Goal: Task Accomplishment & Management: Use online tool/utility

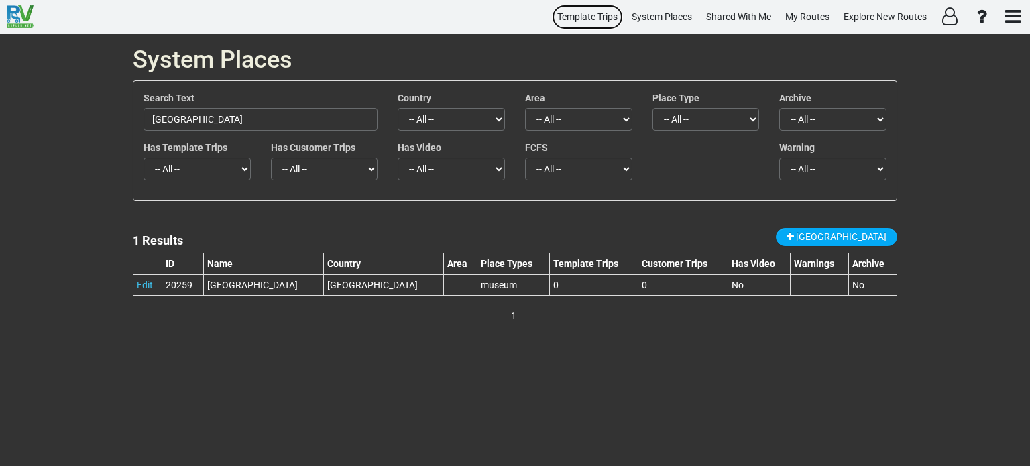
click at [570, 19] on span "Template Trips" at bounding box center [587, 16] width 60 height 11
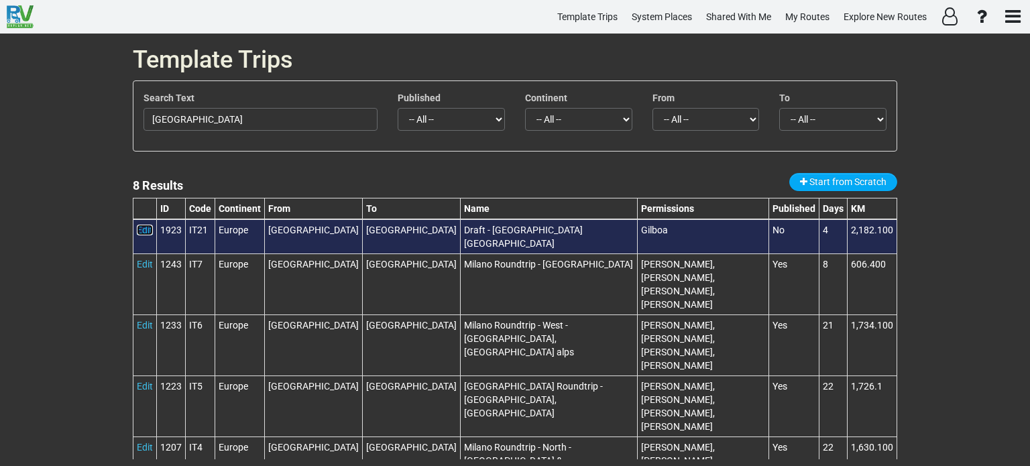
click at [137, 228] on link "Edit" at bounding box center [145, 230] width 16 height 11
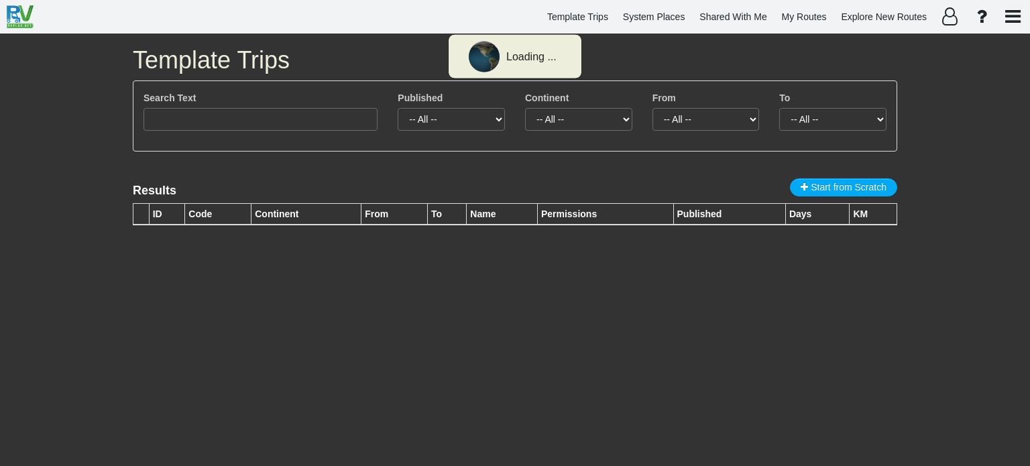
type input "[GEOGRAPHIC_DATA]"
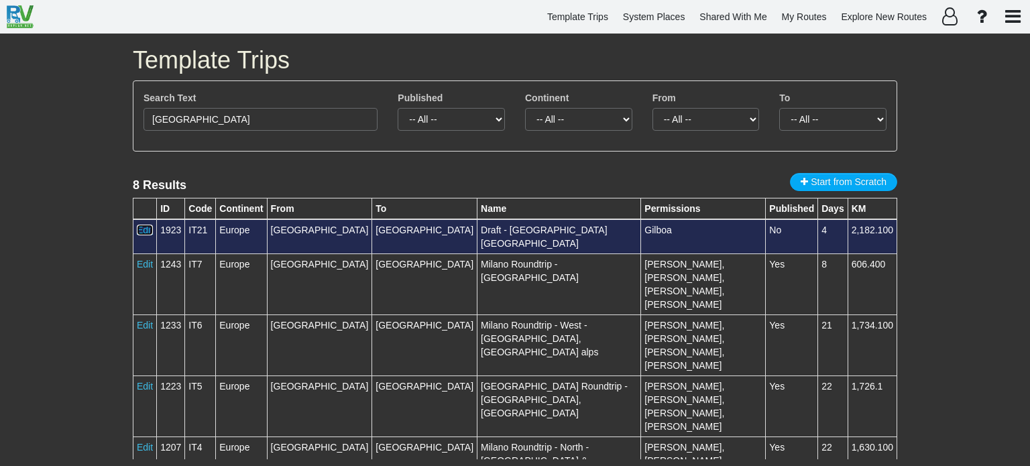
click at [145, 228] on link "Edit" at bounding box center [145, 230] width 16 height 11
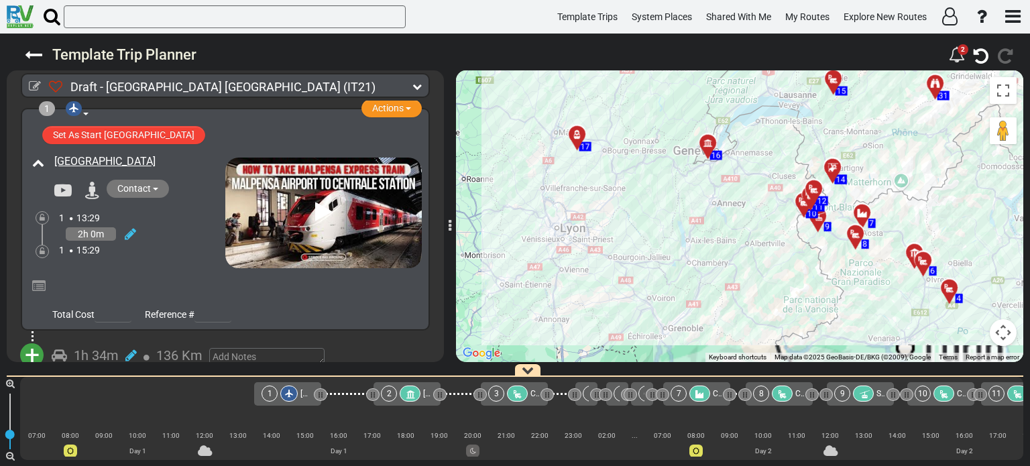
drag, startPoint x: 787, startPoint y: 242, endPoint x: 552, endPoint y: 276, distance: 237.8
click at [552, 276] on div "To activate drag with keyboard, press Alt + Enter. Once in keyboard drag state,…" at bounding box center [739, 216] width 567 height 292
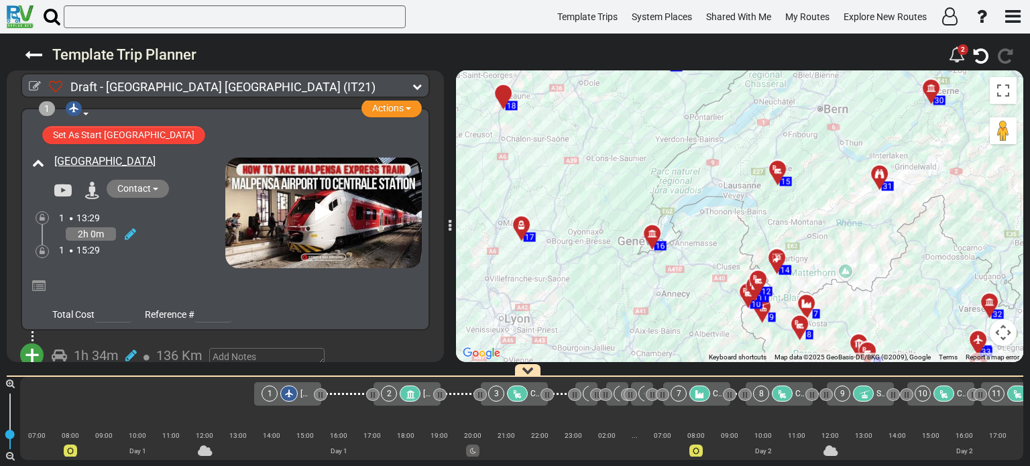
drag, startPoint x: 890, startPoint y: 133, endPoint x: 829, endPoint y: 226, distance: 110.8
click at [829, 226] on div "To activate drag with keyboard, press Alt + Enter. Once in keyboard drag state,…" at bounding box center [739, 216] width 567 height 292
click at [776, 259] on div at bounding box center [781, 263] width 22 height 21
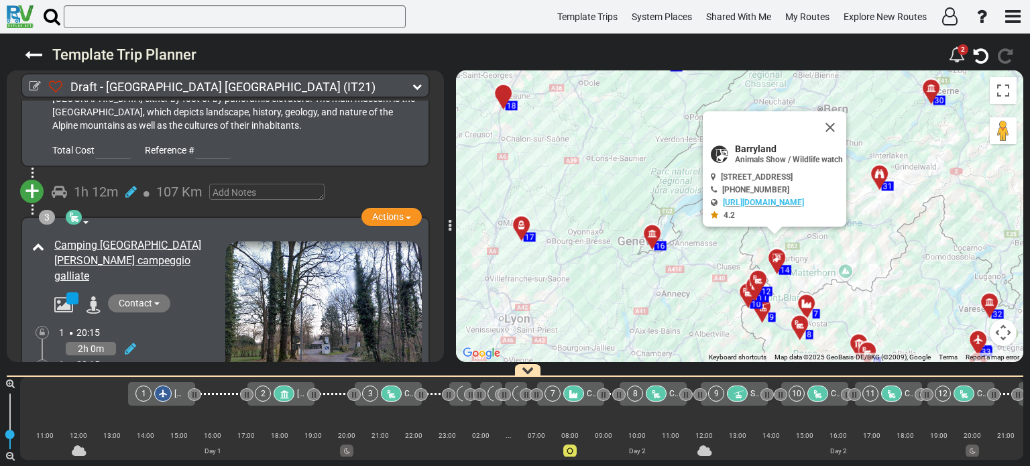
scroll to position [0, 914]
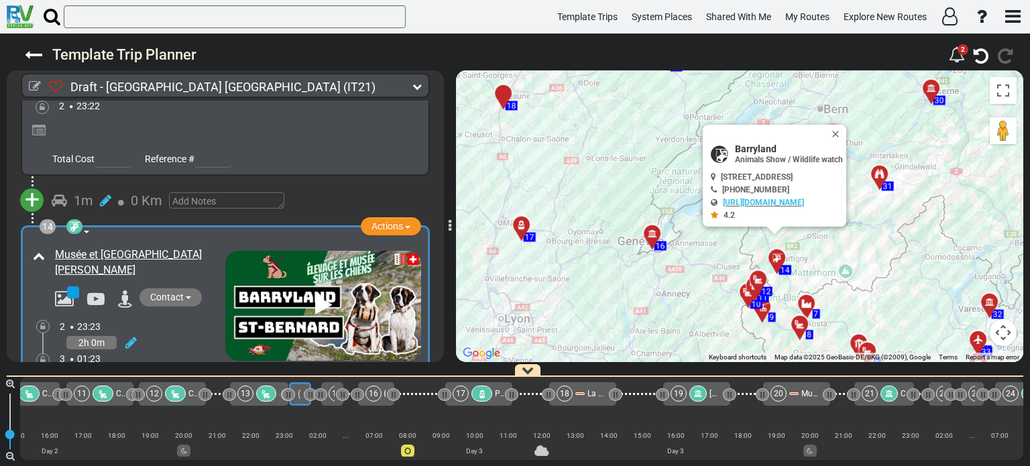
click at [764, 311] on div at bounding box center [766, 312] width 22 height 21
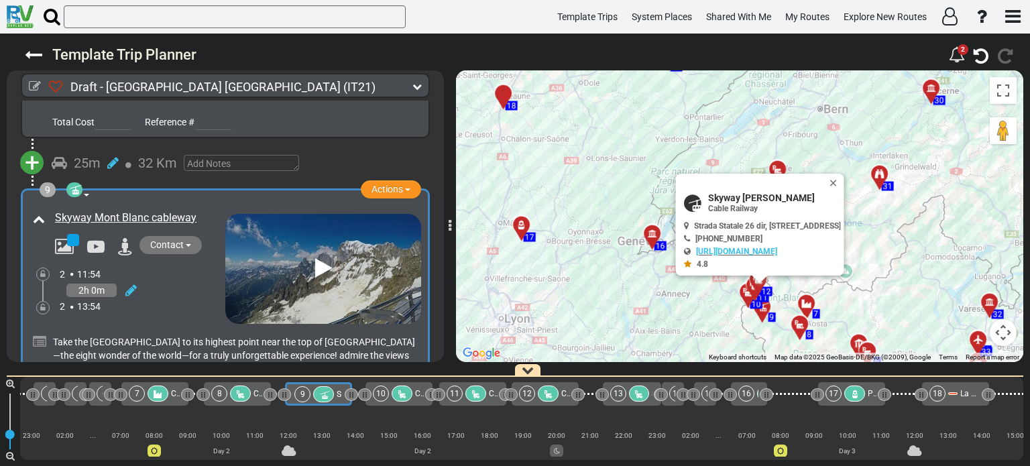
scroll to position [0, 538]
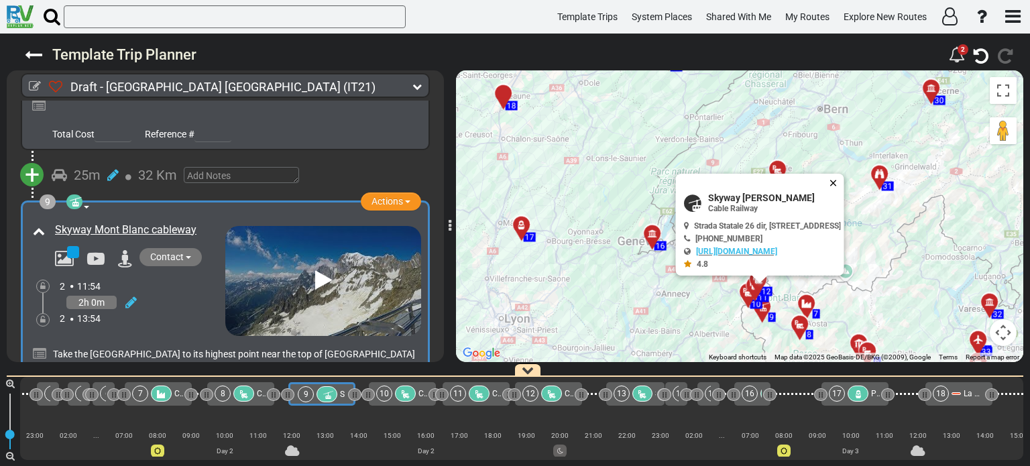
click at [844, 176] on button "Close" at bounding box center [836, 183] width 16 height 19
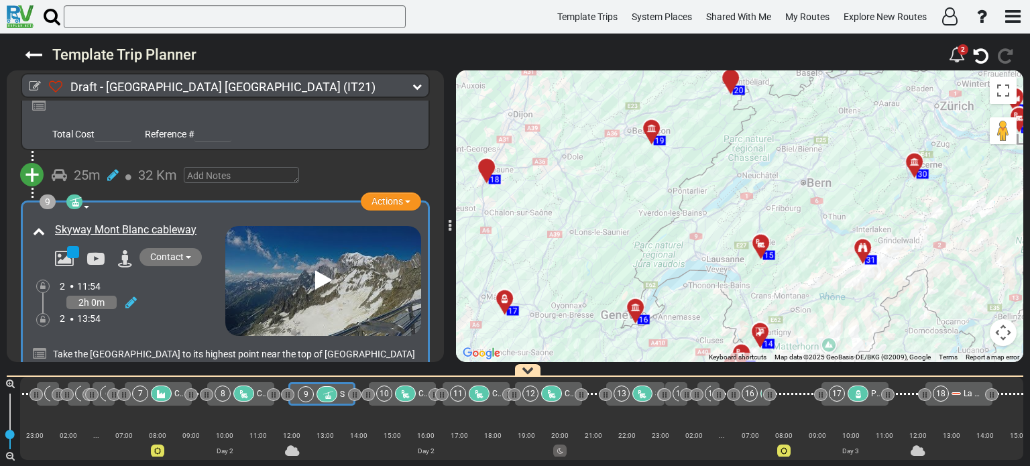
drag, startPoint x: 869, startPoint y: 182, endPoint x: 851, endPoint y: 259, distance: 79.0
click at [851, 259] on div "To activate drag with keyboard, press Alt + Enter. Once in keyboard drag state,…" at bounding box center [739, 216] width 567 height 292
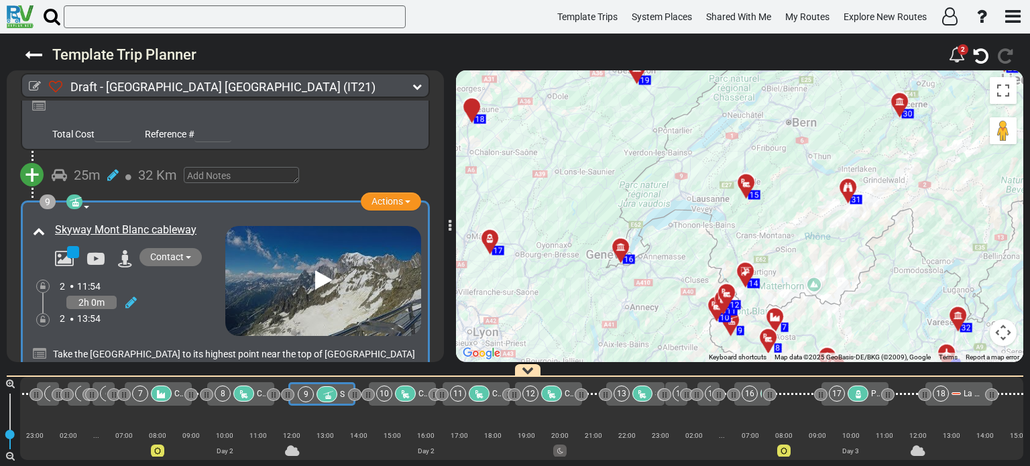
drag, startPoint x: 827, startPoint y: 276, endPoint x: 818, endPoint y: 210, distance: 65.6
click at [818, 210] on div "To activate drag with keyboard, press Alt + Enter. Once in keyboard drag state,…" at bounding box center [739, 216] width 567 height 292
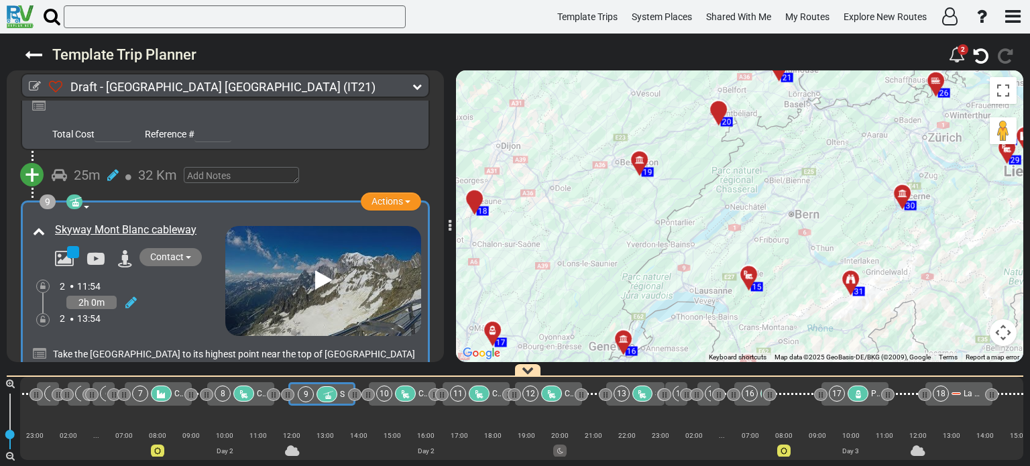
drag, startPoint x: 807, startPoint y: 192, endPoint x: 810, endPoint y: 291, distance: 99.2
click at [810, 291] on div "To activate drag with keyboard, press Alt + Enter. Once in keyboard drag state,…" at bounding box center [739, 216] width 567 height 292
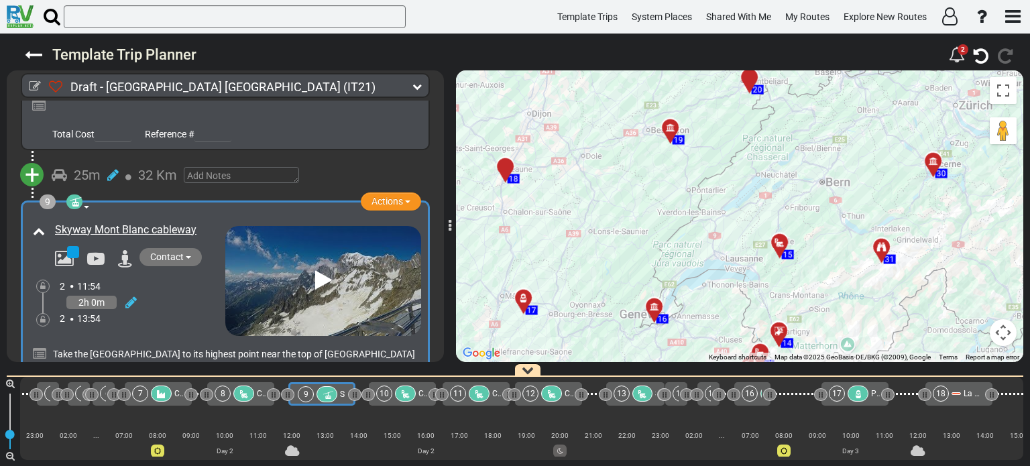
drag, startPoint x: 589, startPoint y: 290, endPoint x: 621, endPoint y: 257, distance: 46.0
click at [621, 257] on div "To activate drag with keyboard, press Alt + Enter. Once in keyboard drag state,…" at bounding box center [739, 216] width 567 height 292
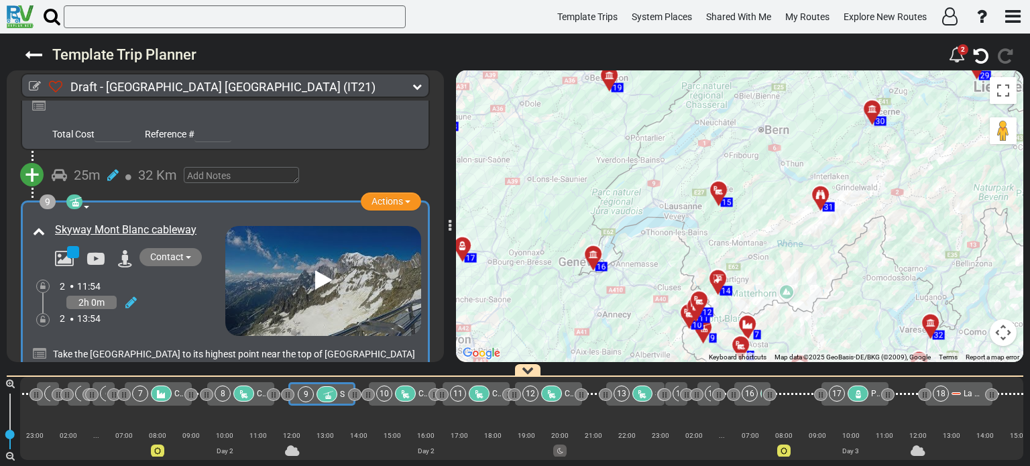
drag, startPoint x: 797, startPoint y: 273, endPoint x: 751, endPoint y: 231, distance: 61.7
click at [751, 231] on div "To activate drag with keyboard, press Alt + Enter. Once in keyboard drag state,…" at bounding box center [739, 216] width 567 height 292
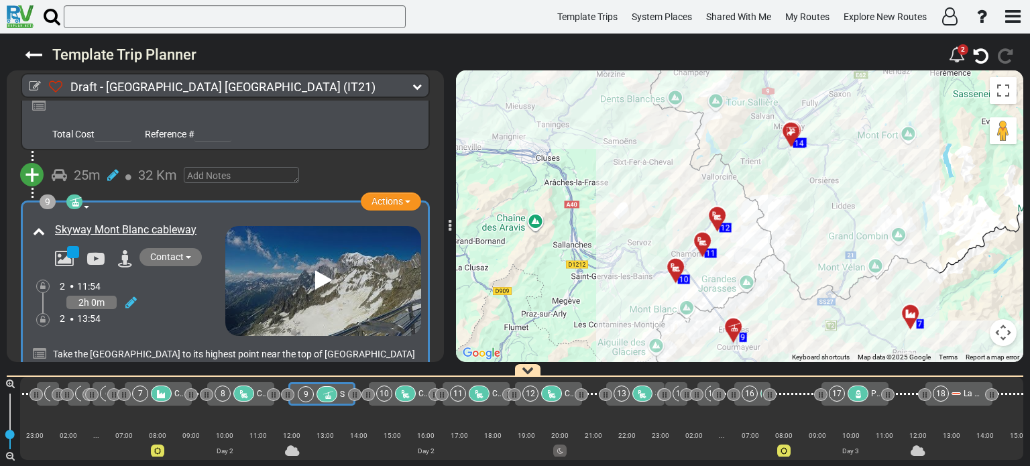
drag, startPoint x: 779, startPoint y: 313, endPoint x: 815, endPoint y: 308, distance: 36.6
click at [815, 308] on div "To activate drag with keyboard, press Alt + Enter. Once in keyboard drag state,…" at bounding box center [739, 216] width 567 height 292
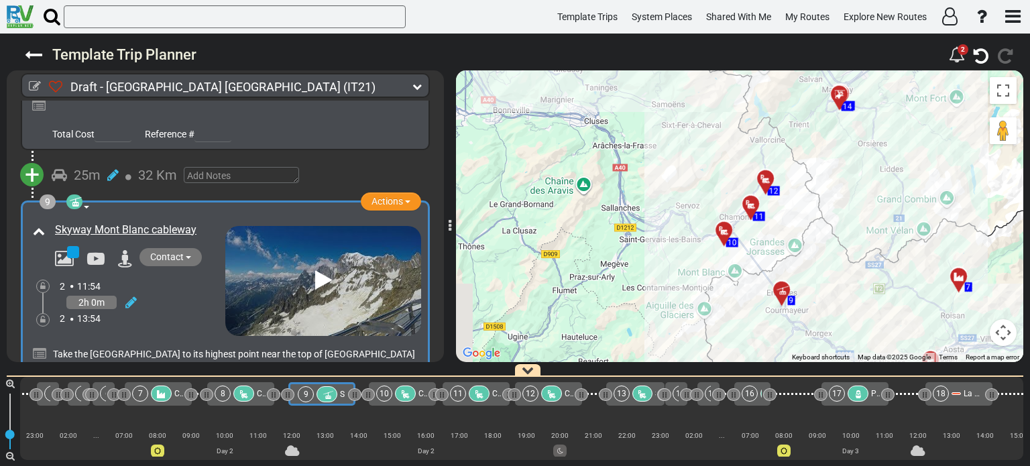
drag, startPoint x: 635, startPoint y: 309, endPoint x: 687, endPoint y: 273, distance: 62.7
click at [687, 273] on div "To activate drag with keyboard, press Alt + Enter. Once in keyboard drag state,…" at bounding box center [739, 216] width 567 height 292
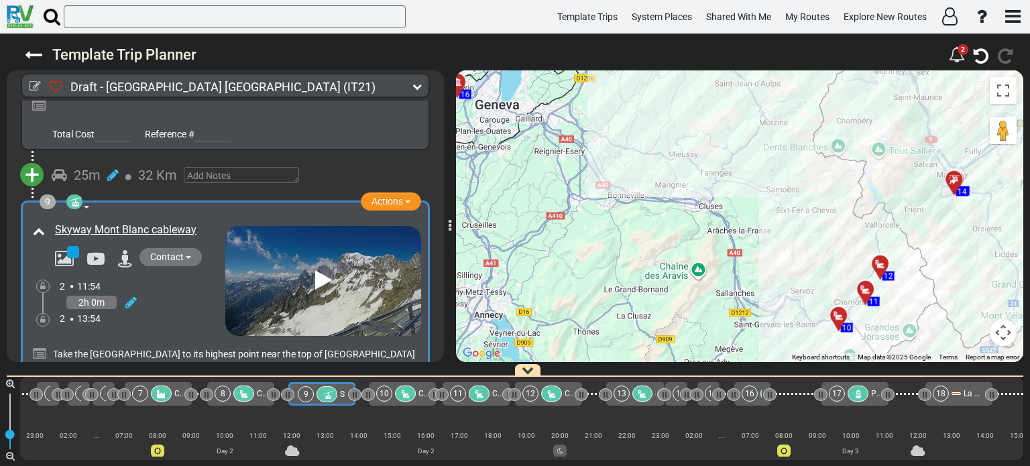
drag, startPoint x: 671, startPoint y: 270, endPoint x: 786, endPoint y: 355, distance: 142.8
click at [786, 355] on div "To activate drag with keyboard, press Alt + Enter. Once in keyboard drag state,…" at bounding box center [739, 216] width 567 height 292
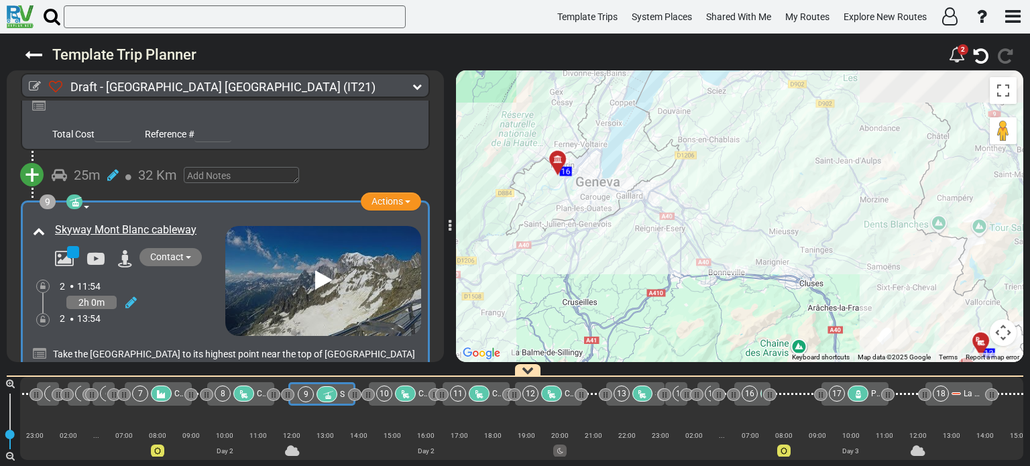
drag, startPoint x: 719, startPoint y: 316, endPoint x: 723, endPoint y: 323, distance: 8.1
click at [723, 323] on div "To activate drag with keyboard, press Alt + Enter. Once in keyboard drag state,…" at bounding box center [739, 216] width 567 height 292
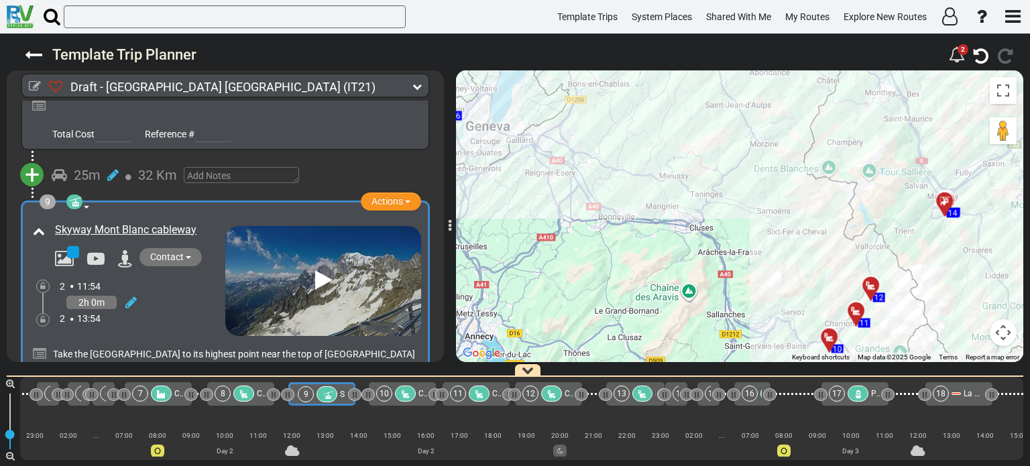
drag, startPoint x: 703, startPoint y: 206, endPoint x: 609, endPoint y: 152, distance: 108.7
click at [603, 149] on div "To activate drag with keyboard, press Alt + Enter. Once in keyboard drag state,…" at bounding box center [739, 216] width 567 height 292
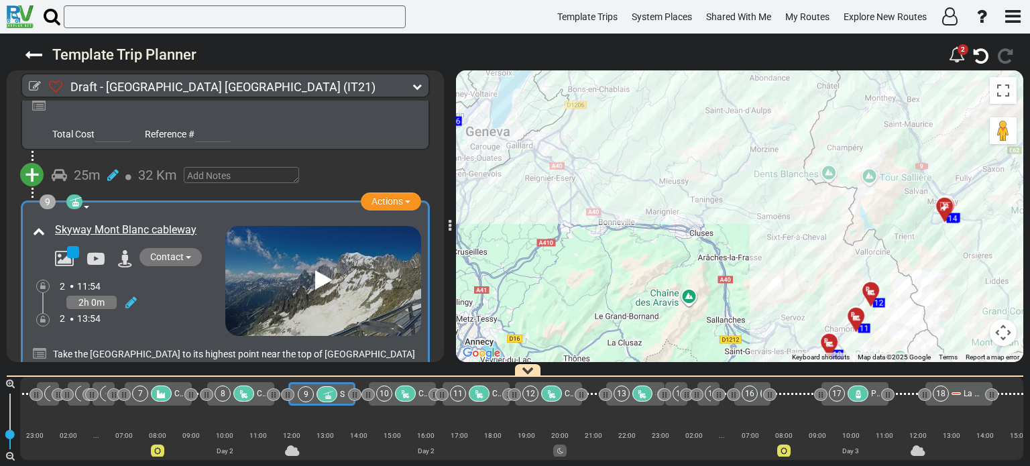
click at [666, 186] on div "To activate drag with keyboard, press Alt + Enter. Once in keyboard drag state,…" at bounding box center [739, 216] width 567 height 292
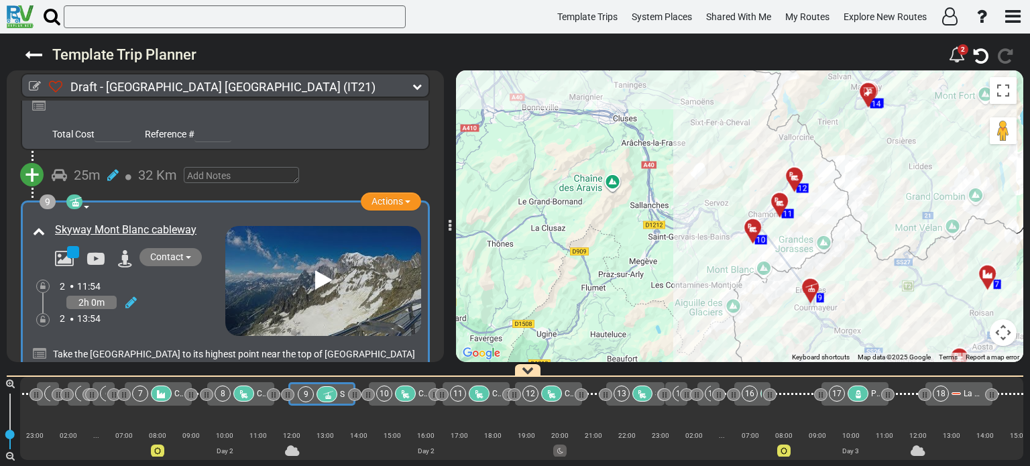
drag, startPoint x: 689, startPoint y: 236, endPoint x: 644, endPoint y: 160, distance: 88.6
click at [644, 160] on div "To activate drag with keyboard, press Alt + Enter. Once in keyboard drag state,…" at bounding box center [739, 216] width 567 height 292
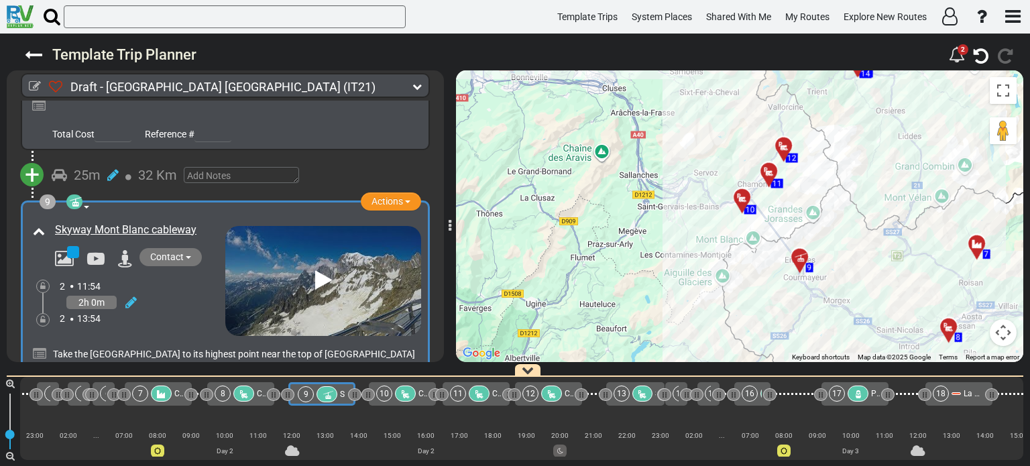
drag, startPoint x: 662, startPoint y: 189, endPoint x: 625, endPoint y: 143, distance: 58.6
click at [625, 143] on div "To activate drag with keyboard, press Alt + Enter. Once in keyboard drag state,…" at bounding box center [739, 216] width 567 height 292
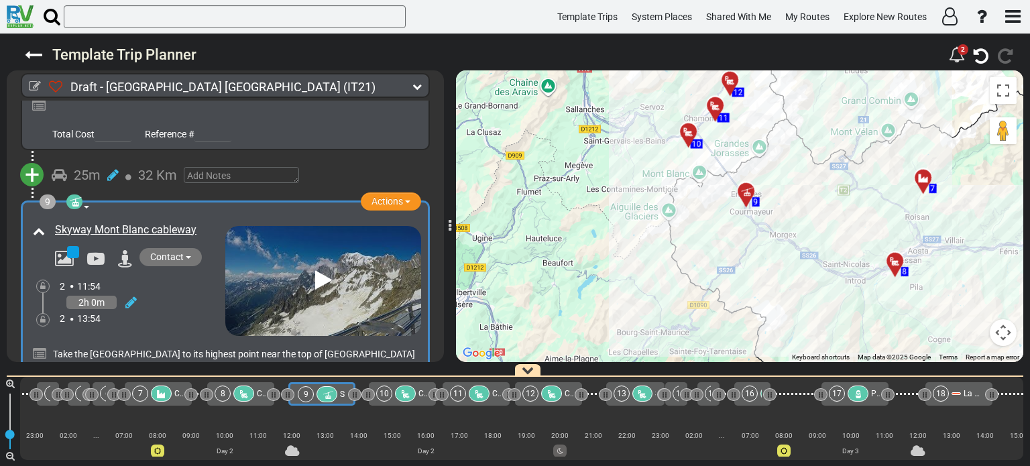
click at [747, 194] on div at bounding box center [750, 196] width 22 height 21
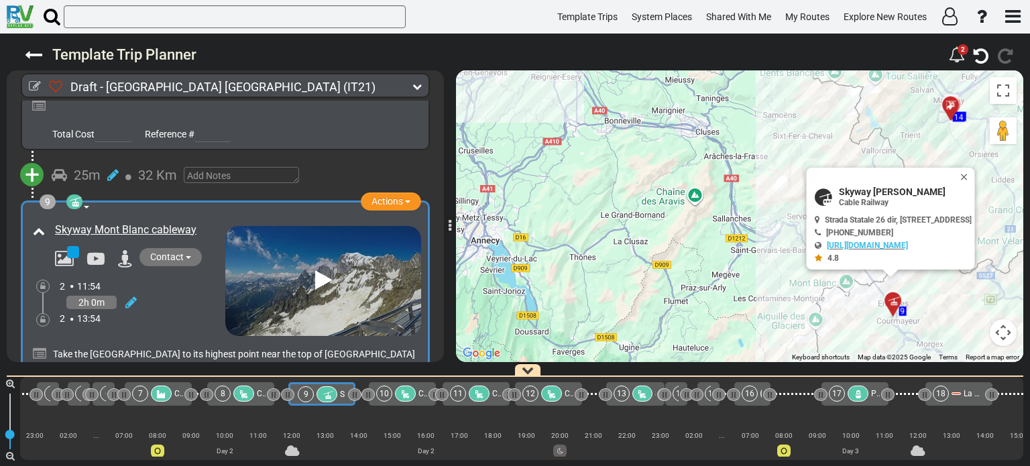
drag, startPoint x: 527, startPoint y: 82, endPoint x: 736, endPoint y: 207, distance: 243.8
click at [736, 207] on div "To activate drag with keyboard, press Alt + Enter. Once in keyboard drag state,…" at bounding box center [739, 216] width 567 height 292
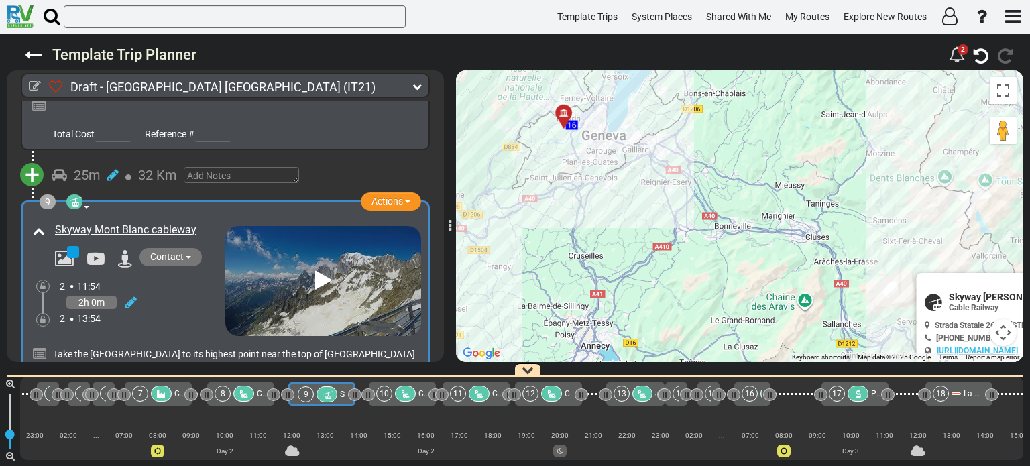
drag, startPoint x: 631, startPoint y: 101, endPoint x: 743, endPoint y: 208, distance: 154.6
click at [743, 208] on div "To activate drag with keyboard, press Alt + Enter. Once in keyboard drag state,…" at bounding box center [739, 216] width 567 height 292
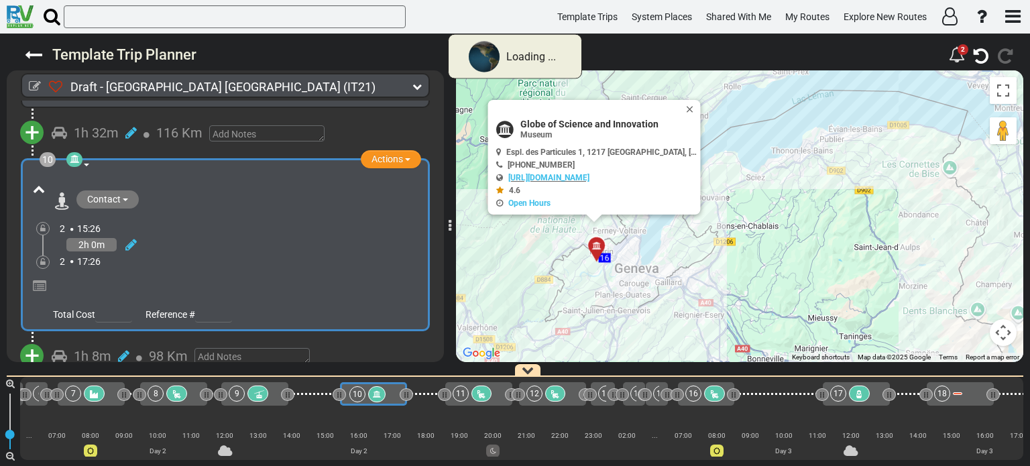
scroll to position [2190, 0]
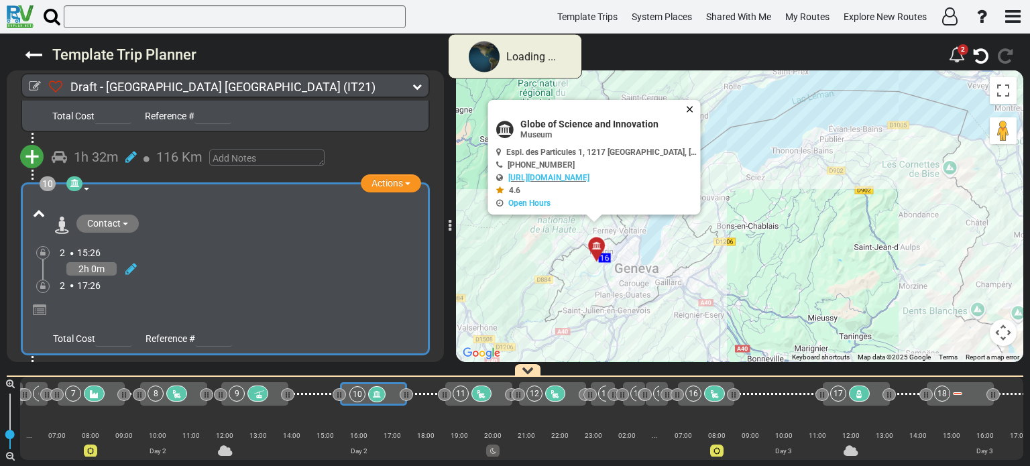
click at [684, 105] on button "Close" at bounding box center [692, 109] width 16 height 19
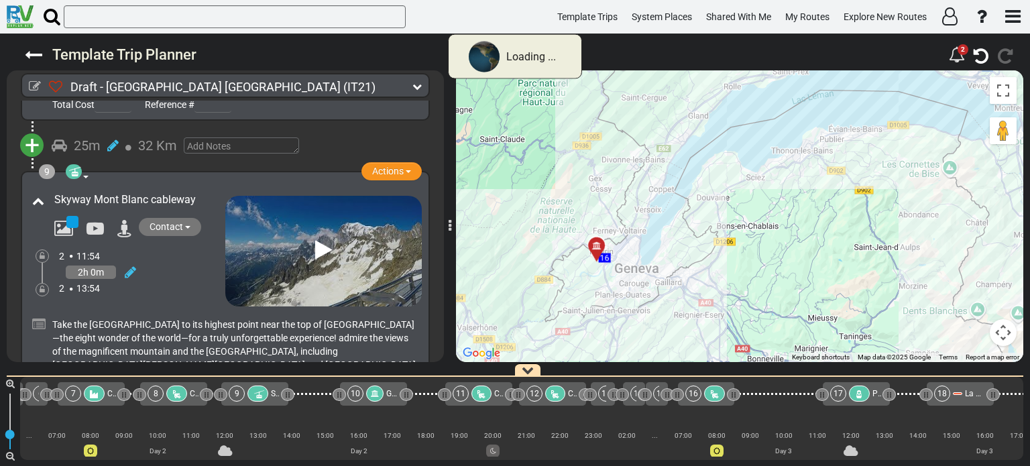
scroll to position [2456, 0]
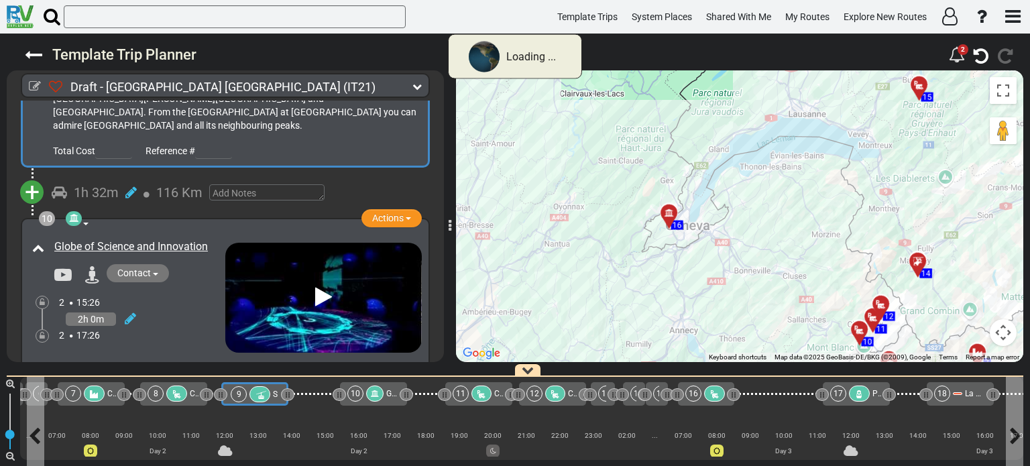
click at [265, 392] on div at bounding box center [259, 394] width 21 height 16
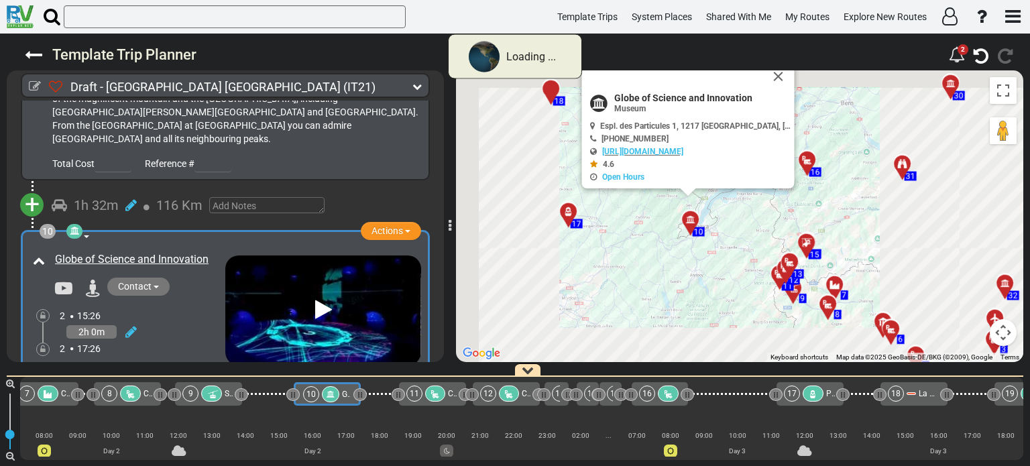
scroll to position [0, 0]
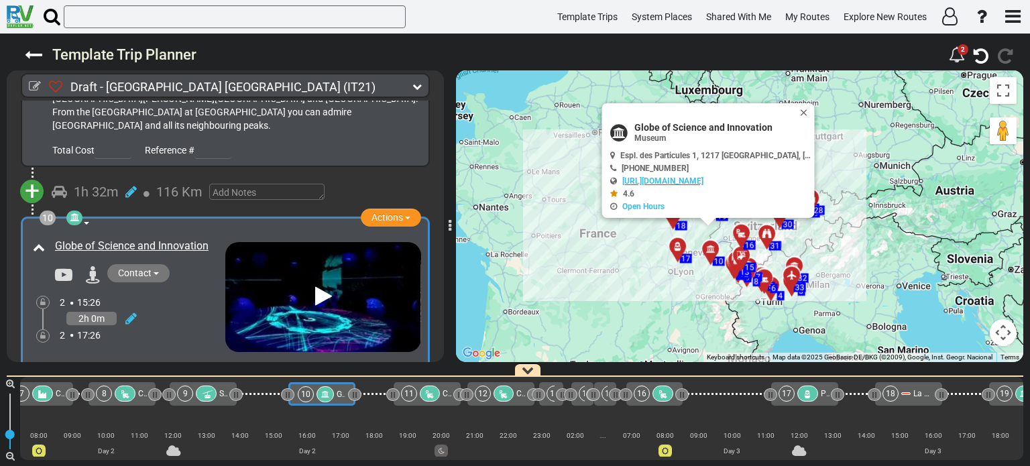
click at [329, 396] on div at bounding box center [324, 394] width 17 height 16
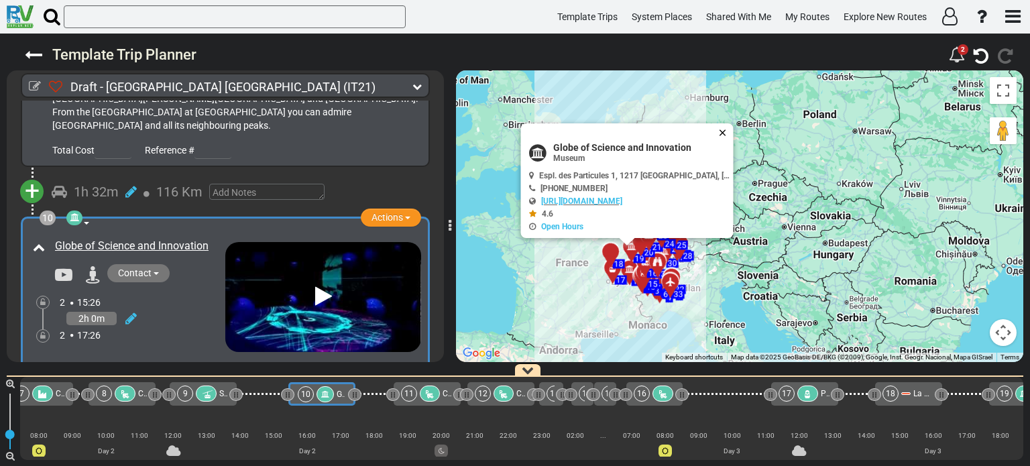
click at [717, 128] on button "Close" at bounding box center [725, 132] width 16 height 19
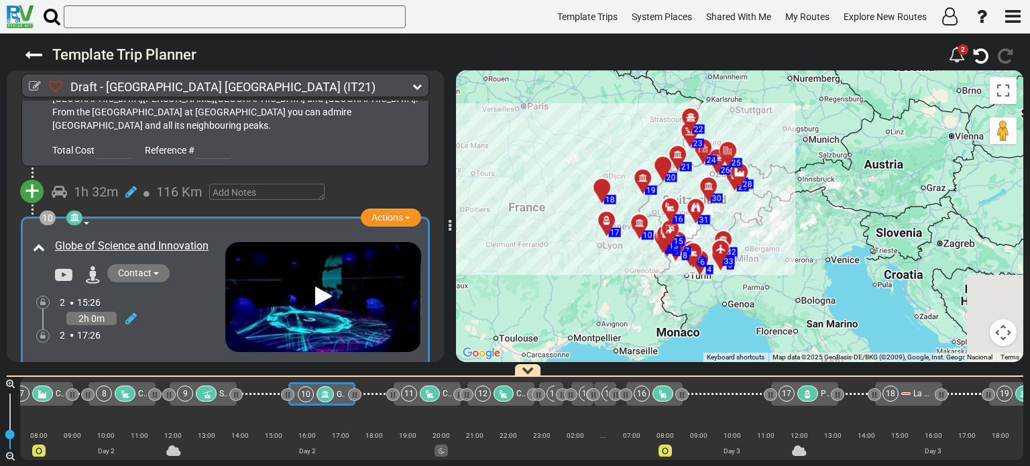
drag, startPoint x: 716, startPoint y: 257, endPoint x: 795, endPoint y: 139, distance: 142.6
click at [795, 139] on div "To activate drag with keyboard, press Alt + Enter. Once in keyboard drag state,…" at bounding box center [739, 216] width 567 height 292
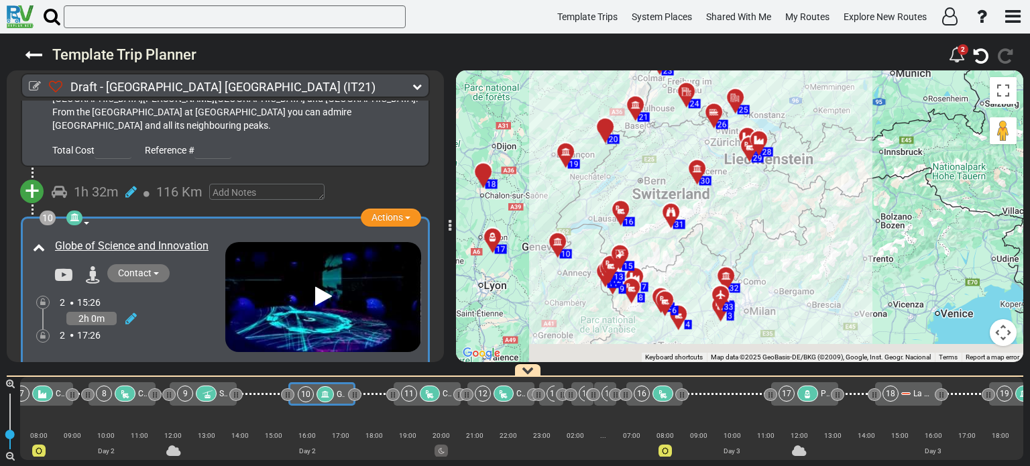
drag, startPoint x: 751, startPoint y: 221, endPoint x: 895, endPoint y: 167, distance: 153.4
click at [895, 167] on div "To activate drag with keyboard, press Alt + Enter. Once in keyboard drag state,…" at bounding box center [739, 216] width 567 height 292
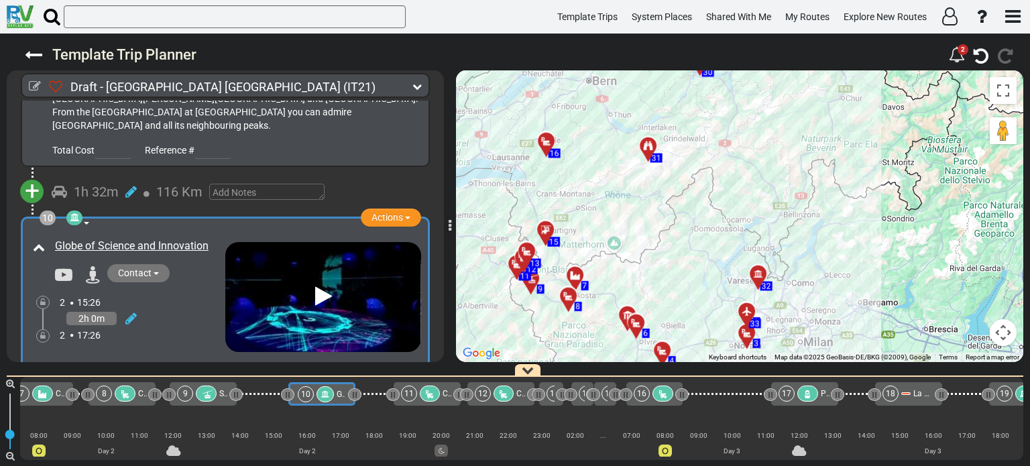
drag, startPoint x: 692, startPoint y: 269, endPoint x: 868, endPoint y: 176, distance: 199.4
click at [861, 178] on div "To activate drag with keyboard, press Alt + Enter. Once in keyboard drag state,…" at bounding box center [739, 216] width 567 height 292
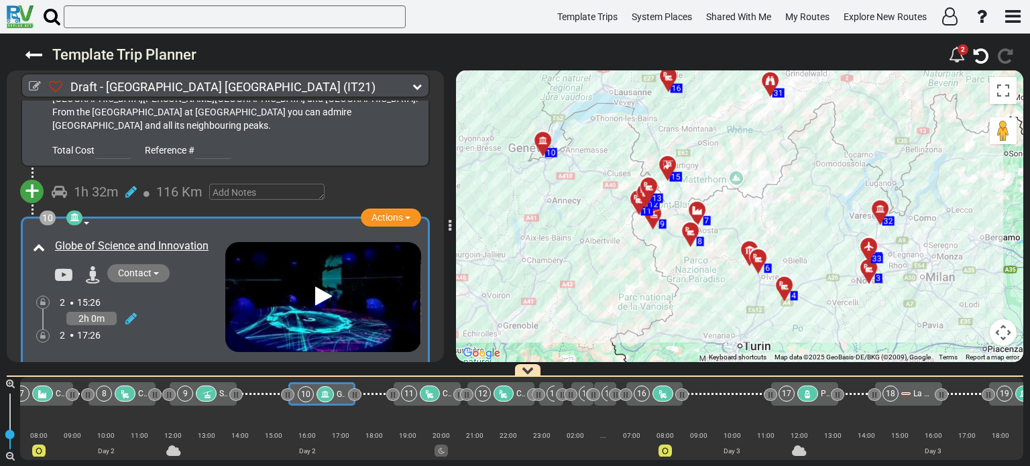
click at [689, 241] on div at bounding box center [695, 236] width 22 height 21
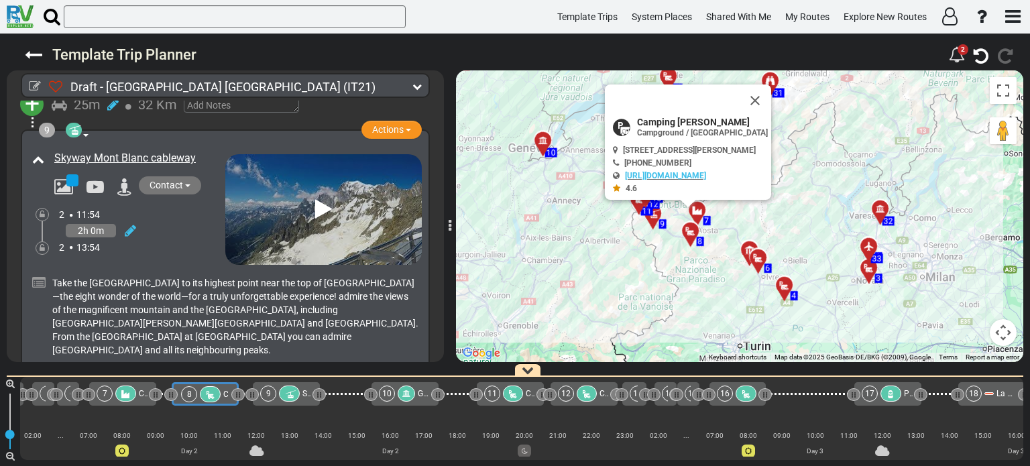
scroll to position [0, 503]
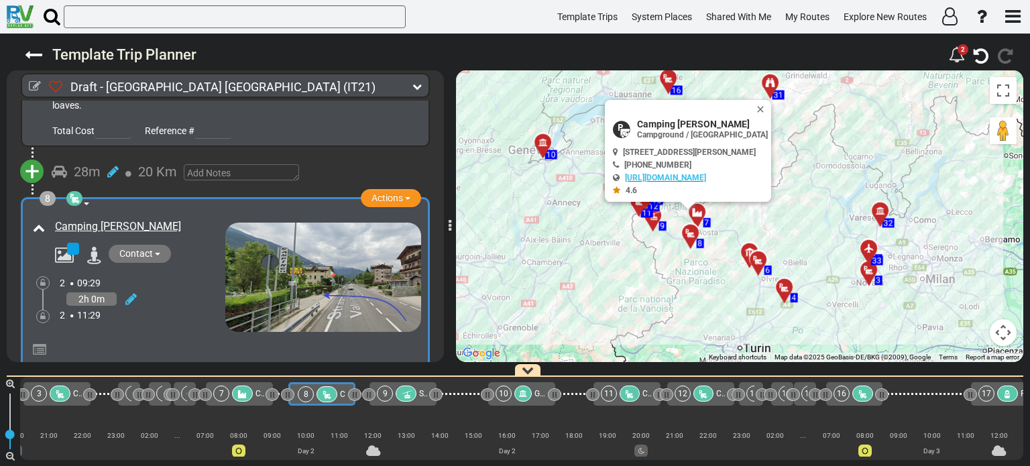
drag, startPoint x: 776, startPoint y: 104, endPoint x: 690, endPoint y: 245, distance: 164.9
click at [739, 217] on div "To activate drag with keyboard, press Alt + Enter. Once in keyboard drag state,…" at bounding box center [1022, 217] width 567 height 0
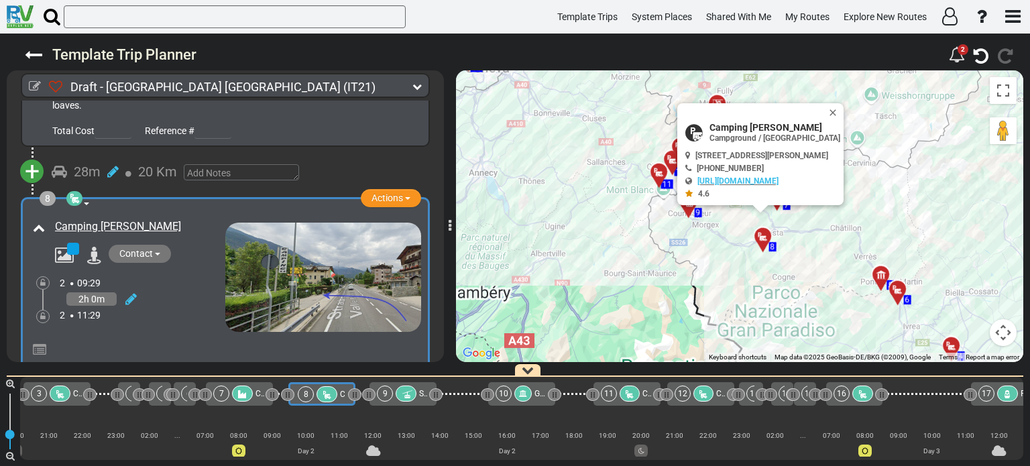
drag, startPoint x: 598, startPoint y: 276, endPoint x: 687, endPoint y: 292, distance: 90.6
click at [687, 292] on div "To activate drag with keyboard, press Alt + Enter. Once in keyboard drag state,…" at bounding box center [739, 216] width 567 height 292
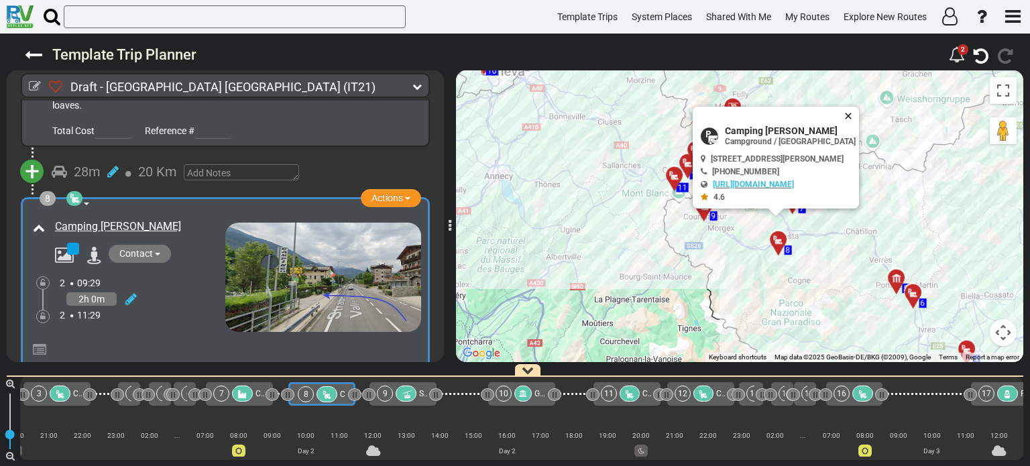
click at [859, 109] on button "Close" at bounding box center [851, 116] width 16 height 19
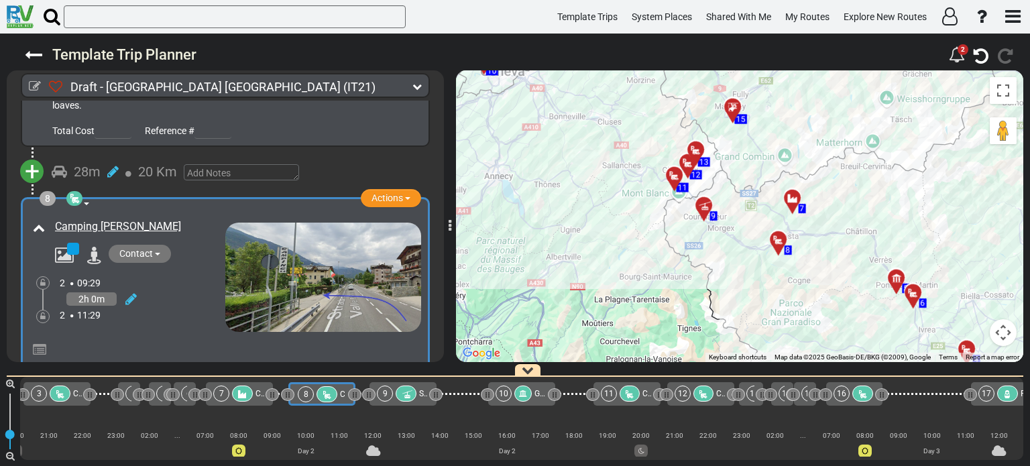
click at [817, 402] on div at bounding box center [821, 393] width 10 height 23
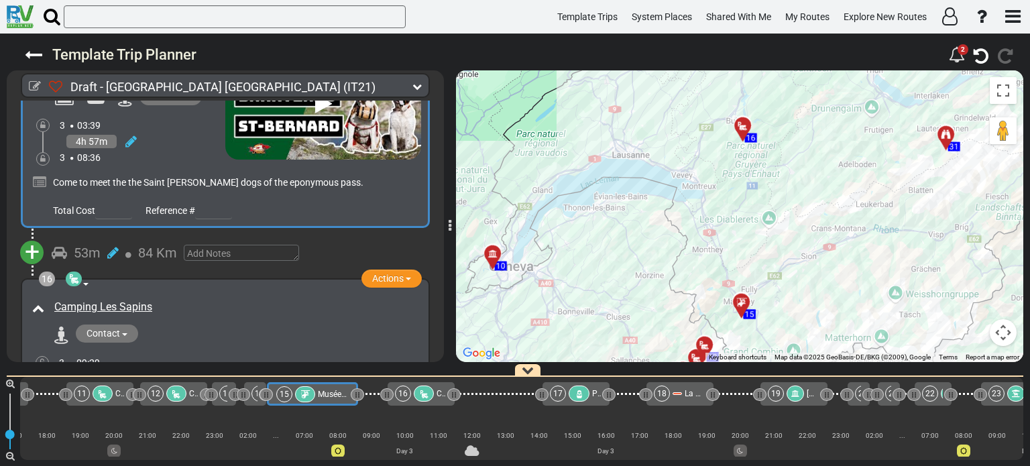
drag, startPoint x: 288, startPoint y: 393, endPoint x: 357, endPoint y: 394, distance: 69.1
click at [358, 394] on icon at bounding box center [358, 394] width 1 height 7
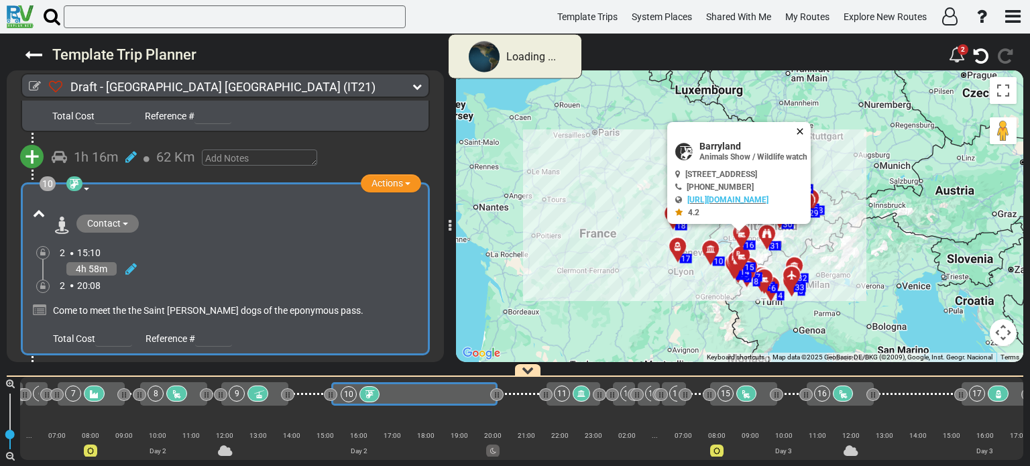
click at [810, 129] on button "Close" at bounding box center [802, 131] width 16 height 19
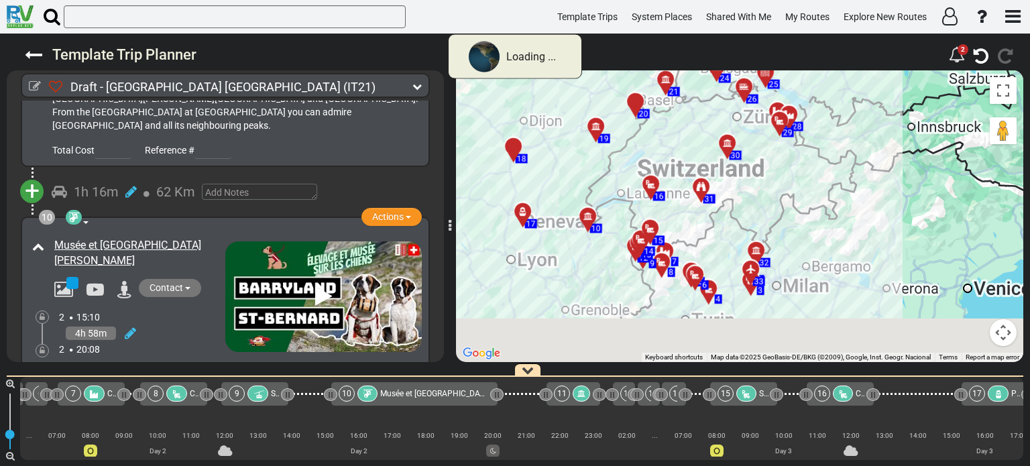
drag, startPoint x: 785, startPoint y: 245, endPoint x: 789, endPoint y: 139, distance: 106.7
click at [789, 139] on div "To activate drag with keyboard, press Alt + Enter. Once in keyboard drag state,…" at bounding box center [739, 216] width 567 height 292
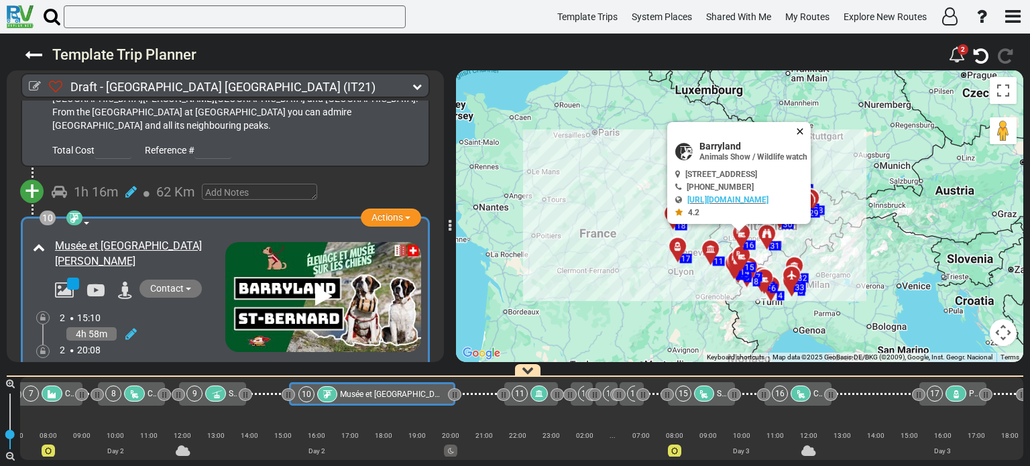
click at [810, 128] on button "Close" at bounding box center [802, 131] width 16 height 19
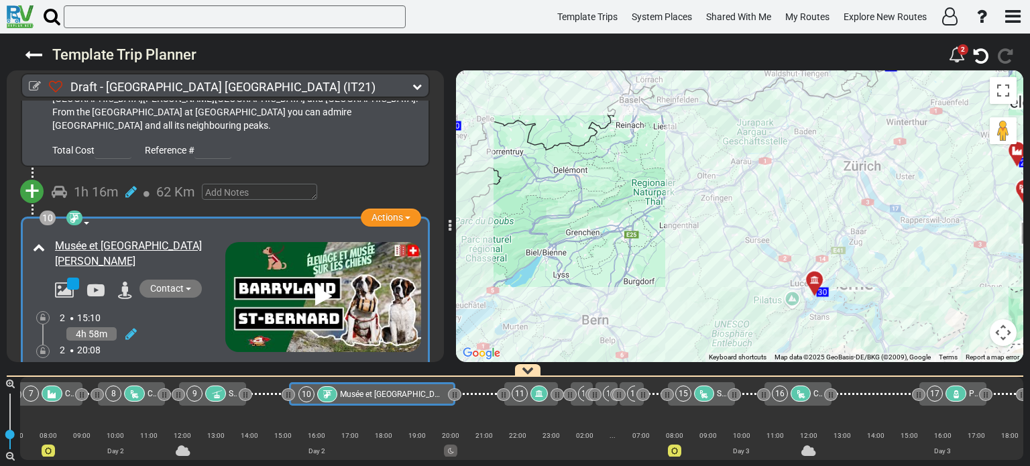
drag, startPoint x: 672, startPoint y: 286, endPoint x: 739, endPoint y: 184, distance: 121.4
click at [729, 192] on div "To activate drag with keyboard, press Alt + Enter. Once in keyboard drag state,…" at bounding box center [739, 216] width 567 height 292
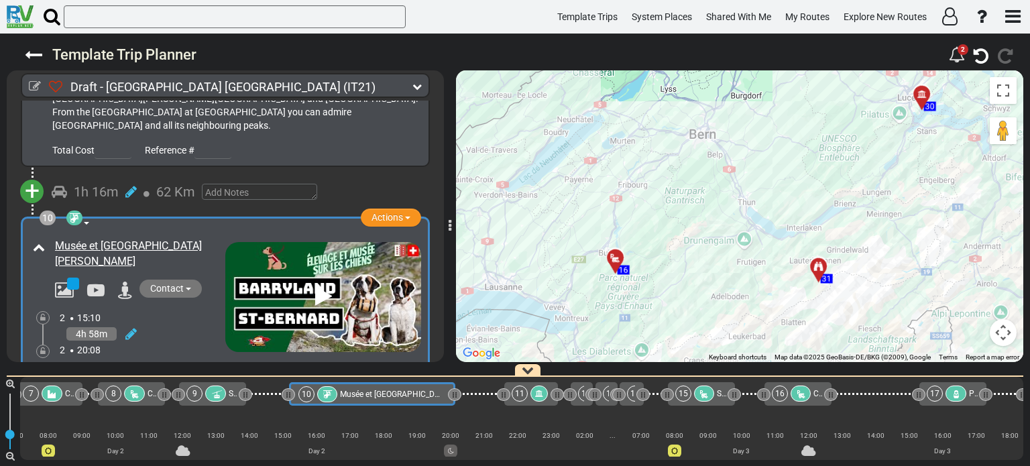
drag, startPoint x: 672, startPoint y: 267, endPoint x: 717, endPoint y: 198, distance: 82.6
click at [715, 200] on div "To activate drag with keyboard, press Alt + Enter. Once in keyboard drag state,…" at bounding box center [739, 216] width 567 height 292
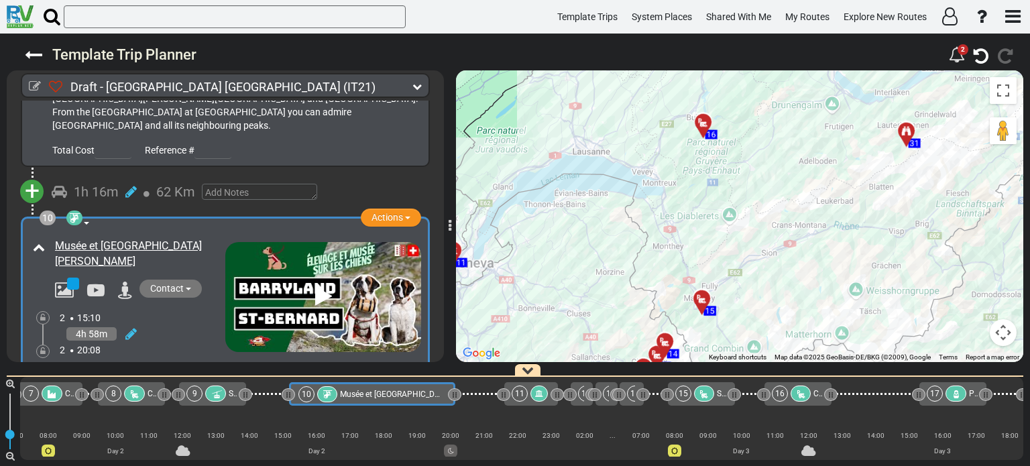
drag, startPoint x: 682, startPoint y: 289, endPoint x: 701, endPoint y: 206, distance: 85.2
click at [701, 206] on div "To activate drag with keyboard, press Alt + Enter. Once in keyboard drag state,…" at bounding box center [739, 216] width 567 height 292
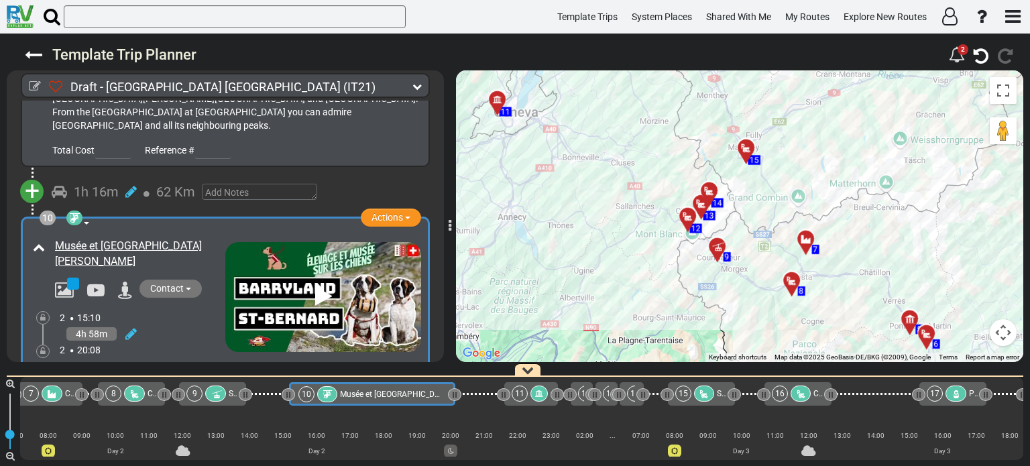
click at [689, 215] on div at bounding box center [692, 221] width 22 height 21
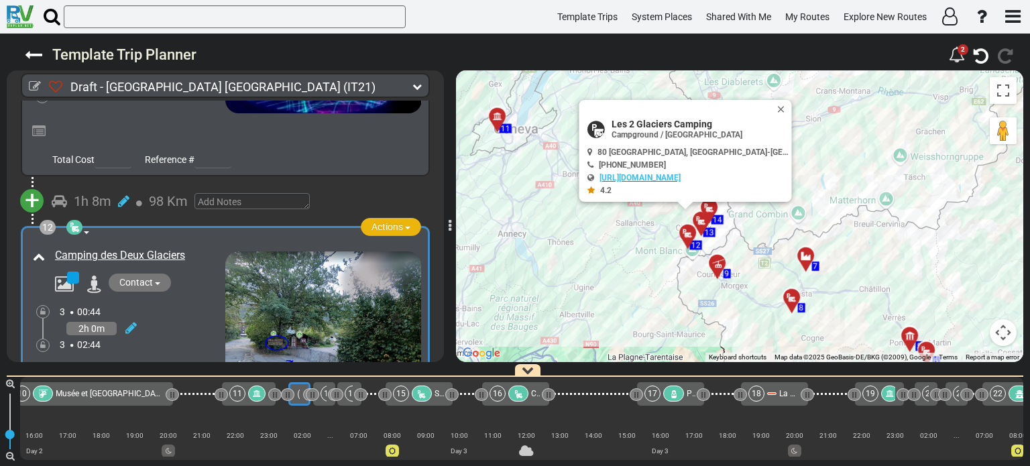
click at [405, 227] on span "button" at bounding box center [407, 228] width 5 height 3
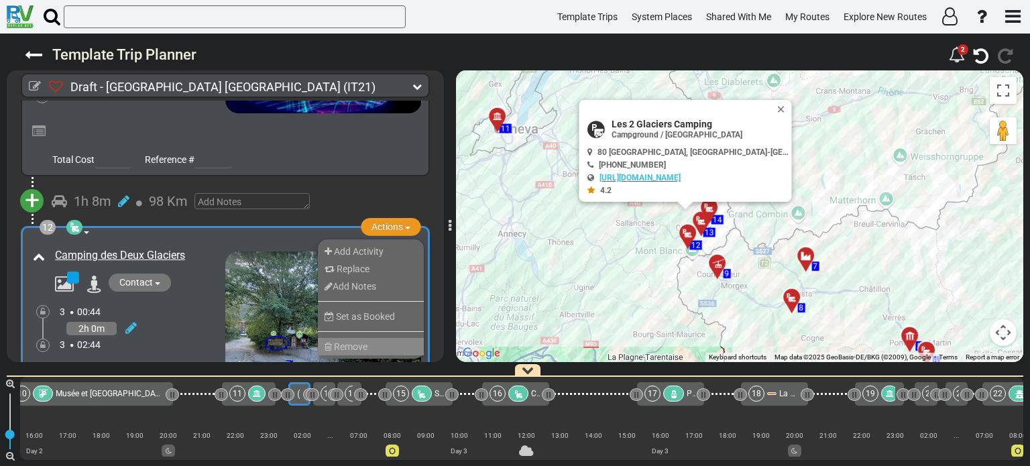
click at [376, 338] on li "Remove" at bounding box center [371, 346] width 106 height 17
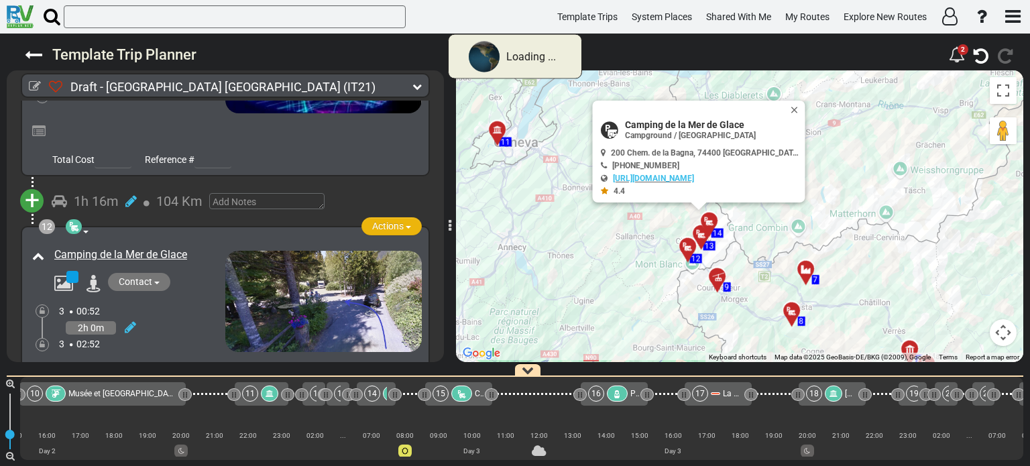
click at [404, 217] on button "Actions" at bounding box center [391, 226] width 60 height 18
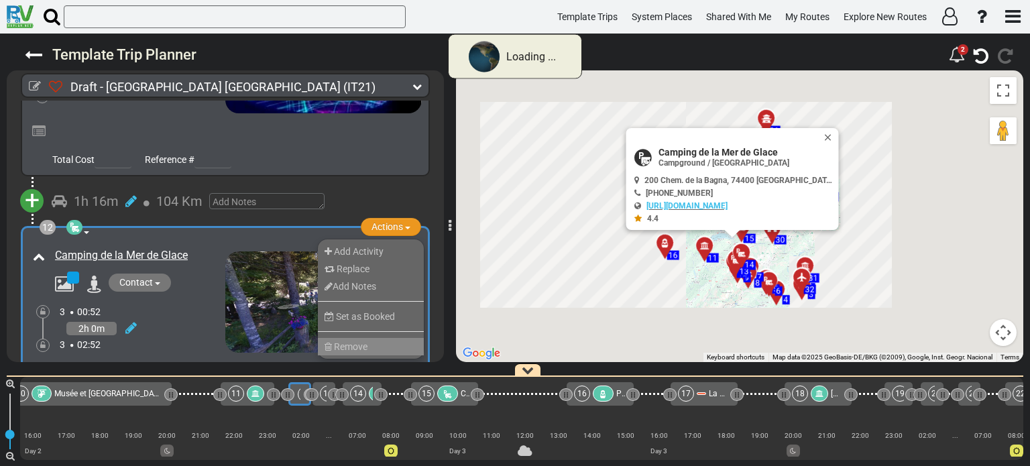
click at [357, 341] on span "Remove" at bounding box center [351, 346] width 34 height 11
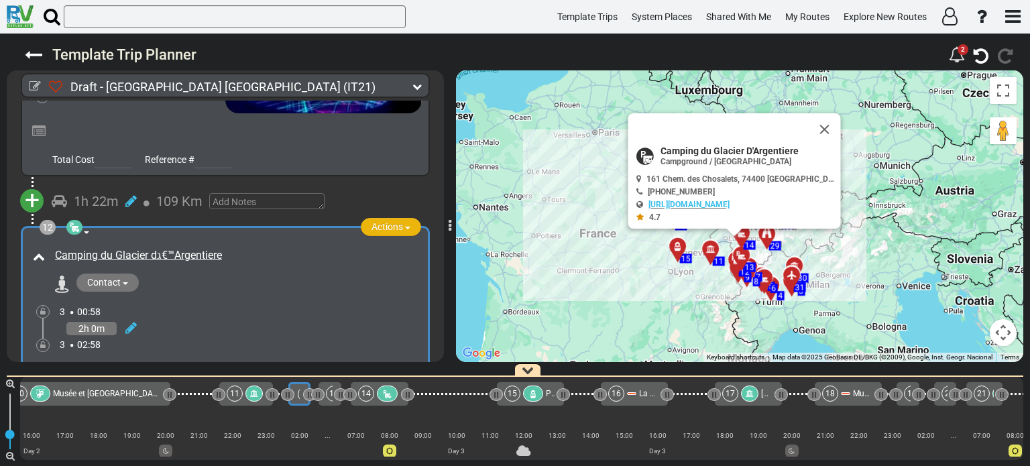
click at [405, 227] on span "button" at bounding box center [407, 228] width 5 height 3
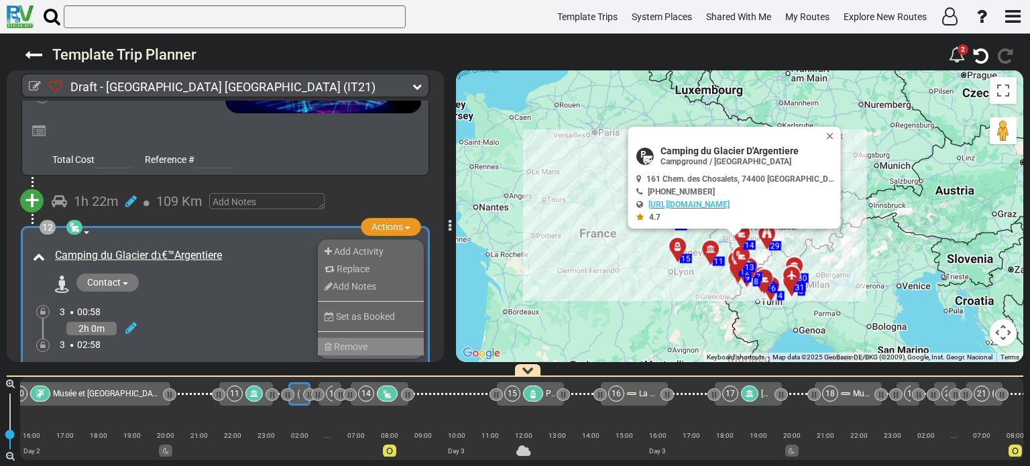
click at [376, 338] on li "Remove" at bounding box center [371, 346] width 106 height 17
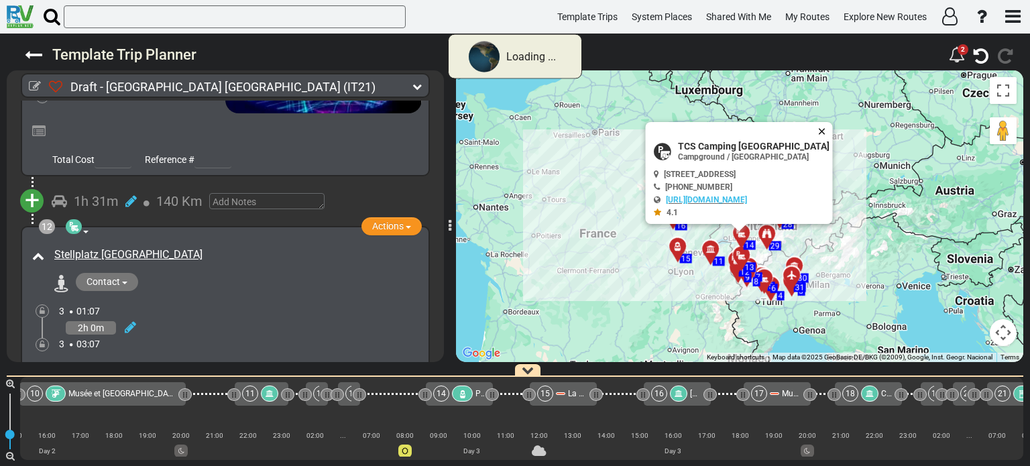
click at [831, 128] on button "Close" at bounding box center [824, 131] width 16 height 19
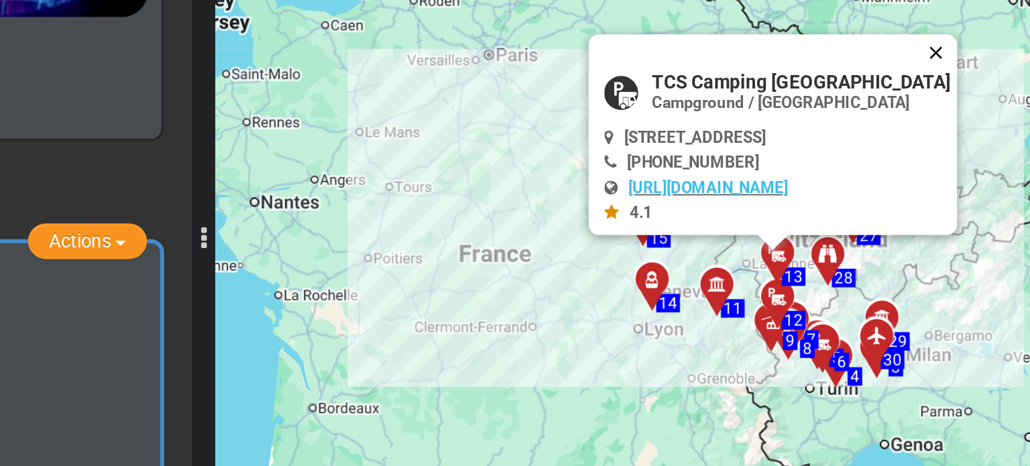
click at [833, 130] on button "Close" at bounding box center [824, 131] width 16 height 19
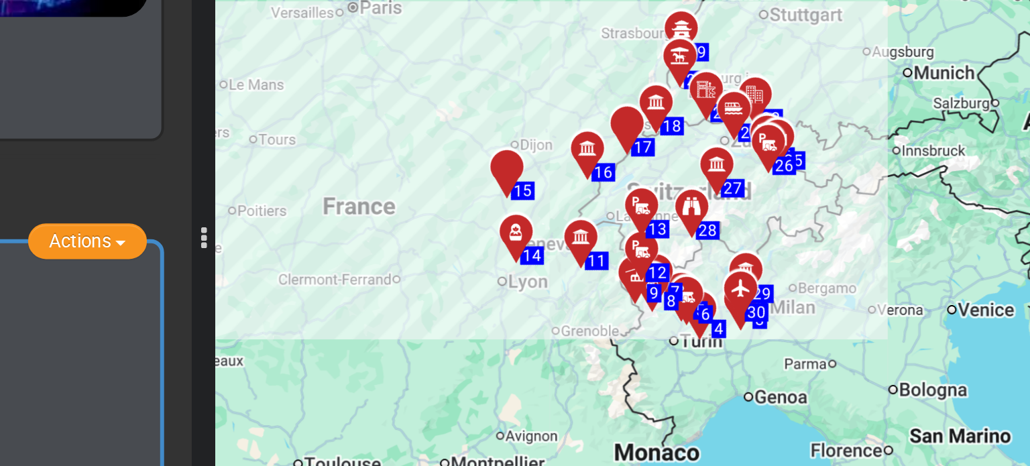
drag, startPoint x: 638, startPoint y: 251, endPoint x: 566, endPoint y: 227, distance: 75.7
click at [566, 227] on div "To activate drag with keyboard, press Alt + Enter. Once in keyboard drag state,…" at bounding box center [739, 216] width 567 height 292
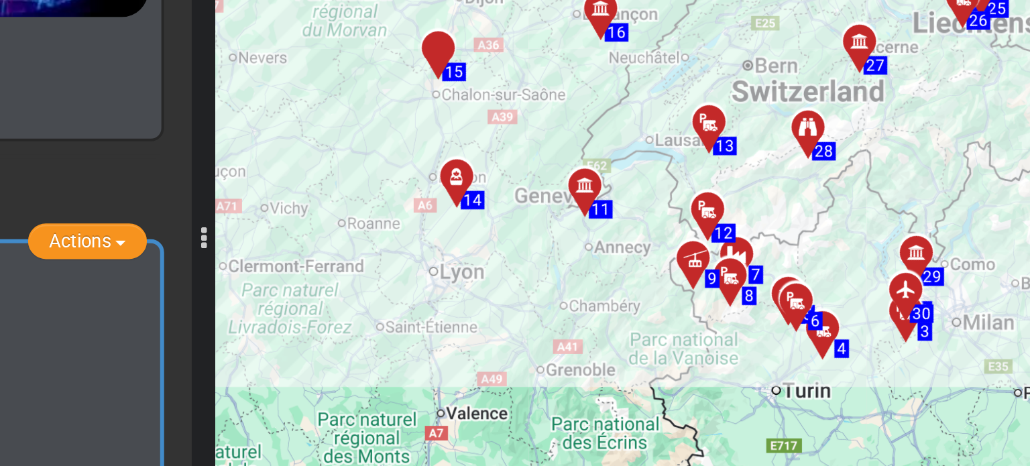
drag, startPoint x: 593, startPoint y: 241, endPoint x: 521, endPoint y: 215, distance: 76.3
click at [521, 215] on div "To activate drag with keyboard, press Alt + Enter. Once in keyboard drag state,…" at bounding box center [739, 216] width 567 height 292
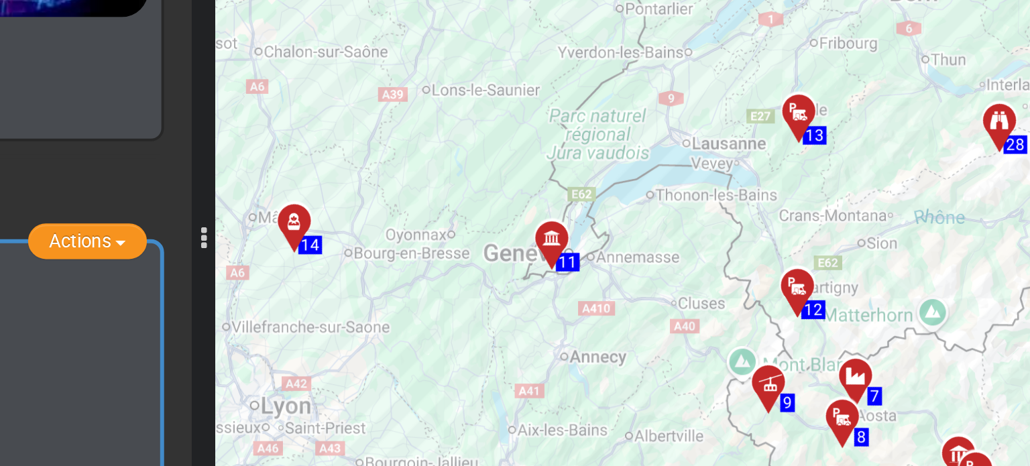
drag, startPoint x: 698, startPoint y: 192, endPoint x: 690, endPoint y: 256, distance: 64.1
click at [690, 256] on div "To activate drag with keyboard, press Alt + Enter. Once in keyboard drag state,…" at bounding box center [739, 216] width 567 height 292
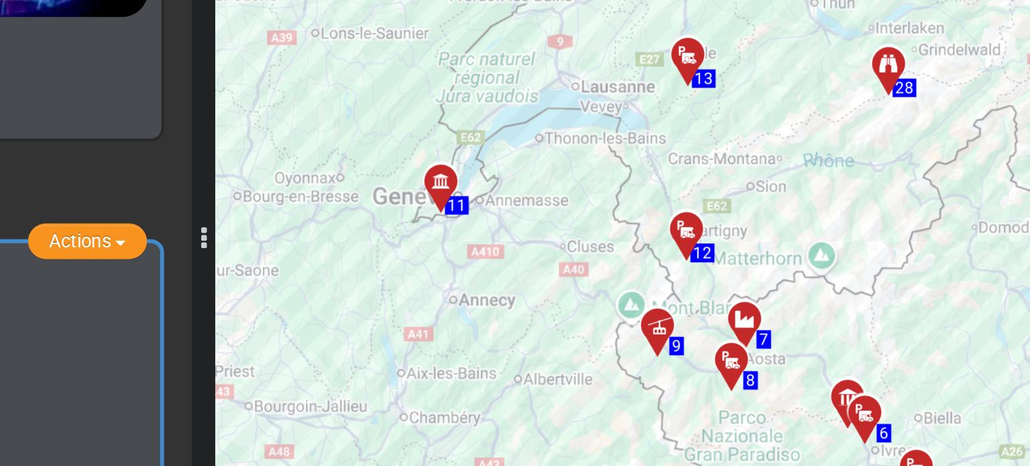
drag, startPoint x: 698, startPoint y: 241, endPoint x: 640, endPoint y: 212, distance: 64.5
click at [640, 212] on div "To activate drag with keyboard, press Alt + Enter. Once in keyboard drag state,…" at bounding box center [739, 216] width 567 height 292
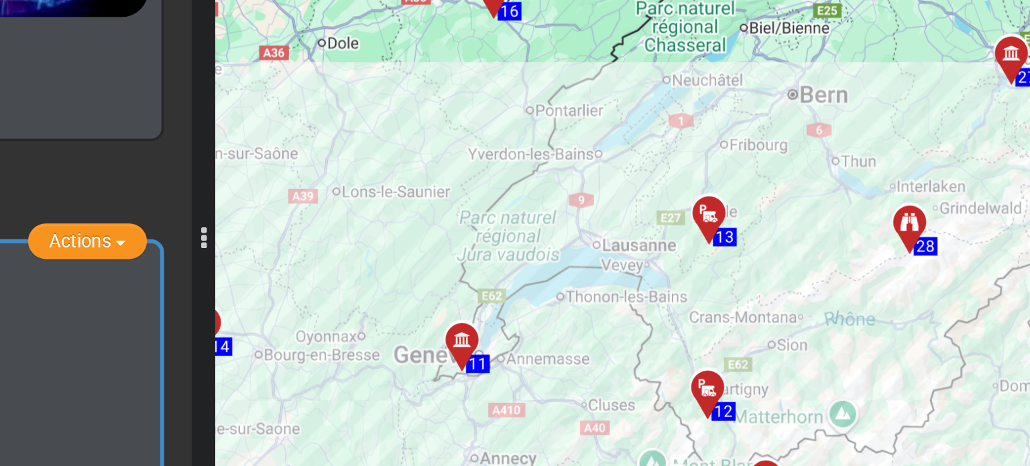
drag, startPoint x: 647, startPoint y: 182, endPoint x: 658, endPoint y: 264, distance: 82.5
click at [658, 264] on div "To activate drag with keyboard, press Alt + Enter. Once in keyboard drag state,…" at bounding box center [739, 216] width 567 height 292
click at [704, 217] on div at bounding box center [711, 218] width 22 height 21
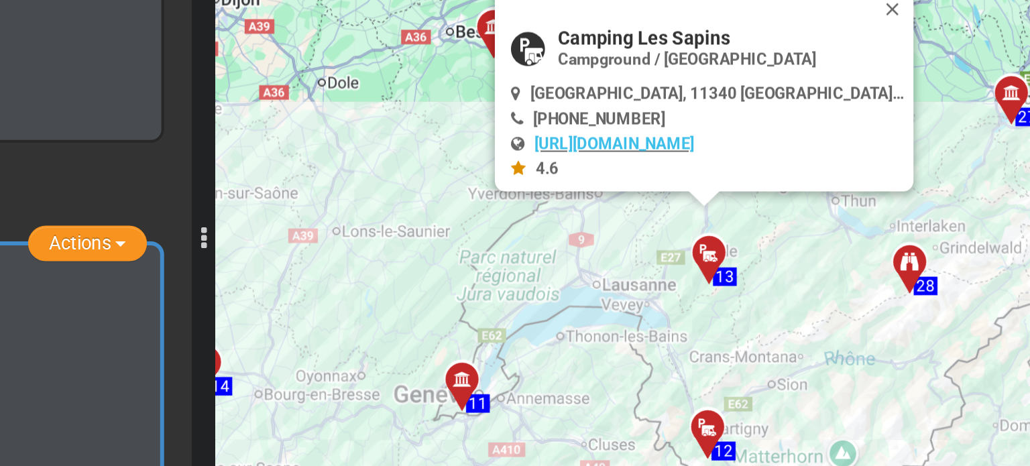
scroll to position [3183, 0]
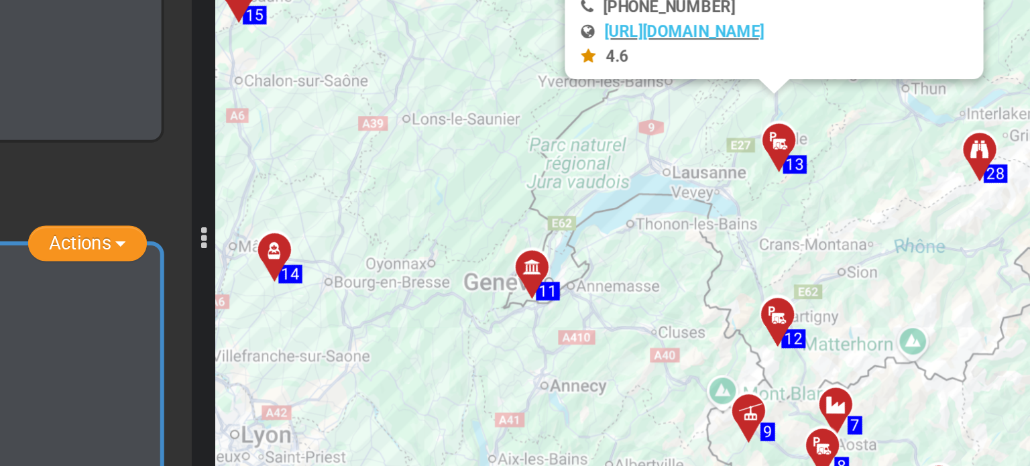
drag, startPoint x: 685, startPoint y: 262, endPoint x: 723, endPoint y: 201, distance: 72.0
click at [723, 201] on div "To activate drag with keyboard, press Alt + Enter. Once in keyboard drag state,…" at bounding box center [739, 216] width 567 height 292
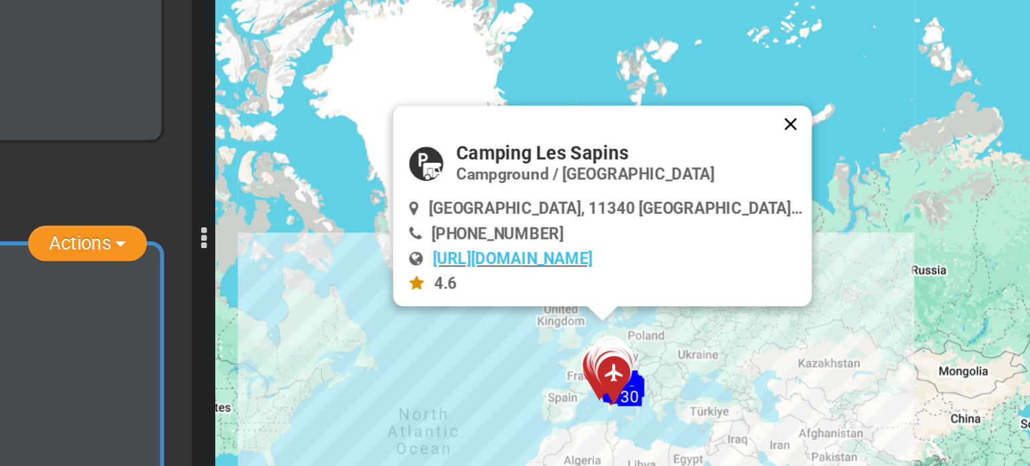
click at [743, 164] on button "Close" at bounding box center [751, 167] width 16 height 19
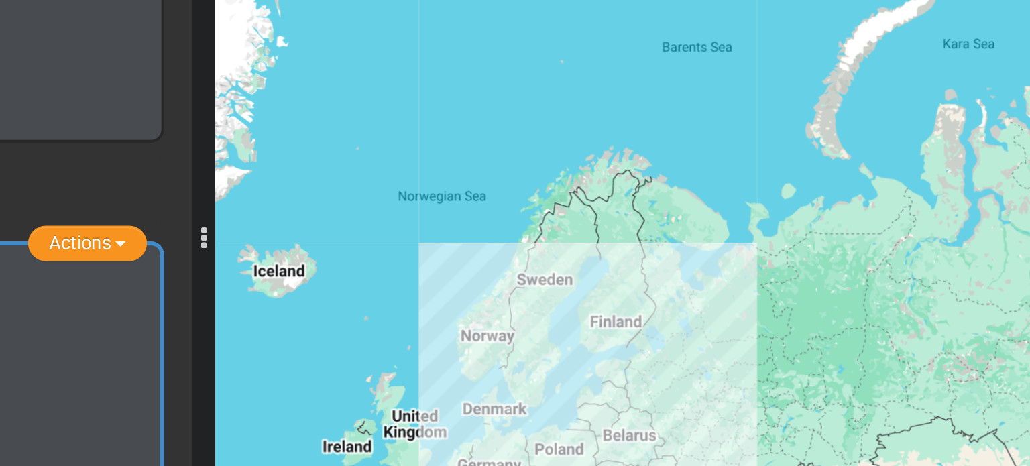
drag, startPoint x: 375, startPoint y: 261, endPoint x: 489, endPoint y: 228, distance: 118.8
click at [489, 228] on div "Draft - Milano North East (IT21) 4 Days 2,448 Km 490 km 797" at bounding box center [515, 250] width 1030 height 432
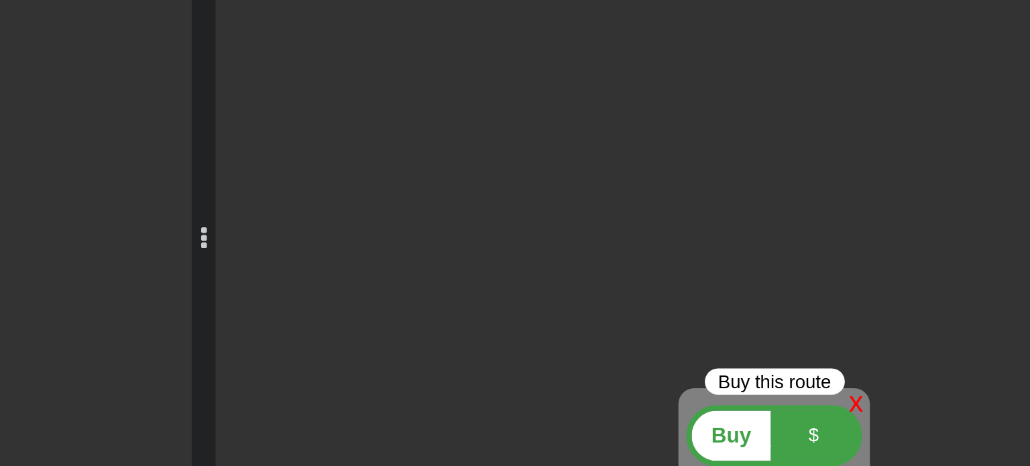
click at [368, 269] on div at bounding box center [225, 231] width 437 height 261
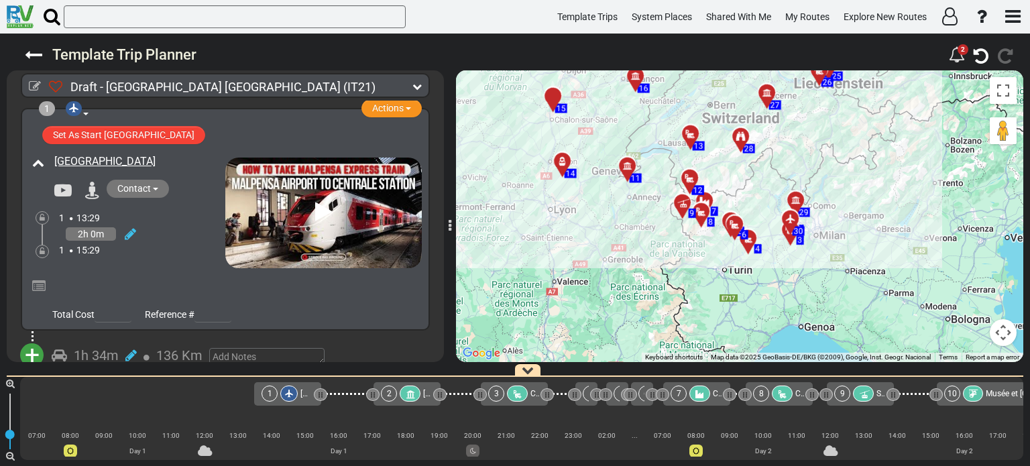
drag, startPoint x: 689, startPoint y: 251, endPoint x: 587, endPoint y: 185, distance: 122.2
click at [587, 185] on div "To activate drag with keyboard, press Alt + Enter. Once in keyboard drag state,…" at bounding box center [739, 216] width 567 height 292
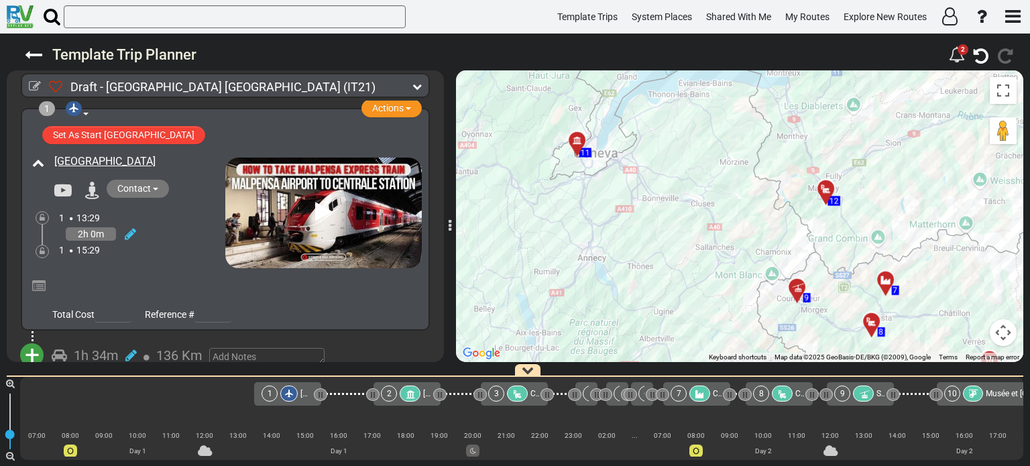
click at [823, 187] on icon at bounding box center [825, 189] width 13 height 11
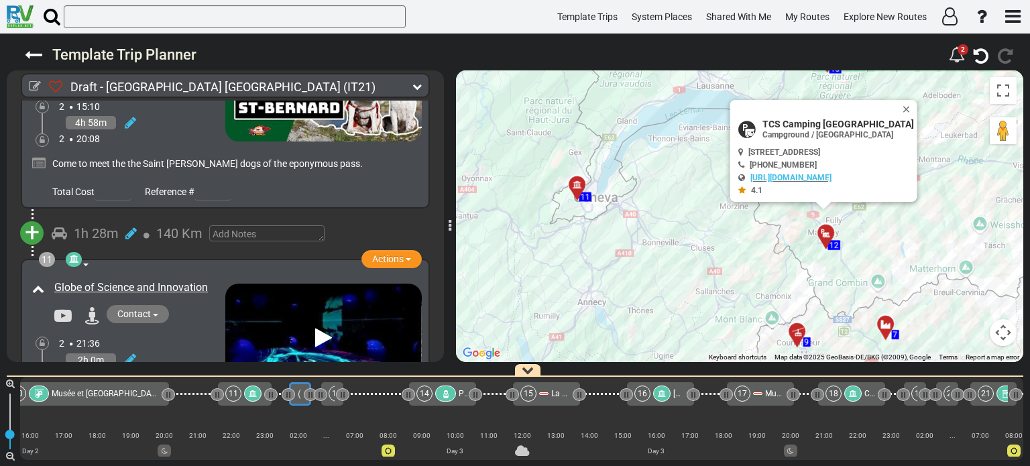
scroll to position [2704, 0]
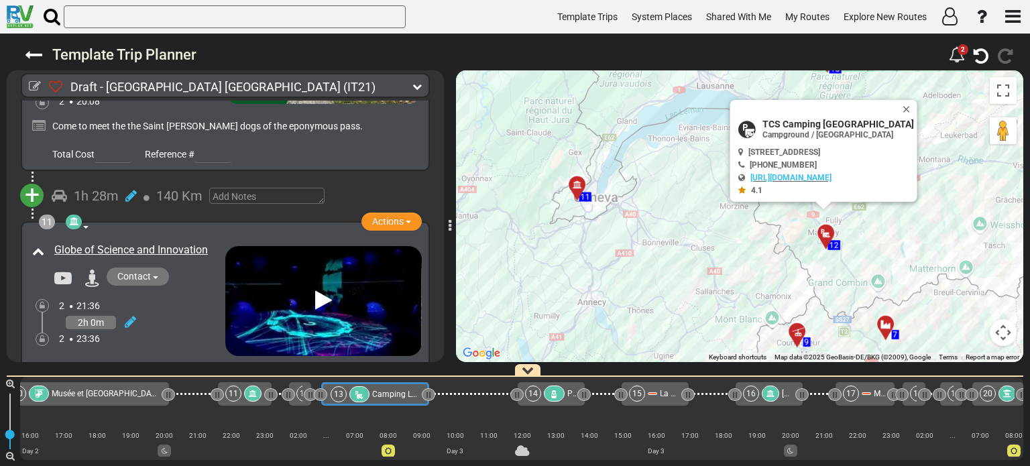
drag, startPoint x: 344, startPoint y: 394, endPoint x: 430, endPoint y: 390, distance: 86.6
click at [430, 390] on div at bounding box center [428, 394] width 13 height 13
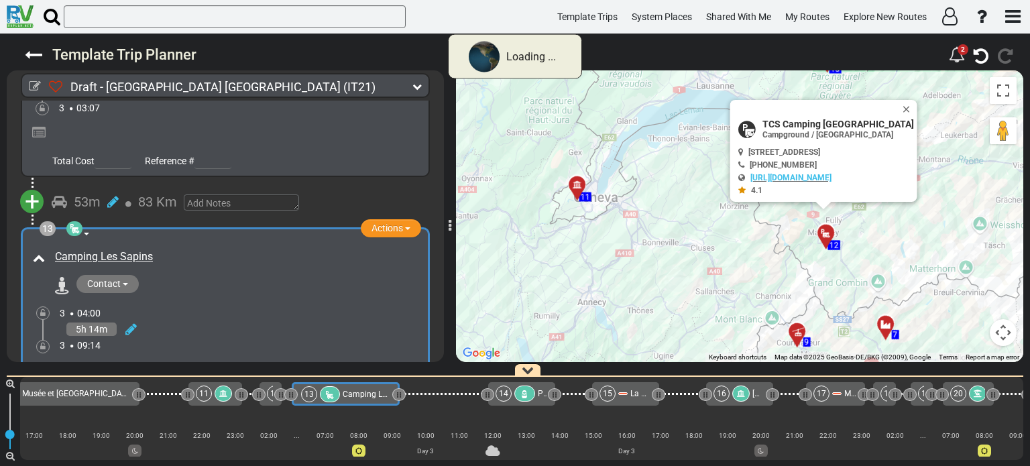
scroll to position [0, 966]
drag, startPoint x: 309, startPoint y: 391, endPoint x: 404, endPoint y: 393, distance: 95.2
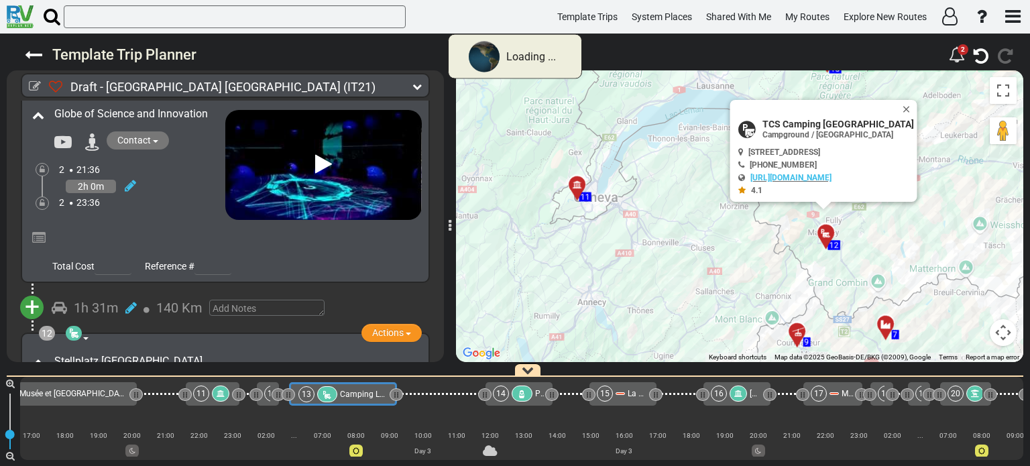
scroll to position [3183, 0]
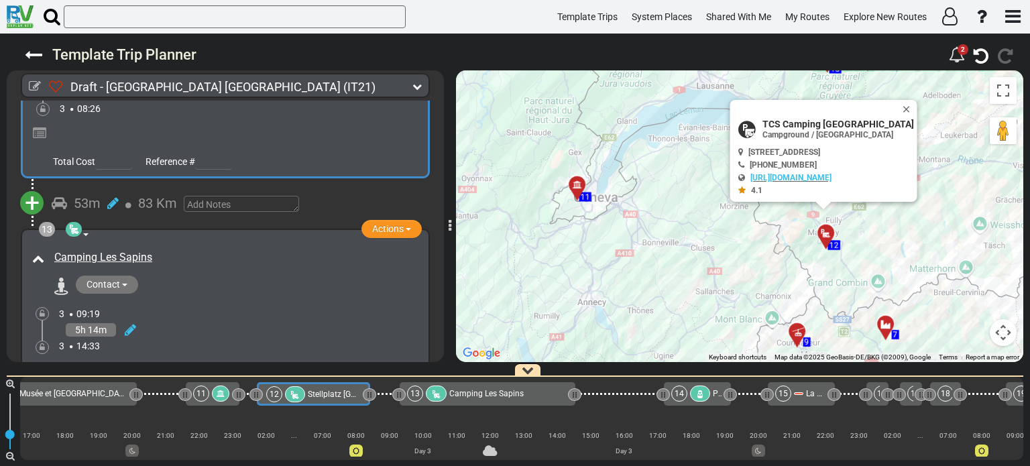
drag, startPoint x: 276, startPoint y: 394, endPoint x: 367, endPoint y: 386, distance: 91.5
click at [367, 386] on div "12 Stellplatz Martigny" at bounding box center [314, 393] width 114 height 23
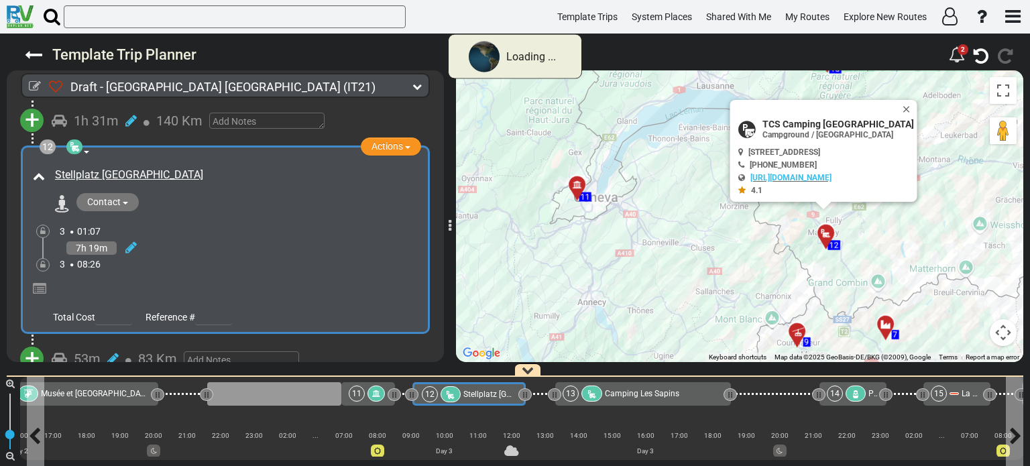
scroll to position [0, 934]
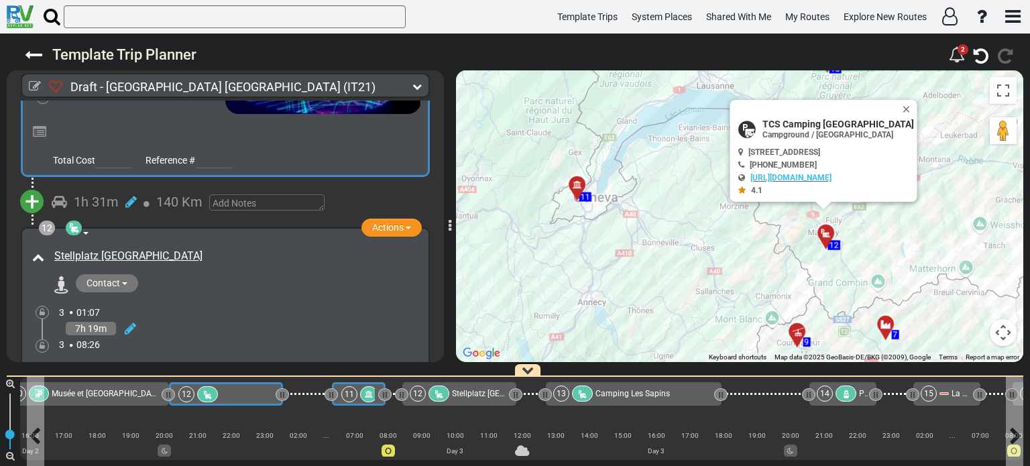
click at [358, 393] on div "11" at bounding box center [360, 394] width 39 height 16
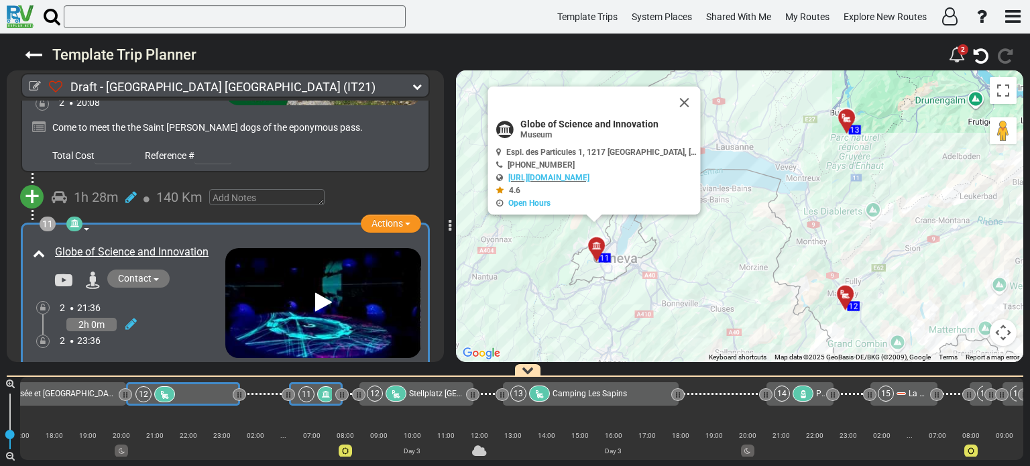
scroll to position [0, 0]
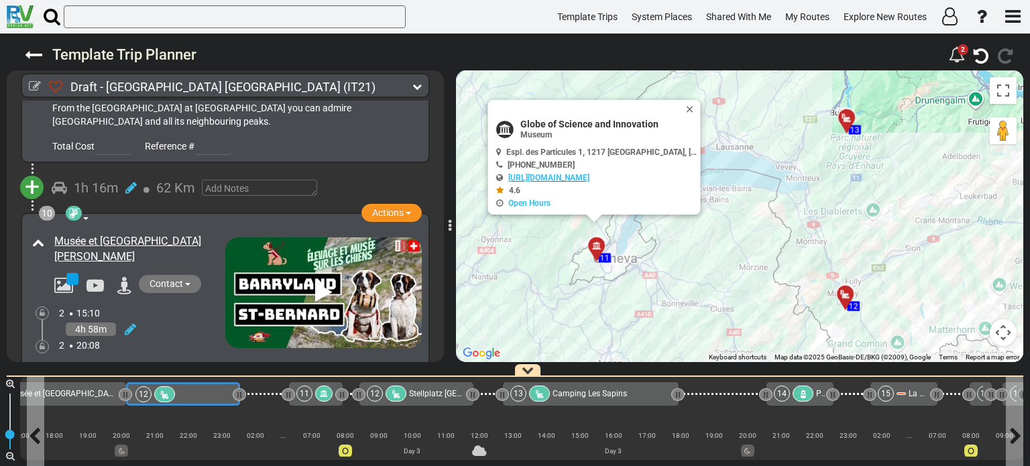
click at [196, 394] on div "12" at bounding box center [182, 394] width 94 height 16
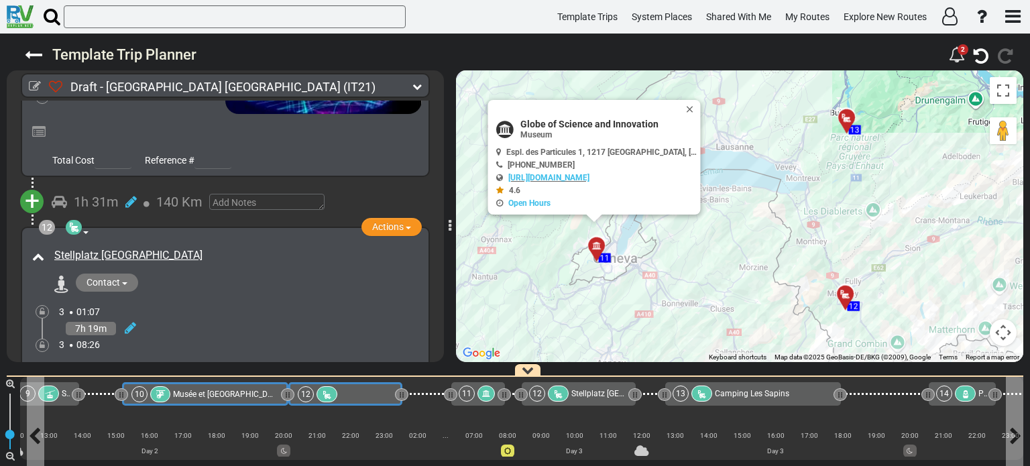
click at [188, 393] on span "Musée et [GEOGRAPHIC_DATA][PERSON_NAME]" at bounding box center [259, 393] width 172 height 9
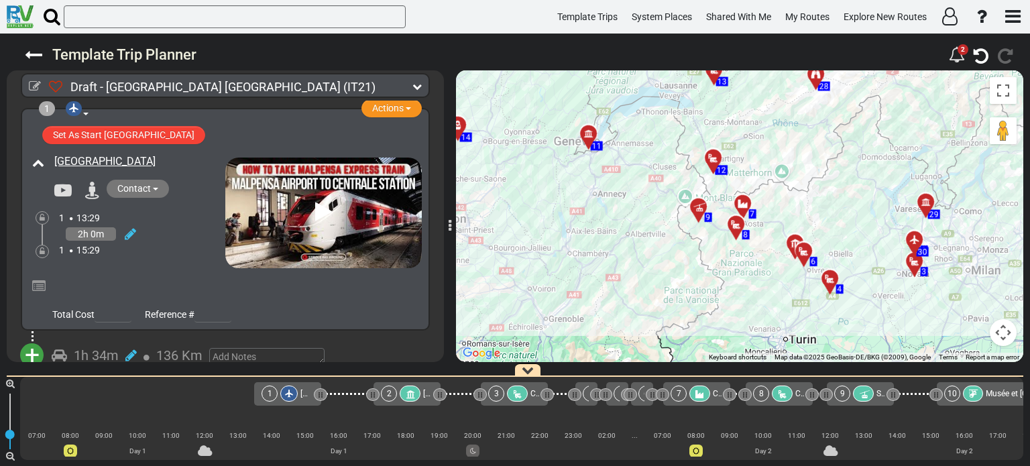
drag, startPoint x: 751, startPoint y: 267, endPoint x: 776, endPoint y: 193, distance: 77.8
click at [776, 193] on div "To activate drag with keyboard, press Alt + Enter. Once in keyboard drag state,…" at bounding box center [739, 216] width 567 height 292
click at [698, 208] on div at bounding box center [703, 212] width 22 height 21
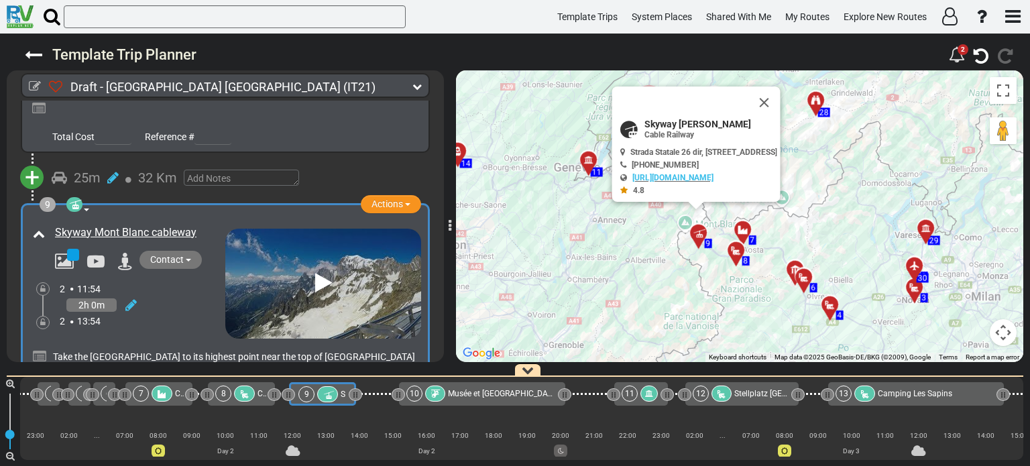
scroll to position [0, 538]
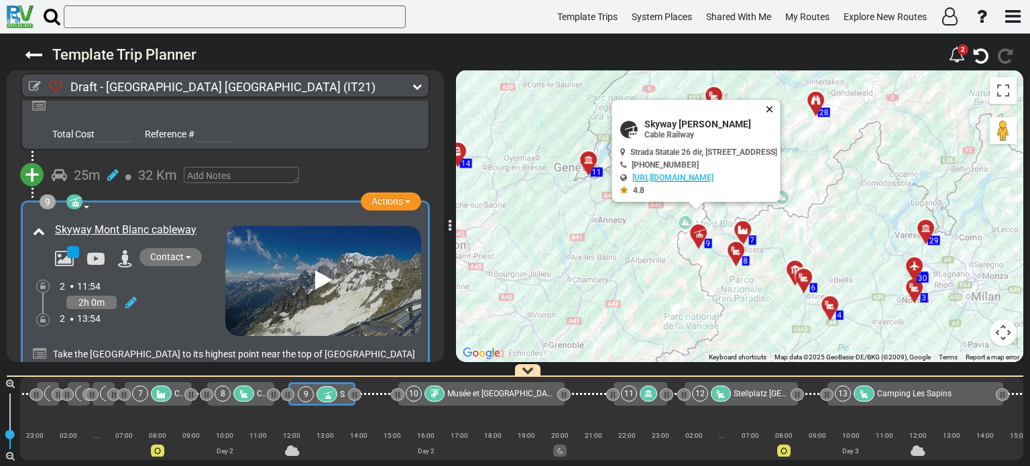
click at [780, 105] on button "Close" at bounding box center [772, 109] width 16 height 19
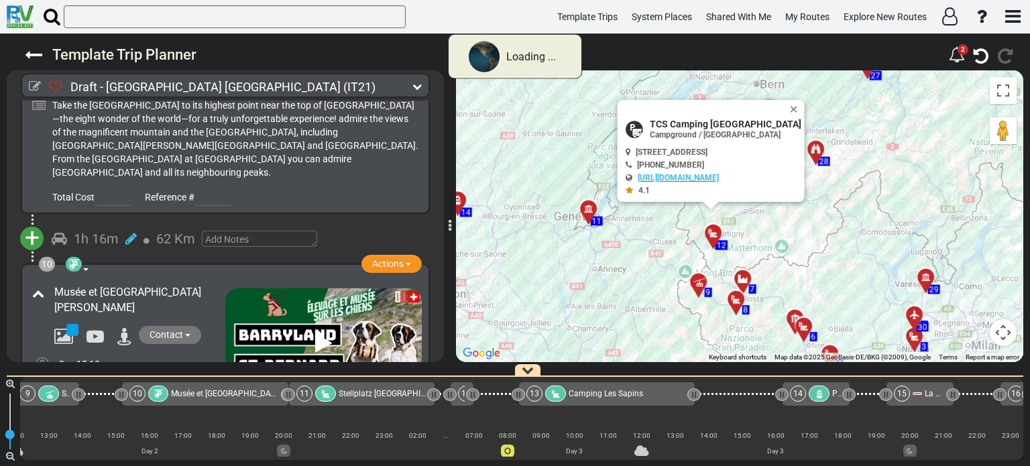
scroll to position [2701, 0]
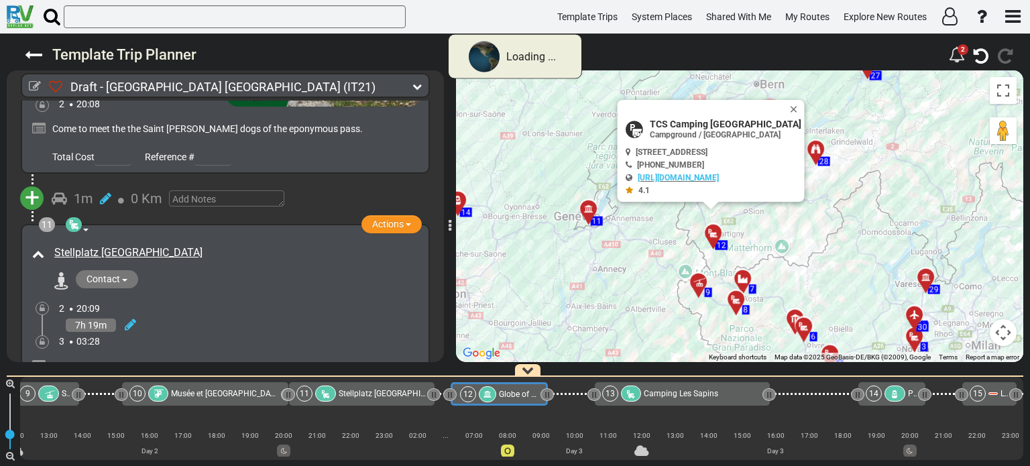
drag, startPoint x: 473, startPoint y: 394, endPoint x: 547, endPoint y: 393, distance: 74.4
click at [548, 393] on icon at bounding box center [548, 394] width 1 height 7
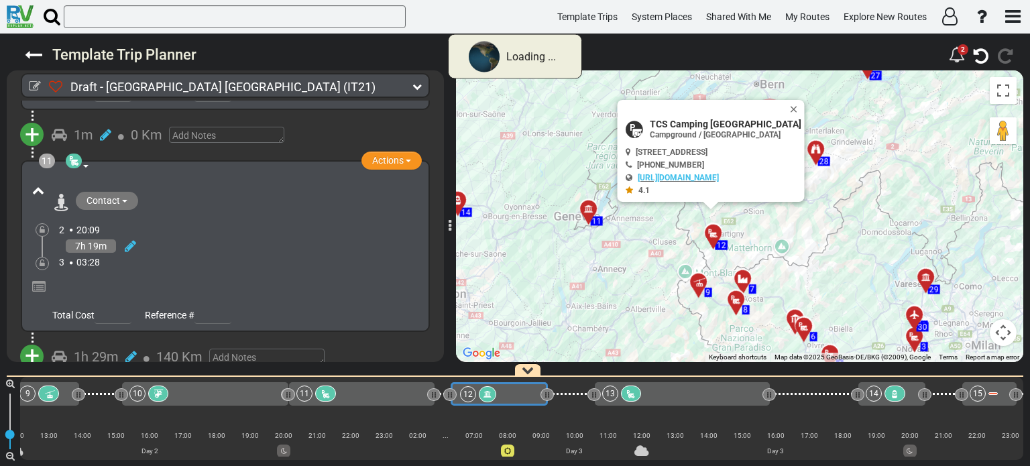
scroll to position [2409, 0]
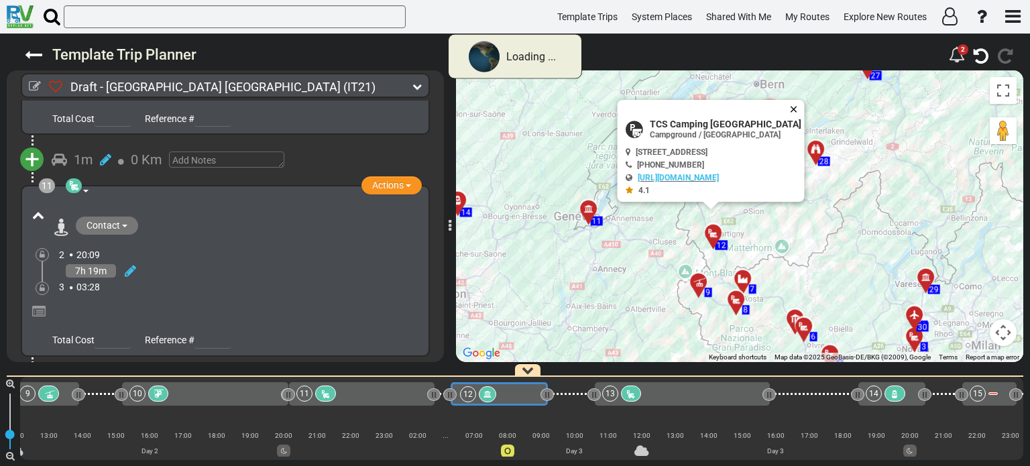
click at [804, 107] on button "Close" at bounding box center [796, 109] width 16 height 19
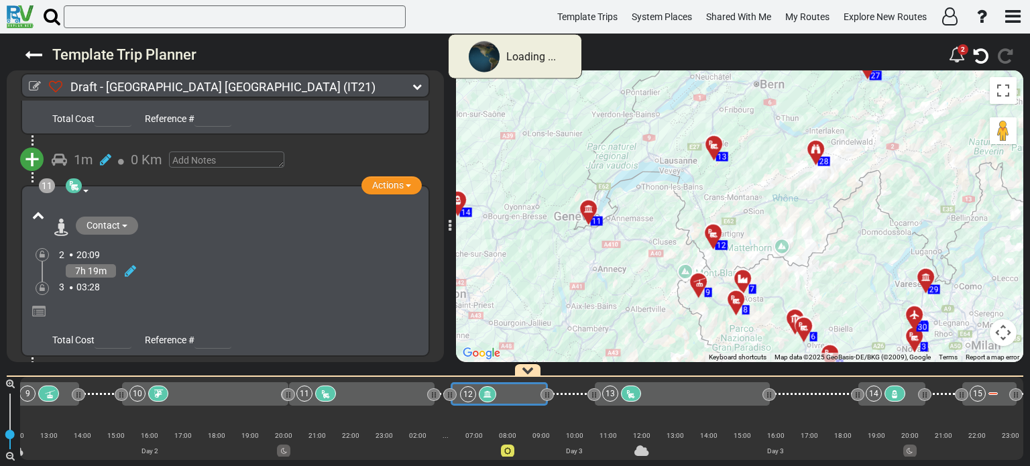
click at [713, 149] on div at bounding box center [718, 149] width 22 height 21
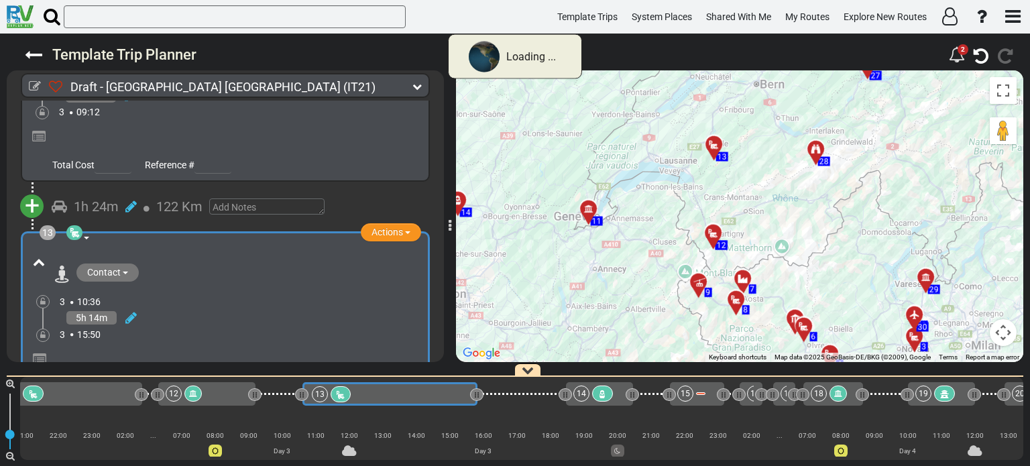
scroll to position [0, 1120]
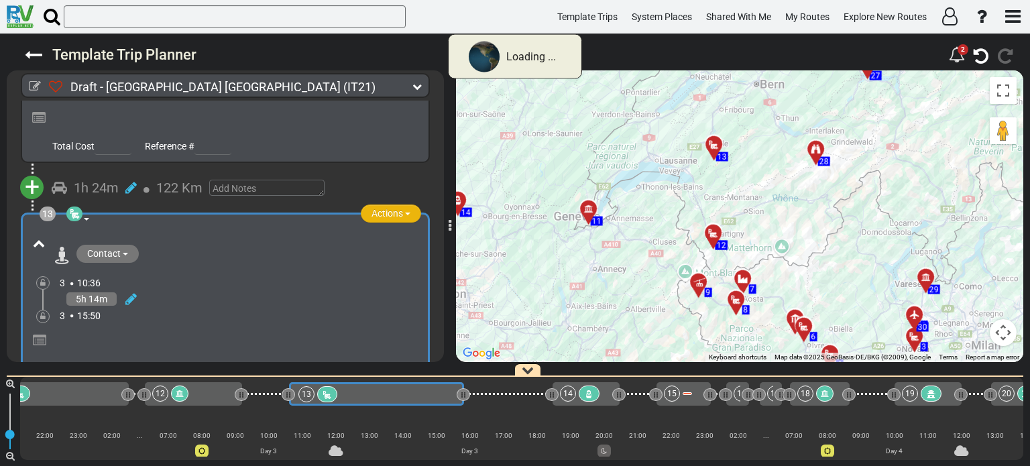
click at [404, 204] on button "Actions" at bounding box center [391, 213] width 60 height 18
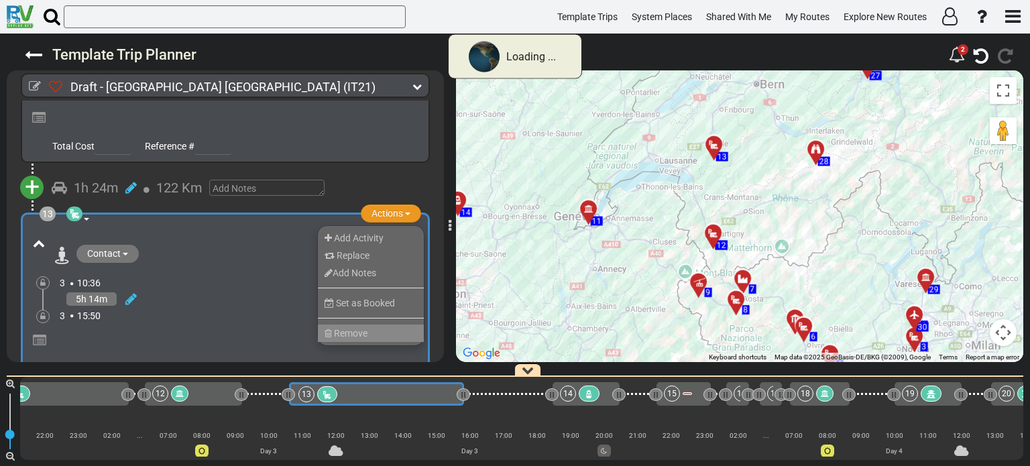
click at [369, 324] on li "Remove" at bounding box center [371, 332] width 106 height 17
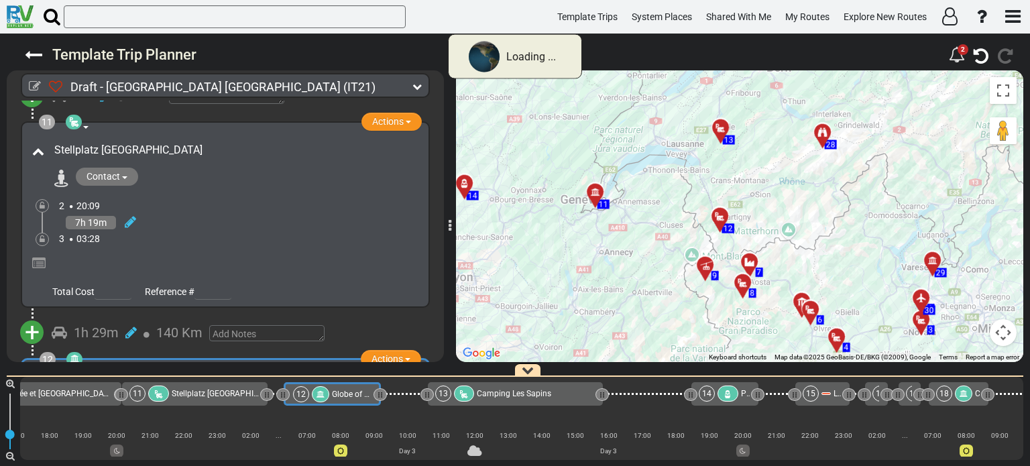
scroll to position [0, 977]
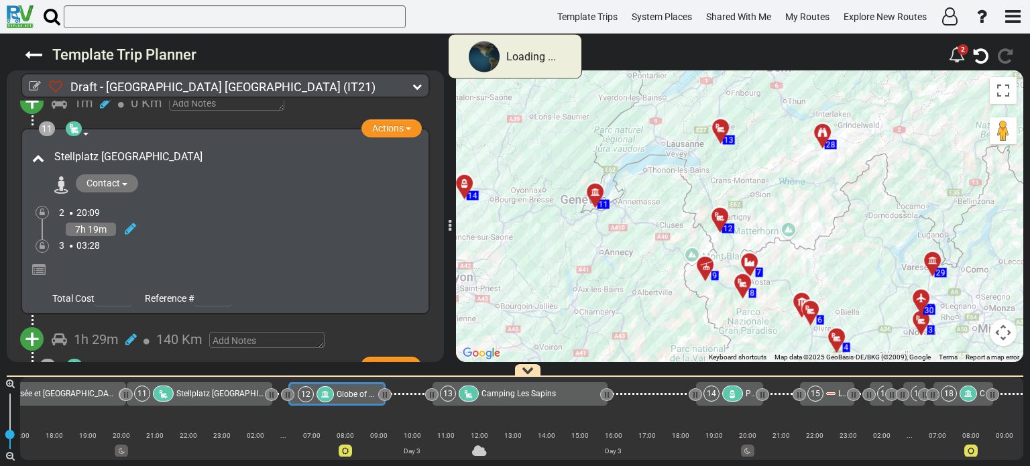
drag, startPoint x: 746, startPoint y: 210, endPoint x: 772, endPoint y: 170, distance: 47.0
click at [772, 170] on div "To activate drag with keyboard, press Alt + Enter. Once in keyboard drag state,…" at bounding box center [739, 216] width 567 height 292
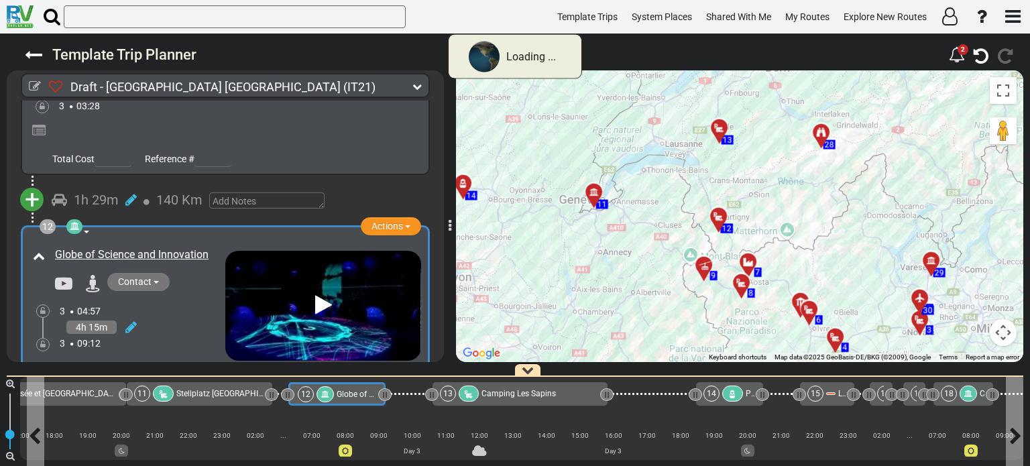
click at [342, 396] on span "Globe of Science and Innovation" at bounding box center [395, 393] width 117 height 9
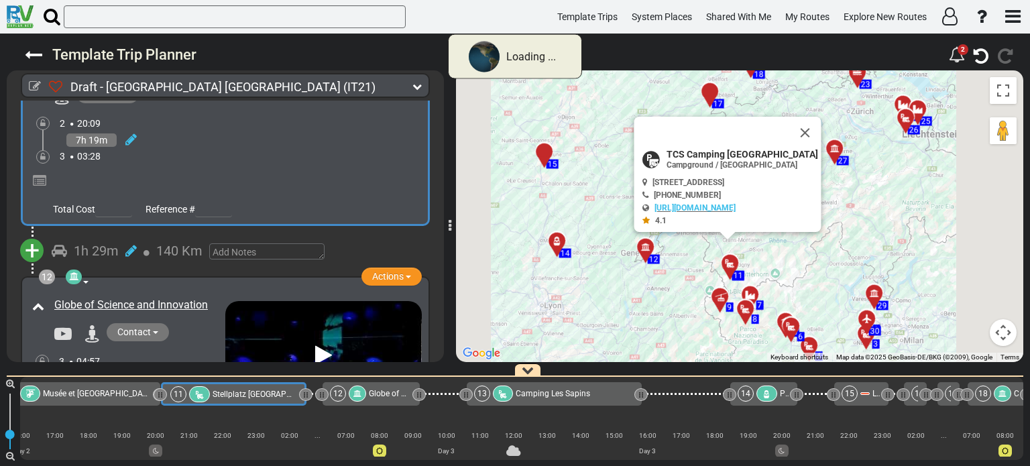
scroll to position [0, 0]
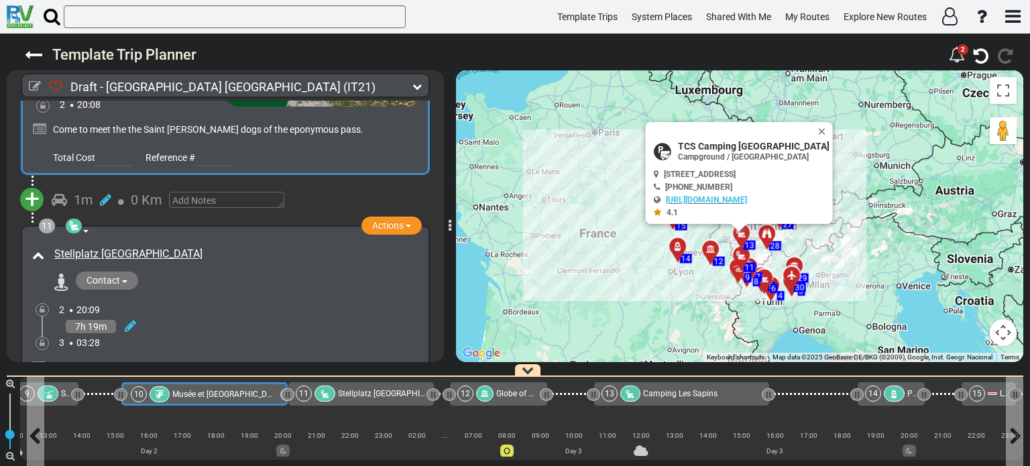
click at [208, 393] on span "Musée et [GEOGRAPHIC_DATA][PERSON_NAME]" at bounding box center [258, 393] width 172 height 9
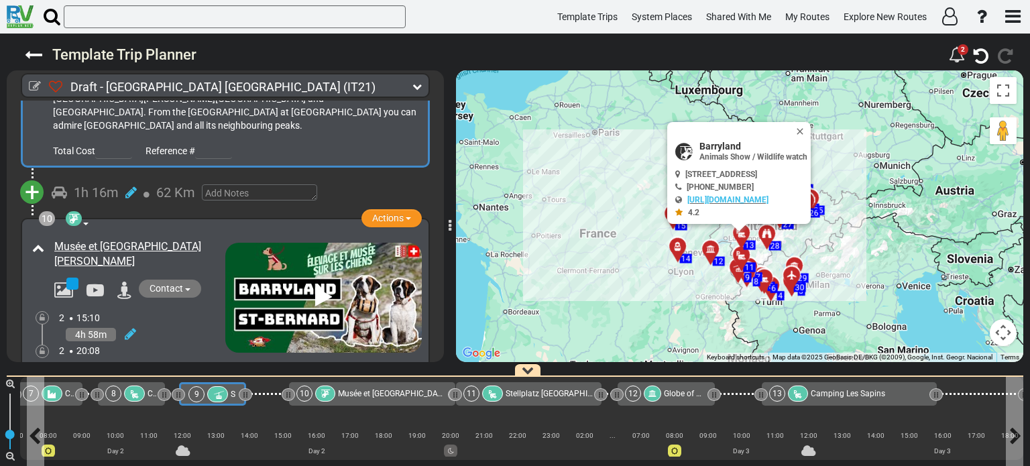
click at [212, 394] on icon at bounding box center [217, 394] width 11 height 9
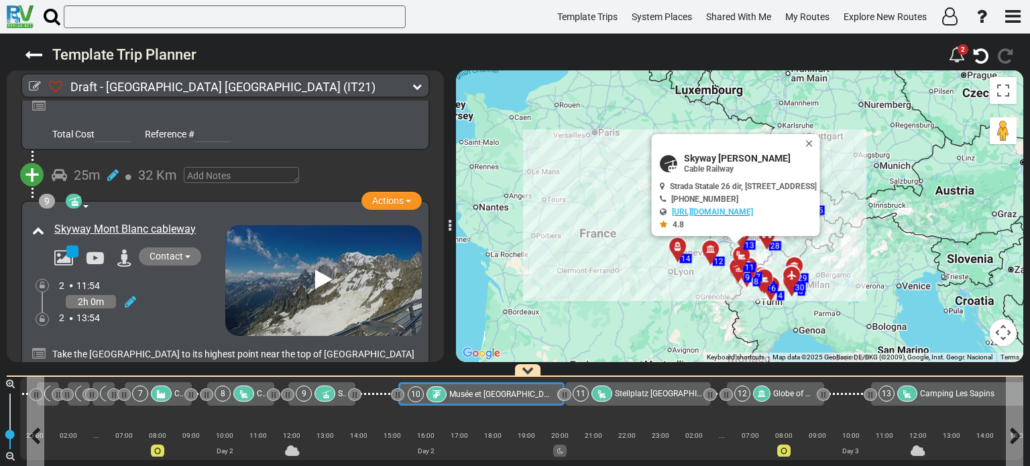
click at [482, 396] on span "Musée et [GEOGRAPHIC_DATA][PERSON_NAME]" at bounding box center [535, 393] width 172 height 9
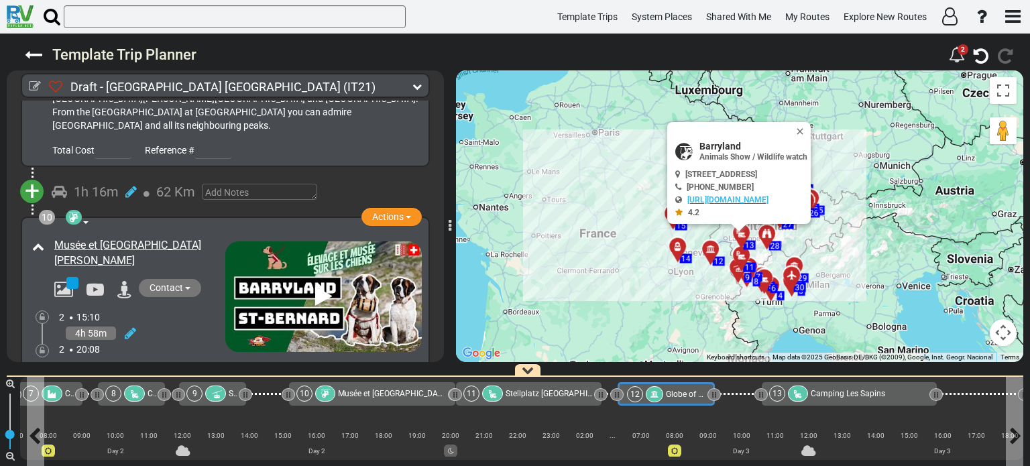
click at [684, 393] on span "Globe of Science and Innovation" at bounding box center [724, 393] width 117 height 9
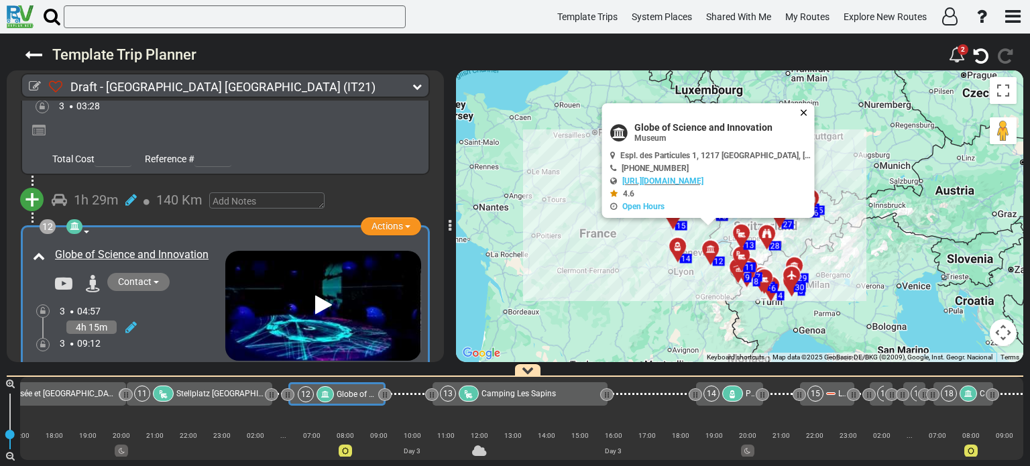
click at [798, 109] on button "Close" at bounding box center [806, 112] width 16 height 19
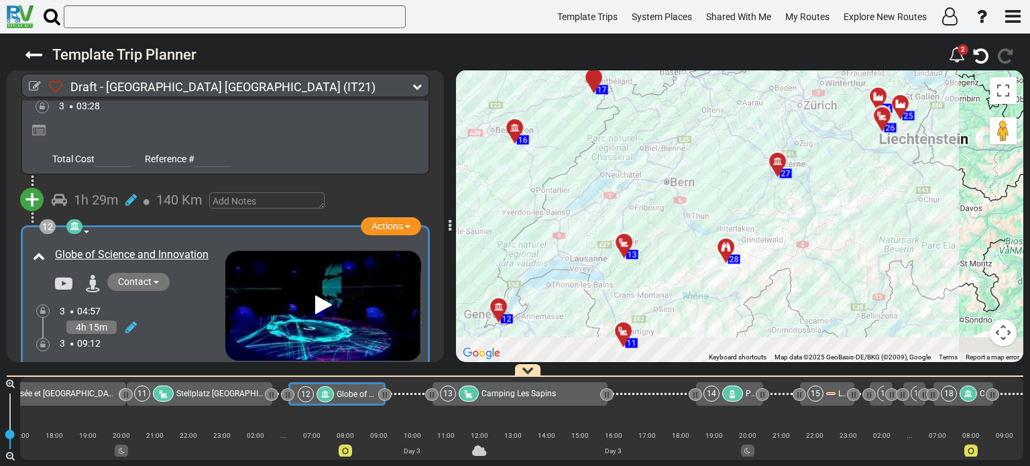
drag, startPoint x: 697, startPoint y: 250, endPoint x: 743, endPoint y: 109, distance: 148.6
click at [743, 109] on div "To activate drag with keyboard, press Alt + Enter. Once in keyboard drag state,…" at bounding box center [739, 216] width 567 height 292
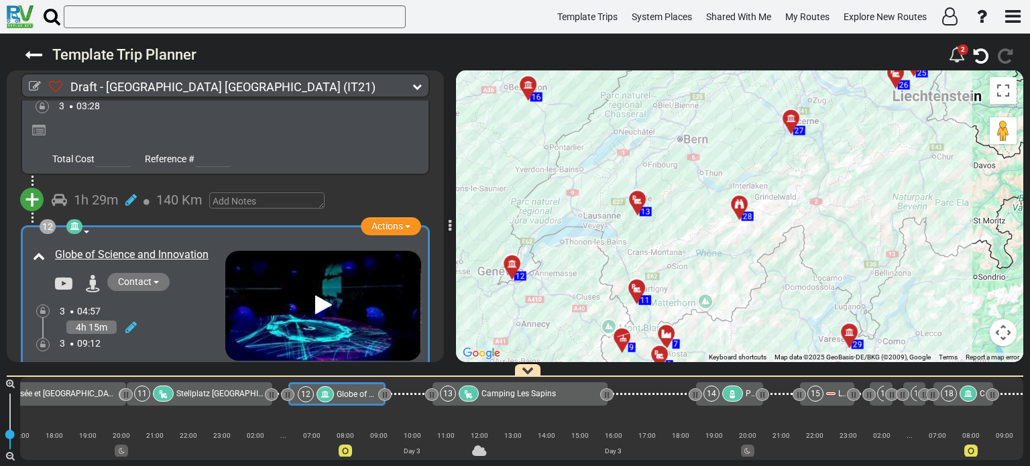
drag, startPoint x: 686, startPoint y: 222, endPoint x: 705, endPoint y: 148, distance: 75.9
click at [705, 148] on div "To activate drag with keyboard, press Alt + Enter. Once in keyboard drag state,…" at bounding box center [739, 216] width 567 height 292
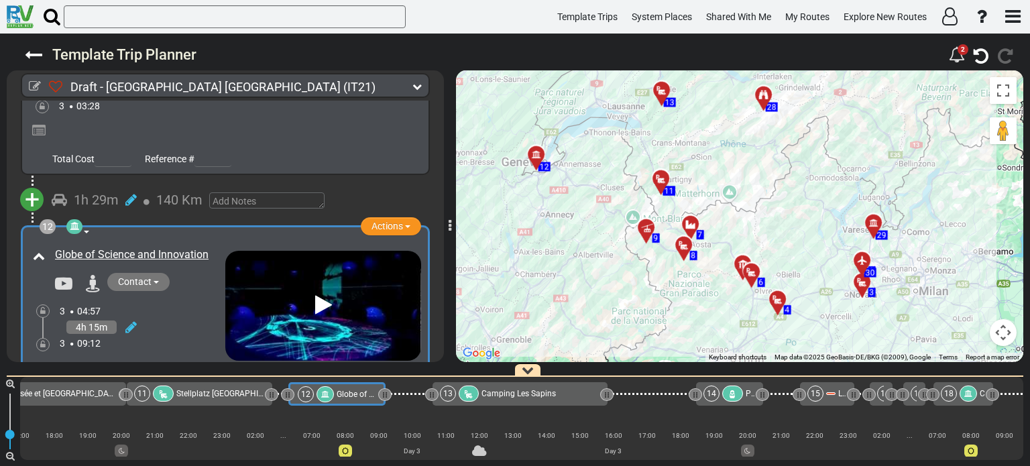
click at [660, 94] on div at bounding box center [666, 95] width 22 height 21
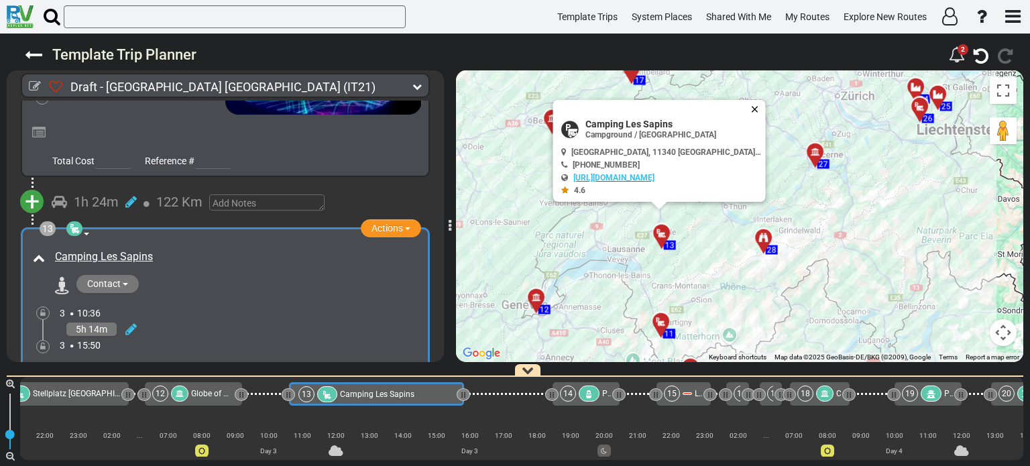
click at [749, 107] on button "Close" at bounding box center [757, 109] width 16 height 19
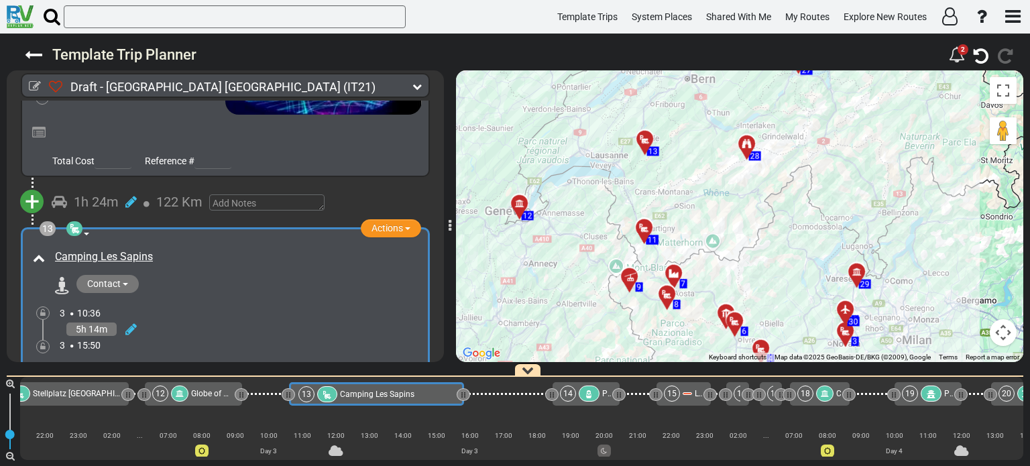
drag, startPoint x: 750, startPoint y: 247, endPoint x: 731, endPoint y: 145, distance: 103.7
click at [731, 145] on div "To activate drag with keyboard, press Alt + Enter. Once in keyboard drag state,…" at bounding box center [739, 216] width 567 height 292
click at [645, 140] on div at bounding box center [648, 144] width 22 height 21
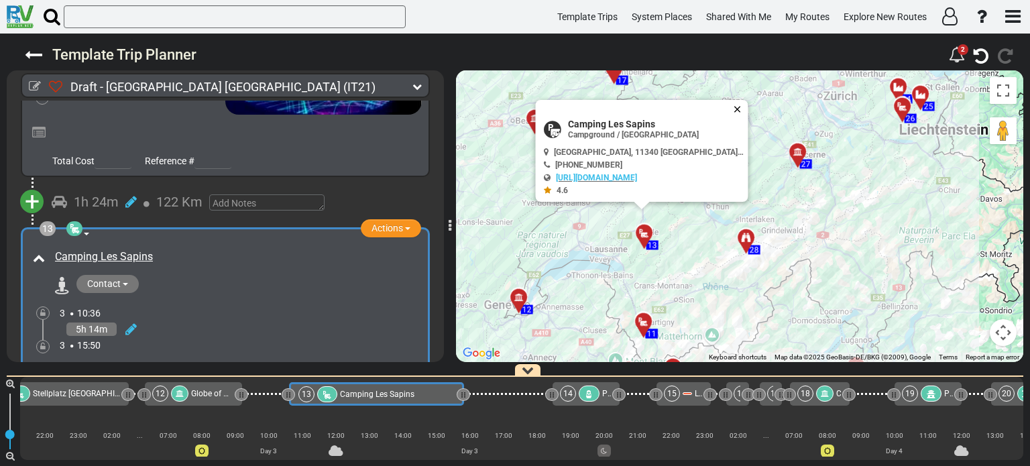
click at [732, 109] on button "Close" at bounding box center [740, 109] width 16 height 19
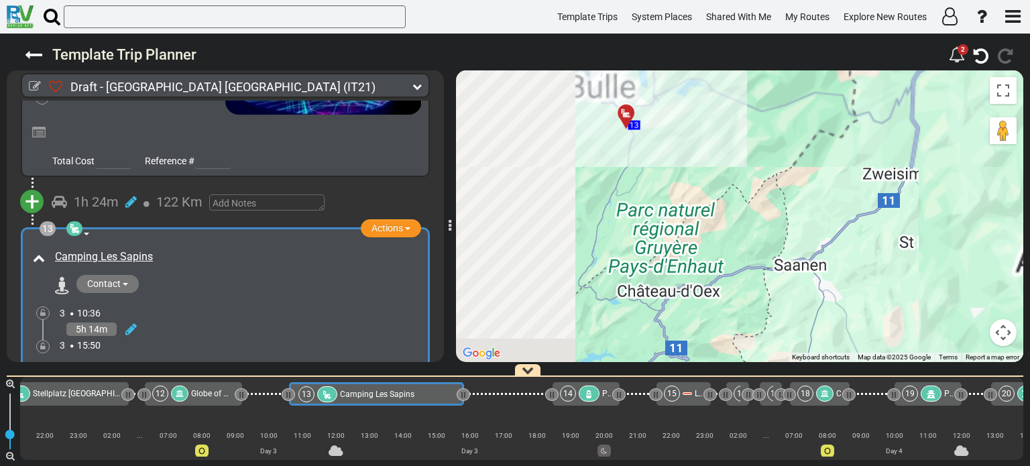
drag, startPoint x: 611, startPoint y: 262, endPoint x: 827, endPoint y: 193, distance: 226.0
click at [827, 193] on div "To navigate, press the arrow keys. To activate drag with keyboard, press Alt + …" at bounding box center [739, 216] width 567 height 292
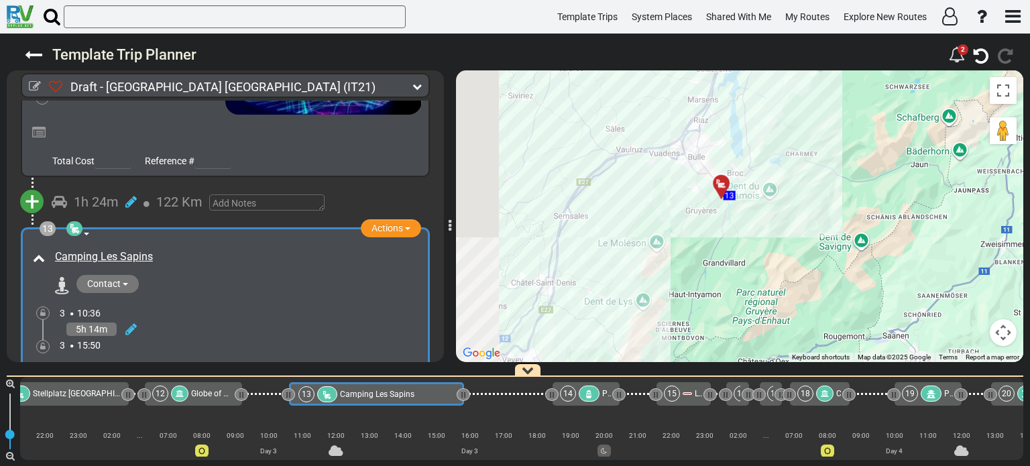
drag, startPoint x: 788, startPoint y: 179, endPoint x: 873, endPoint y: 259, distance: 116.7
click at [873, 259] on div "To navigate, press the arrow keys. To activate drag with keyboard, press Alt + …" at bounding box center [739, 216] width 567 height 292
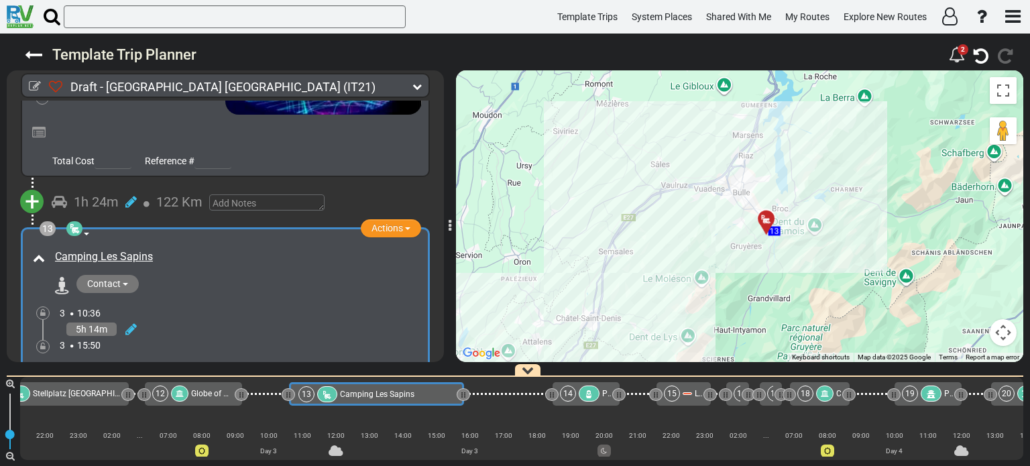
drag, startPoint x: 757, startPoint y: 246, endPoint x: 807, endPoint y: 286, distance: 64.4
click at [807, 286] on div "To navigate, press the arrow keys. To activate drag with keyboard, press Alt + …" at bounding box center [739, 216] width 567 height 292
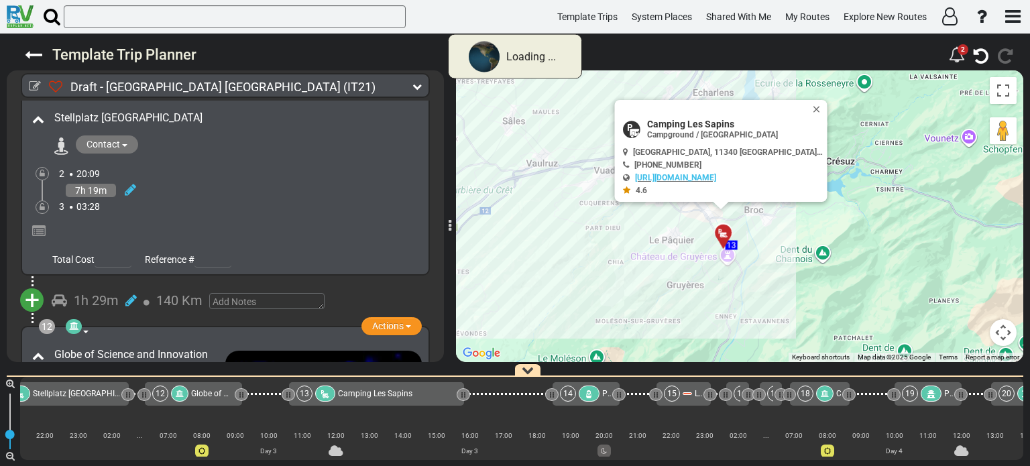
scroll to position [2825, 0]
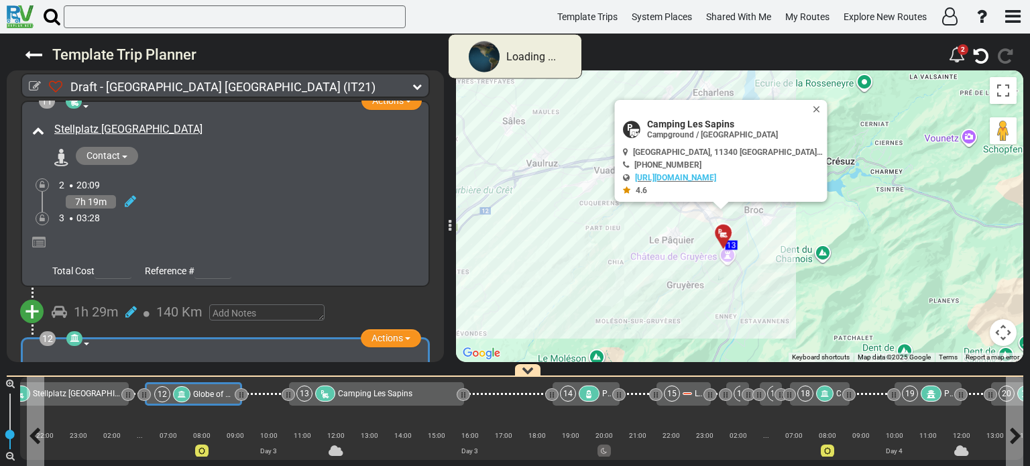
click at [200, 393] on span "Globe of Science and Innovation" at bounding box center [251, 393] width 117 height 9
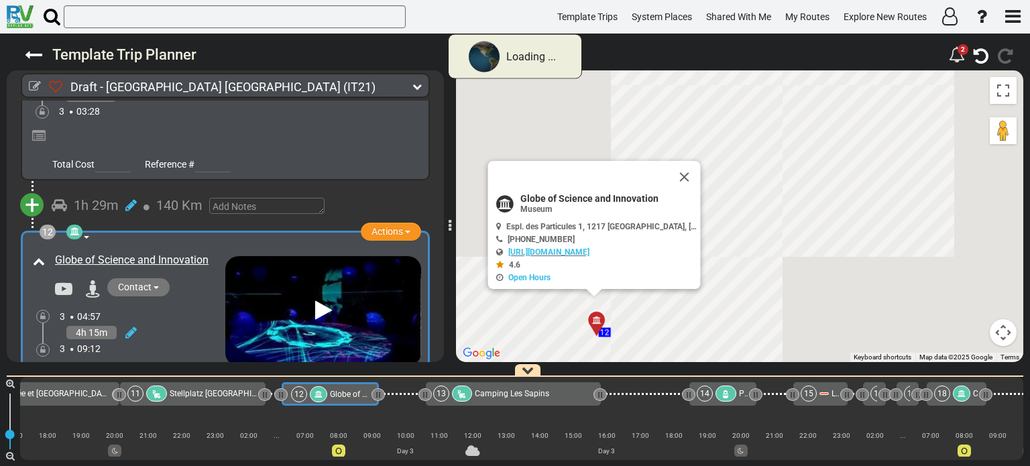
scroll to position [0, 977]
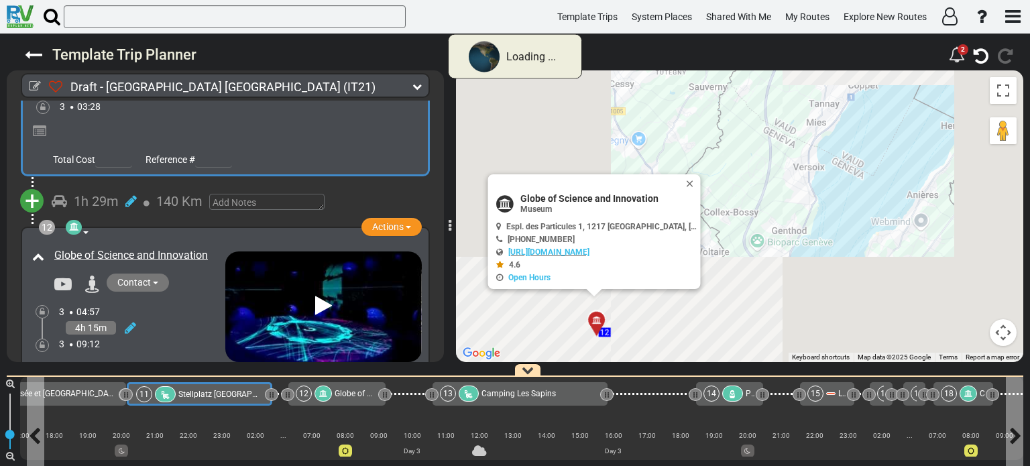
click at [224, 393] on span "Stellplatz [GEOGRAPHIC_DATA]" at bounding box center [234, 393] width 113 height 9
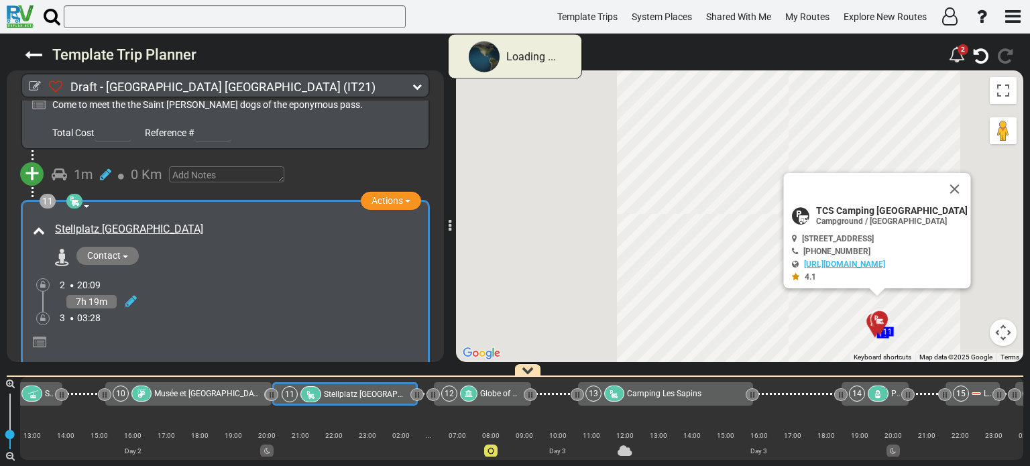
scroll to position [0, 815]
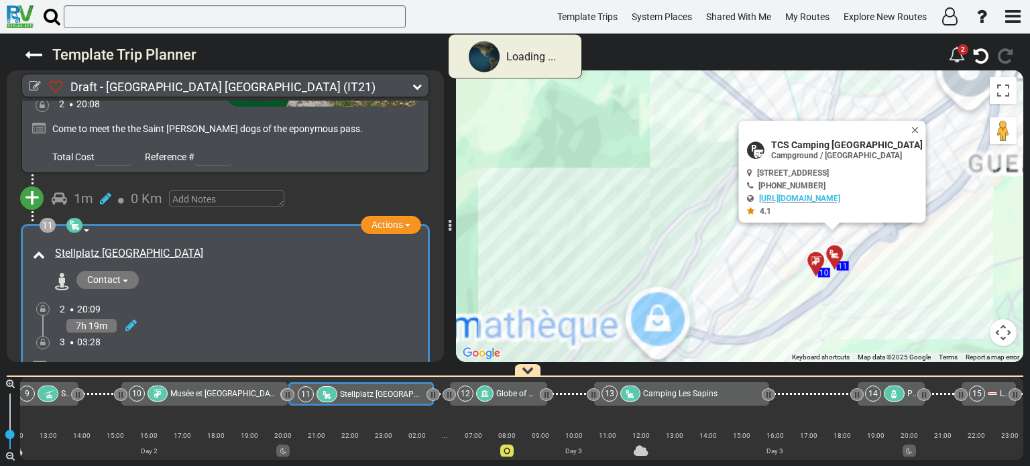
drag, startPoint x: 827, startPoint y: 325, endPoint x: 729, endPoint y: 214, distance: 148.2
click at [729, 214] on div "To navigate, press the arrow keys. To activate drag with keyboard, press Alt + …" at bounding box center [739, 216] width 567 height 292
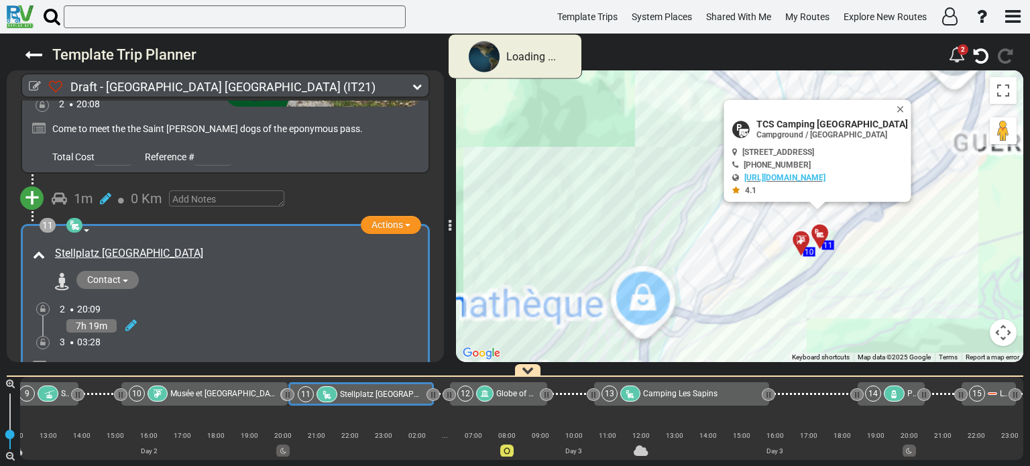
click at [798, 238] on icon at bounding box center [800, 240] width 13 height 11
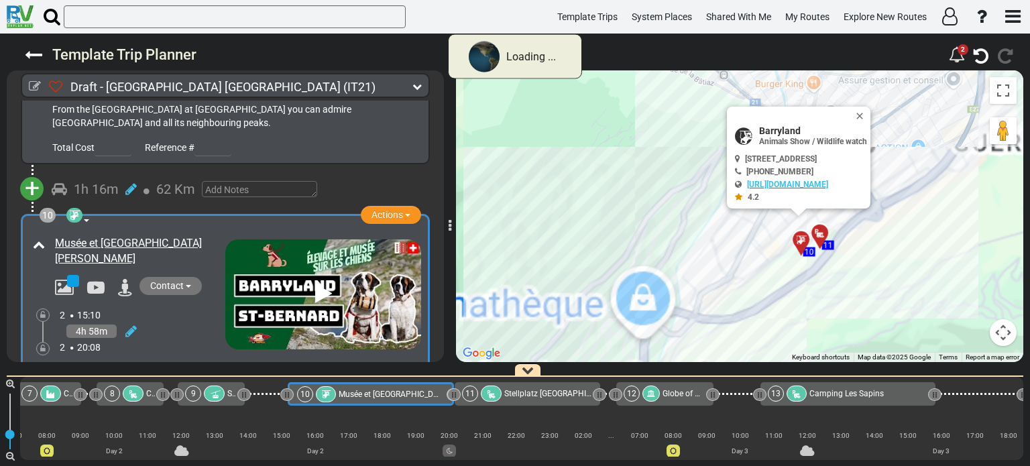
scroll to position [0, 648]
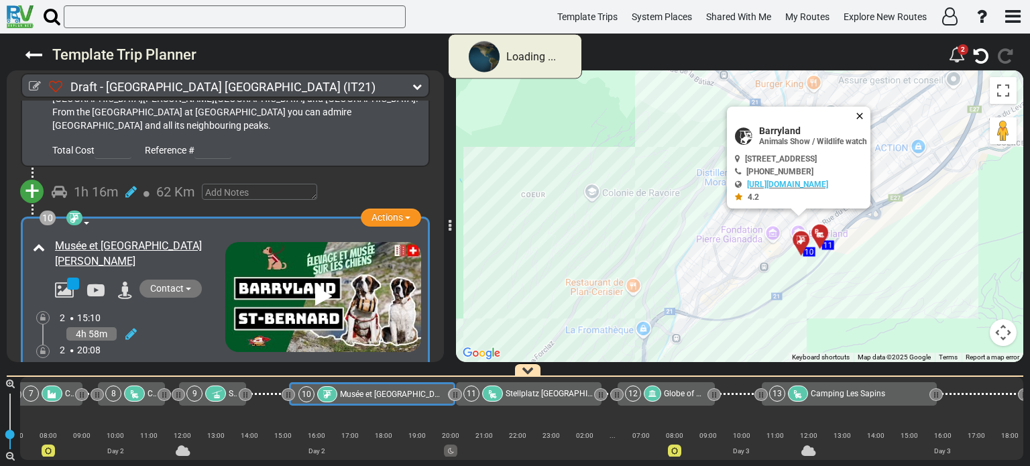
click at [870, 112] on button "Close" at bounding box center [862, 116] width 16 height 19
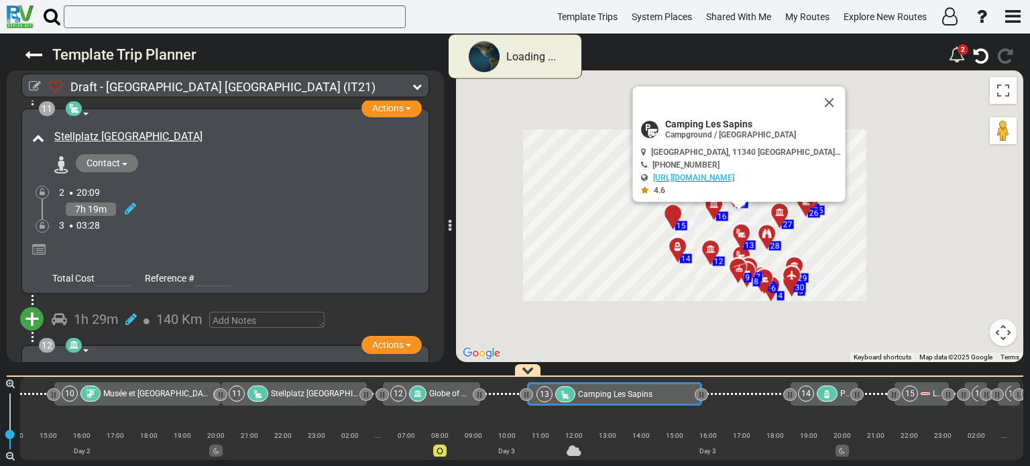
scroll to position [0, 1088]
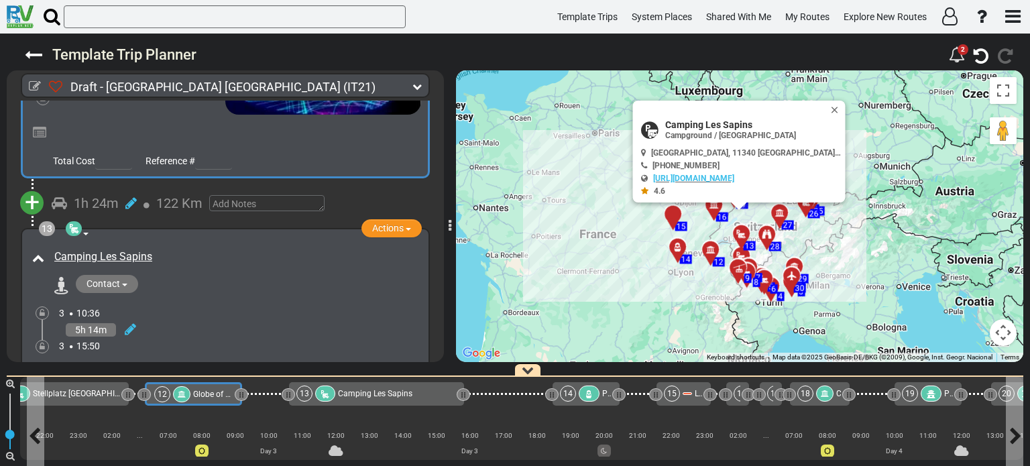
click at [217, 396] on span "Globe of Science and Innovation" at bounding box center [251, 393] width 117 height 9
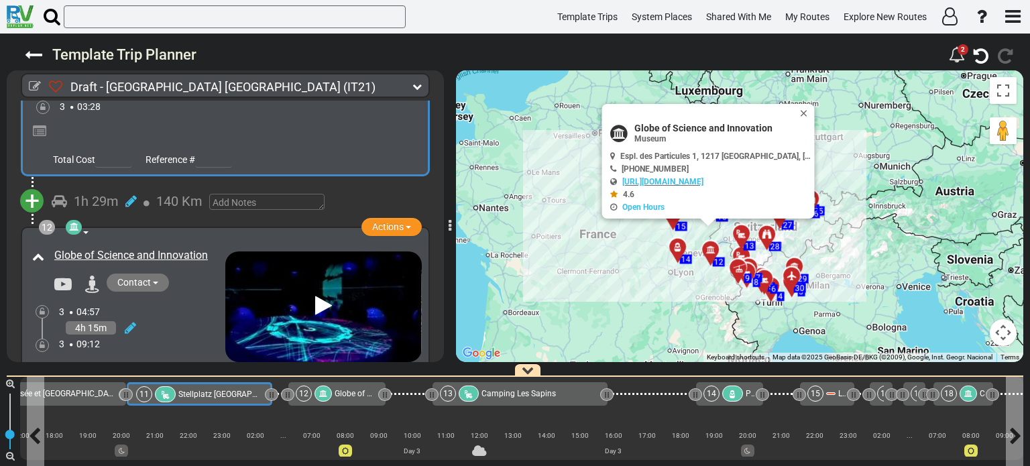
click at [210, 396] on span "Stellplatz [GEOGRAPHIC_DATA]" at bounding box center [234, 393] width 113 height 9
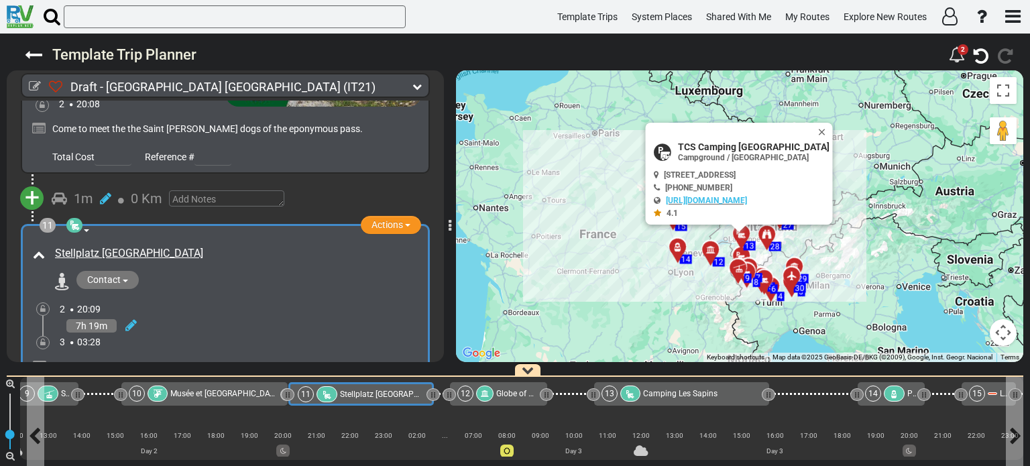
click at [351, 389] on span "Stellplatz [GEOGRAPHIC_DATA]" at bounding box center [396, 393] width 113 height 9
click at [833, 128] on button "Close" at bounding box center [824, 132] width 16 height 19
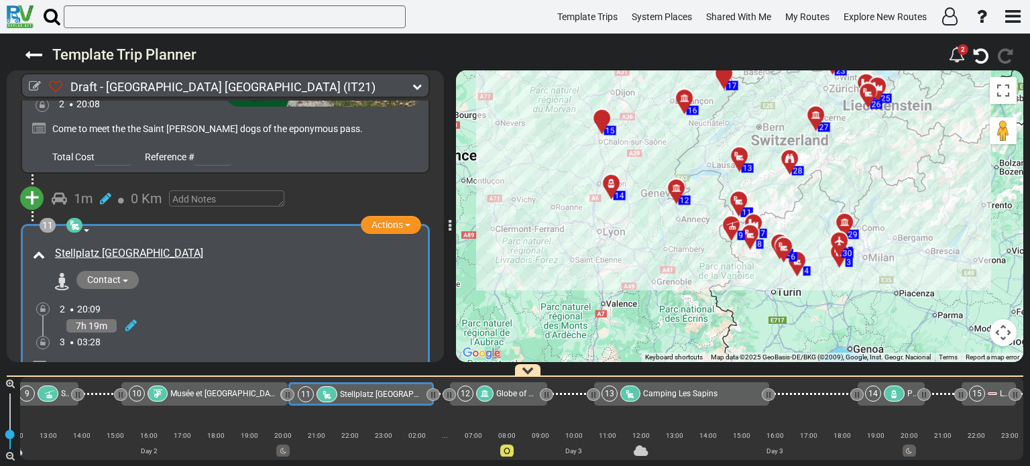
drag, startPoint x: 705, startPoint y: 299, endPoint x: 745, endPoint y: 194, distance: 112.7
click at [745, 194] on div "To navigate, press the arrow keys. To activate drag with keyboard, press Alt + …" at bounding box center [739, 216] width 567 height 292
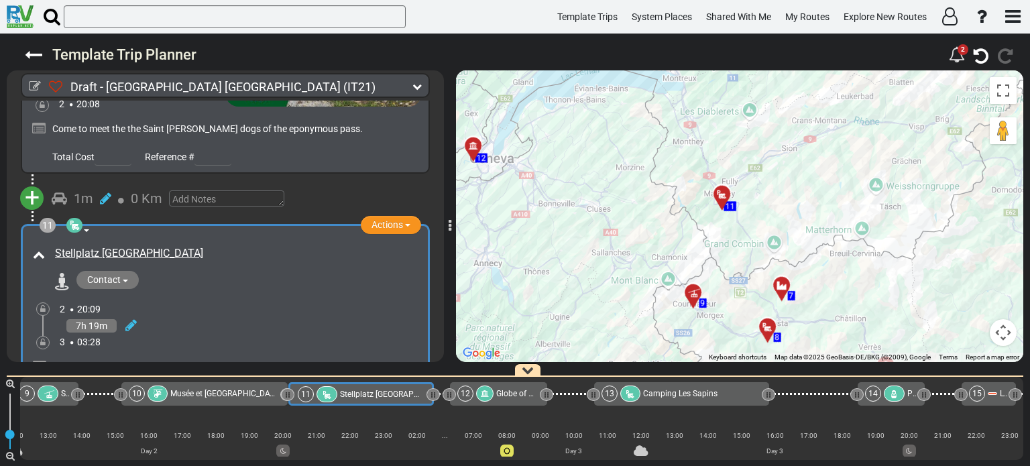
drag, startPoint x: 666, startPoint y: 215, endPoint x: 674, endPoint y: 197, distance: 19.2
click at [674, 197] on div "To activate drag with keyboard, press Alt + Enter. Once in keyboard drag state,…" at bounding box center [739, 216] width 567 height 292
click at [692, 295] on div at bounding box center [697, 298] width 22 height 21
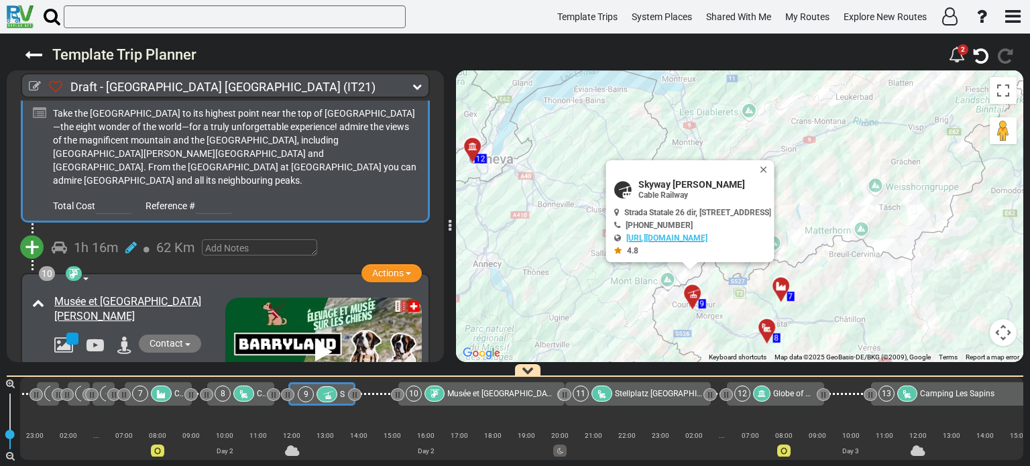
click at [664, 397] on span "Stellplatz [GEOGRAPHIC_DATA]" at bounding box center [671, 393] width 113 height 9
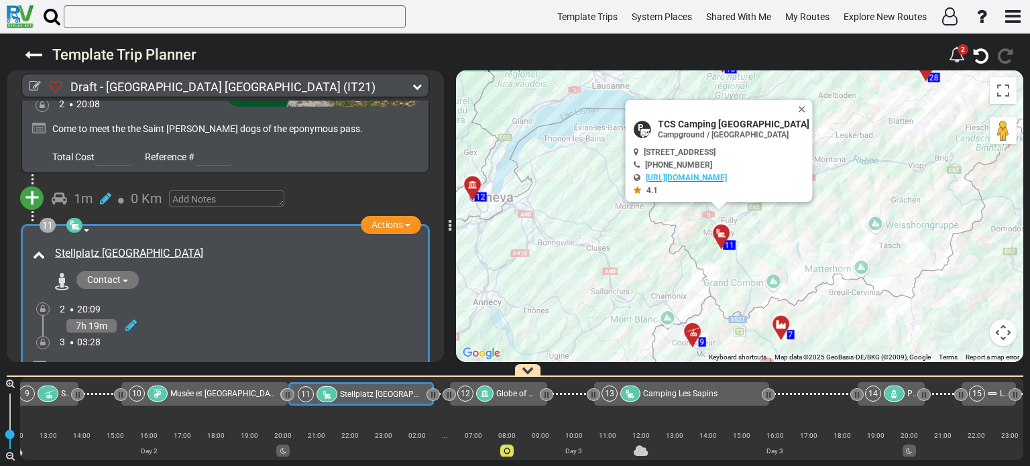
click at [32, 421] on span "+" at bounding box center [32, 436] width 15 height 31
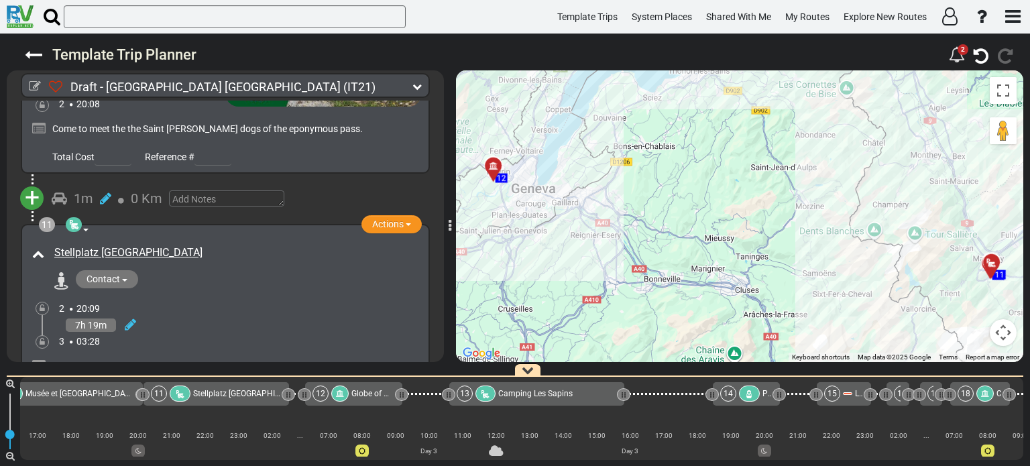
click at [444, 360] on div "Draft - Milano North East (IT21) 5 Days 2,347 Km 469 km 735" at bounding box center [515, 250] width 1030 height 432
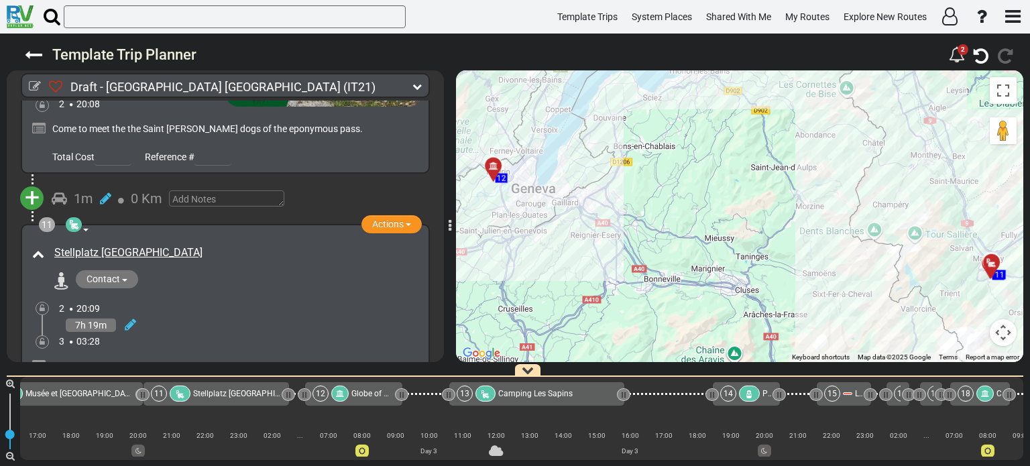
click at [444, 360] on div "Draft - Milano North East (IT21) 5 Days 2,347 Km 469 km 735" at bounding box center [515, 250] width 1030 height 432
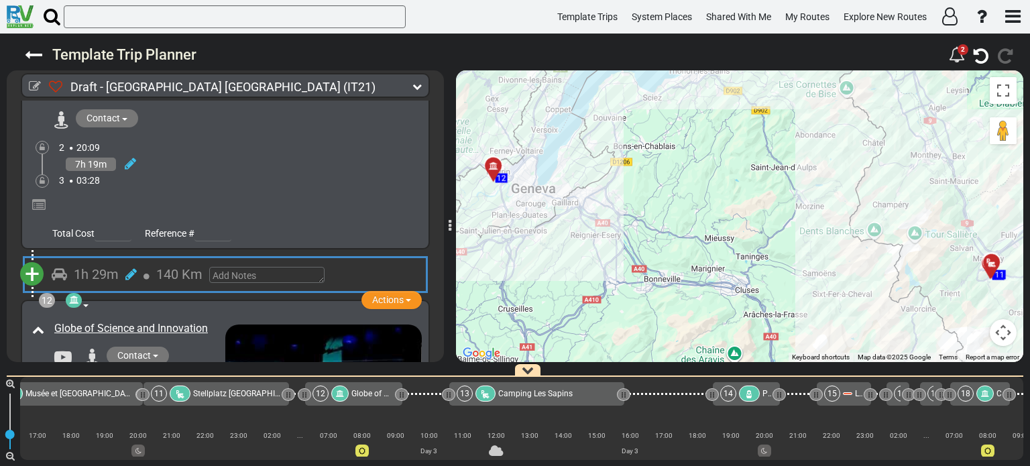
click at [33, 259] on span "+" at bounding box center [32, 274] width 15 height 31
click at [70, 290] on li "Add Atraction" at bounding box center [74, 298] width 106 height 17
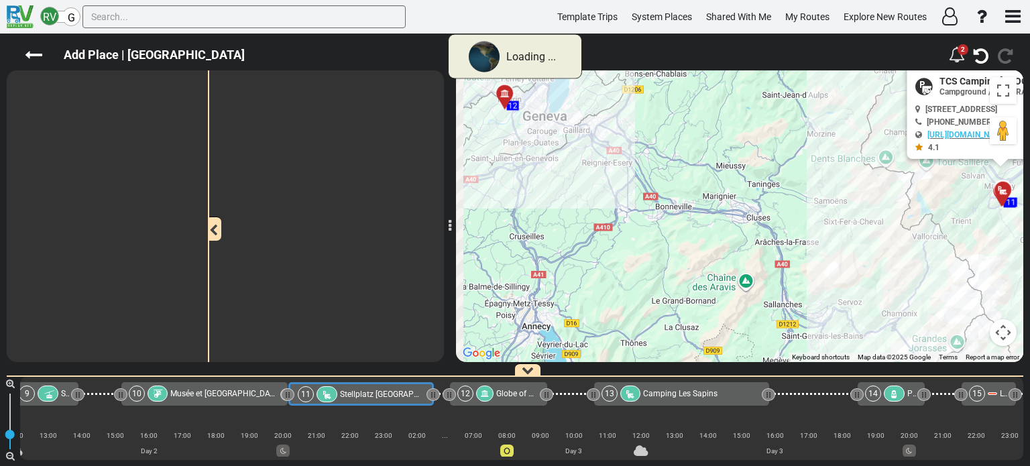
drag, startPoint x: 643, startPoint y: 272, endPoint x: 767, endPoint y: 198, distance: 144.6
click at [767, 198] on div "To activate drag with keyboard, press Alt + Enter. Once in keyboard drag state,…" at bounding box center [739, 216] width 567 height 292
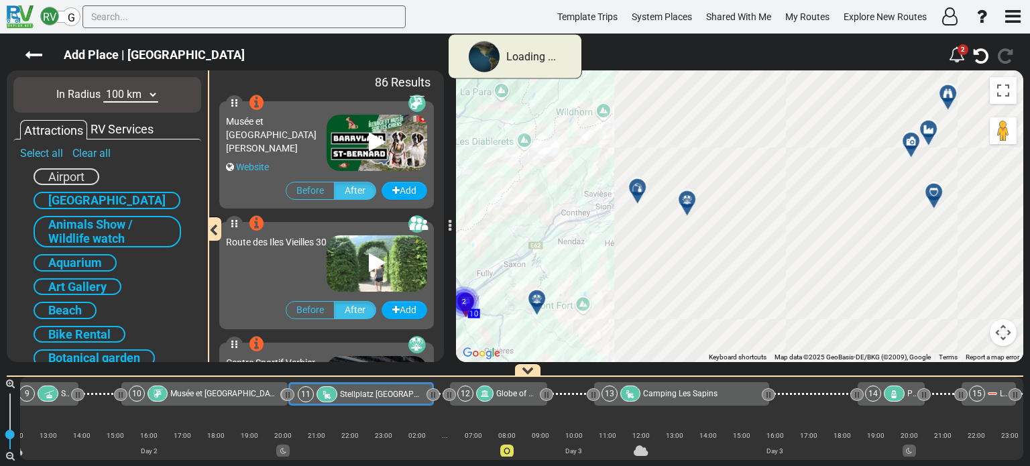
drag, startPoint x: 652, startPoint y: 265, endPoint x: 886, endPoint y: 162, distance: 255.7
click at [886, 162] on div "To activate drag with keyboard, press Alt + Enter. Once in keyboard drag state,…" at bounding box center [739, 216] width 567 height 292
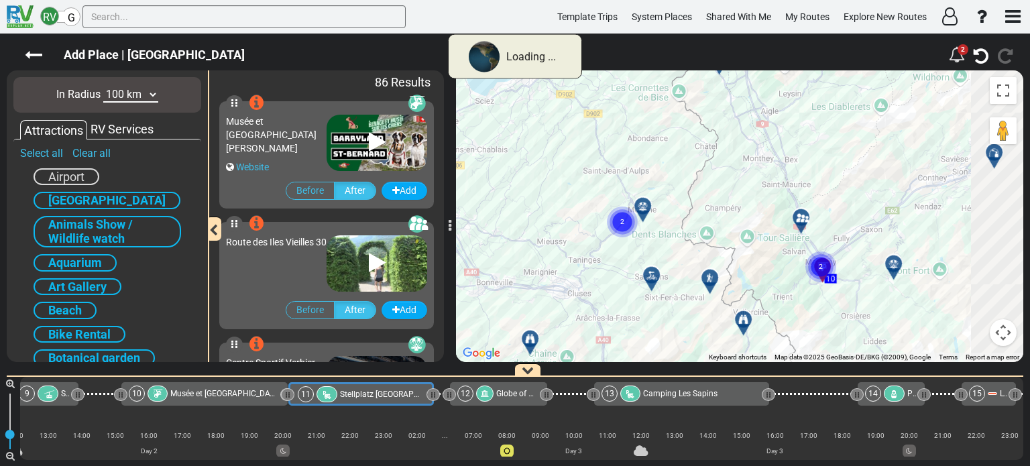
drag, startPoint x: 733, startPoint y: 166, endPoint x: 941, endPoint y: 206, distance: 211.7
click at [941, 206] on div "To activate drag with keyboard, press Alt + Enter. Once in keyboard drag state,…" at bounding box center [739, 216] width 567 height 292
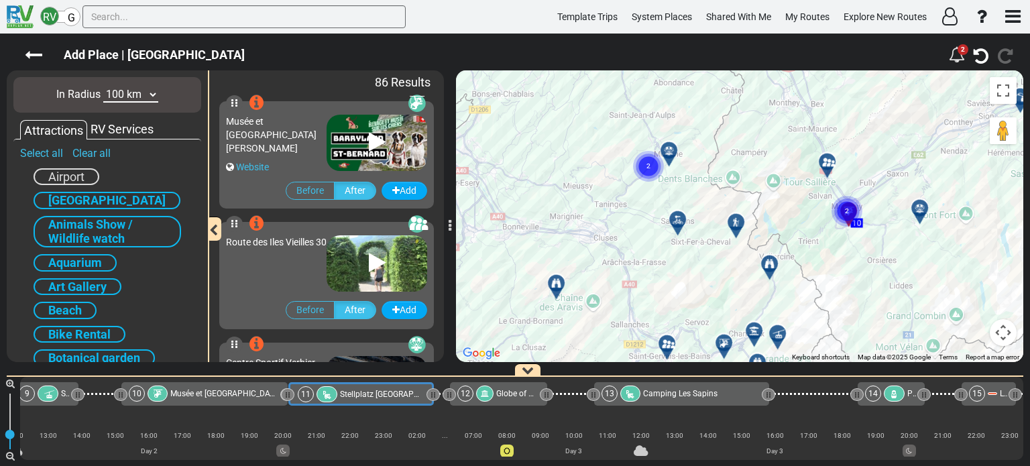
drag, startPoint x: 872, startPoint y: 196, endPoint x: 887, endPoint y: 156, distance: 42.2
click at [887, 156] on div "To activate drag with keyboard, press Alt + Enter. Once in keyboard drag state,…" at bounding box center [739, 216] width 567 height 292
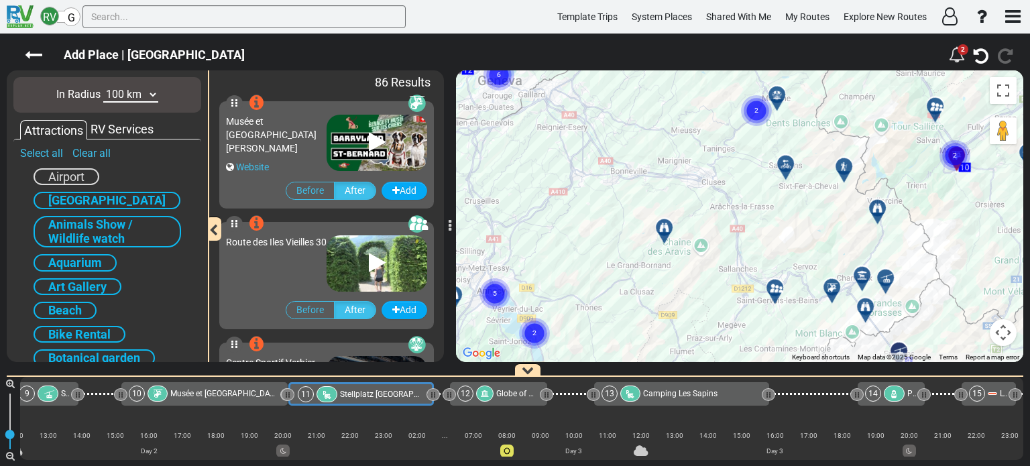
drag, startPoint x: 810, startPoint y: 206, endPoint x: 919, endPoint y: 149, distance: 123.2
click at [919, 149] on div "To activate drag with keyboard, press Alt + Enter. Once in keyboard drag state,…" at bounding box center [739, 216] width 567 height 292
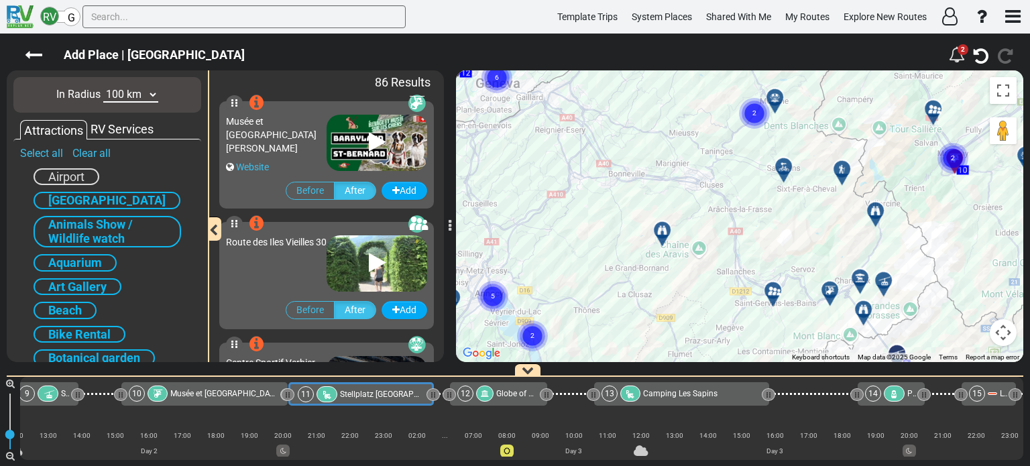
click at [771, 289] on icon at bounding box center [772, 291] width 13 height 11
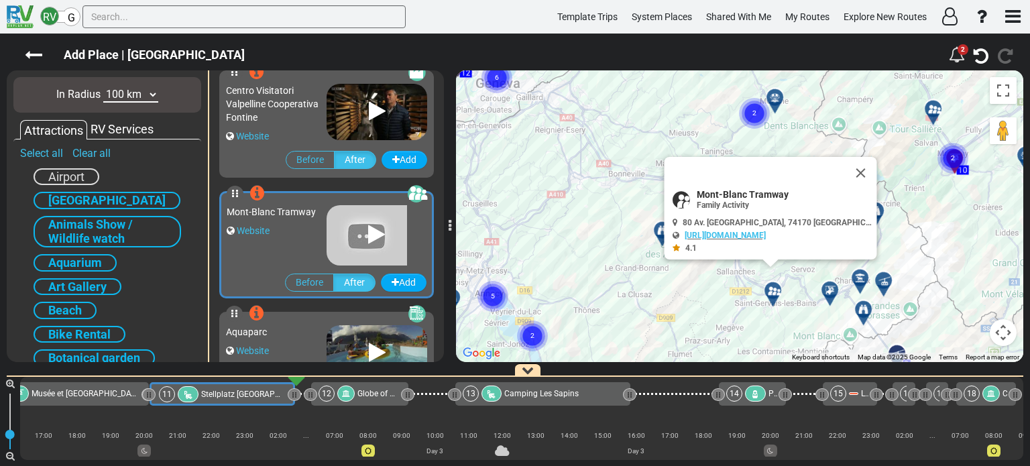
scroll to position [1928, 0]
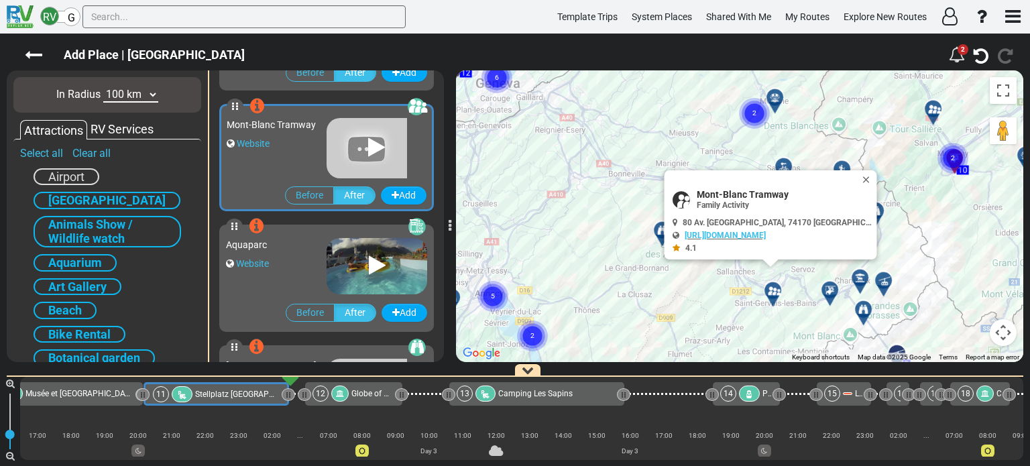
click at [826, 290] on icon at bounding box center [829, 290] width 13 height 11
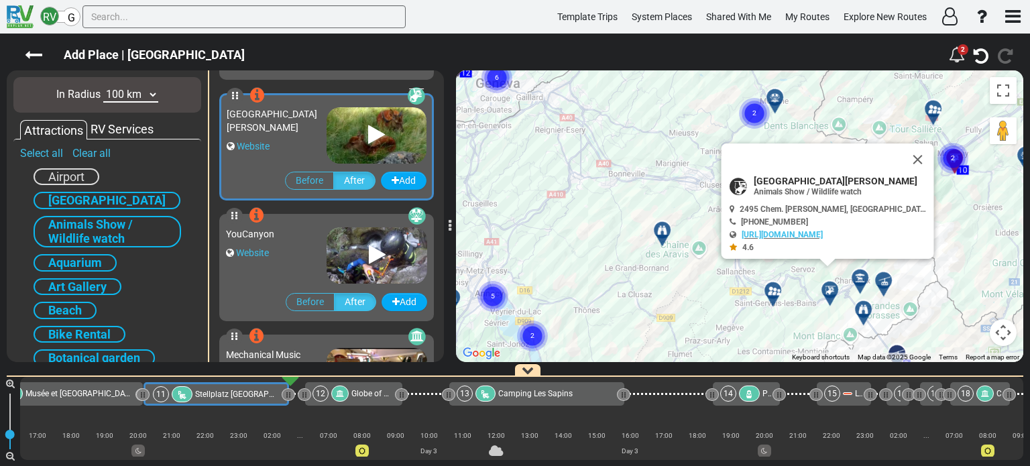
scroll to position [1083, 0]
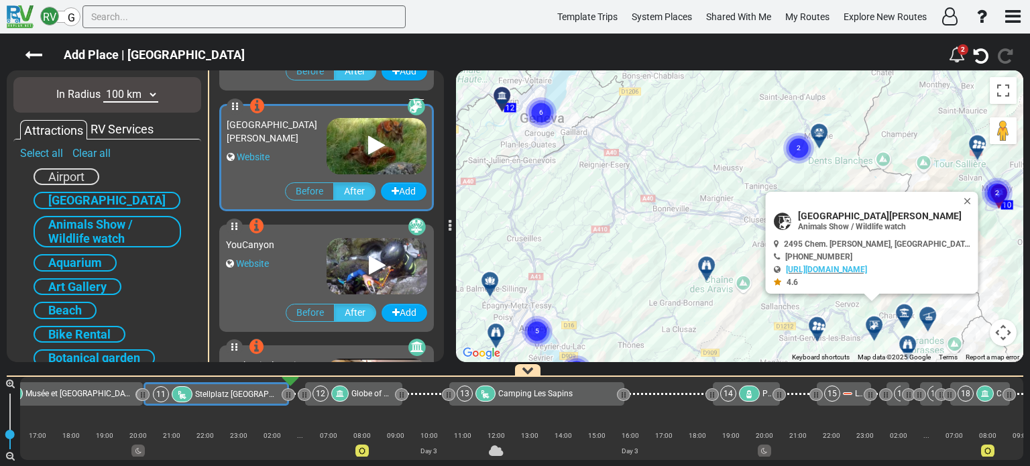
drag, startPoint x: 627, startPoint y: 273, endPoint x: 673, endPoint y: 308, distance: 57.4
click at [673, 308] on div "To activate drag with keyboard, press Alt + Enter. Once in keyboard drag state,…" at bounding box center [739, 216] width 567 height 292
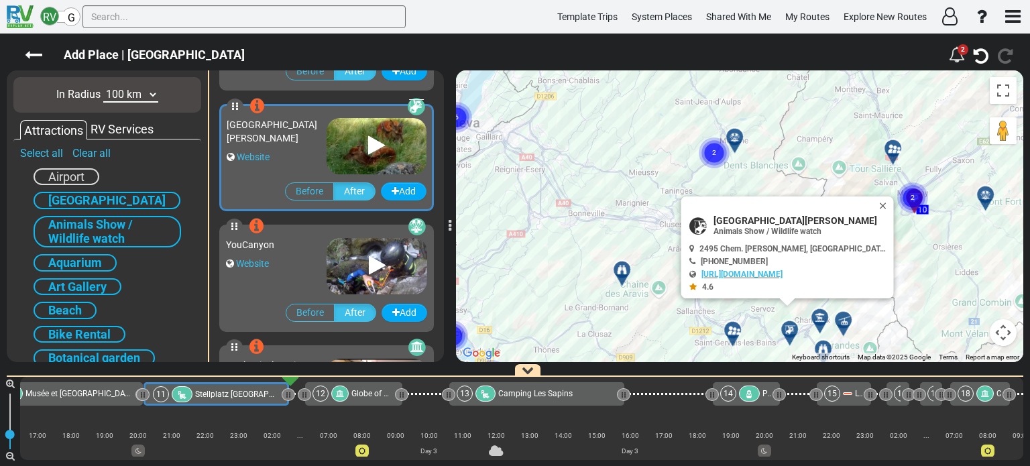
drag, startPoint x: 654, startPoint y: 208, endPoint x: 567, endPoint y: 213, distance: 86.6
click at [567, 213] on div "To activate drag with keyboard, press Alt + Enter. Once in keyboard drag state,…" at bounding box center [739, 216] width 567 height 292
click at [877, 203] on button "Close" at bounding box center [885, 205] width 16 height 19
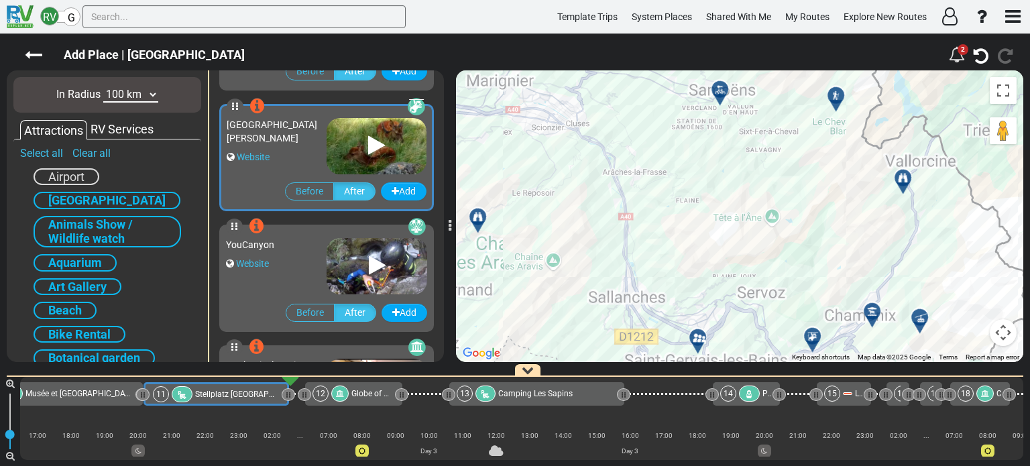
click at [694, 337] on icon at bounding box center [697, 337] width 13 height 11
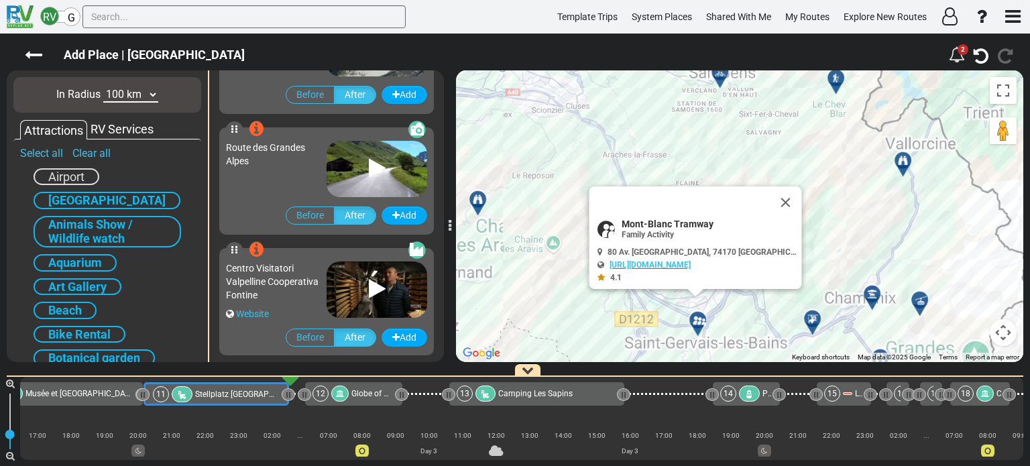
scroll to position [1928, 0]
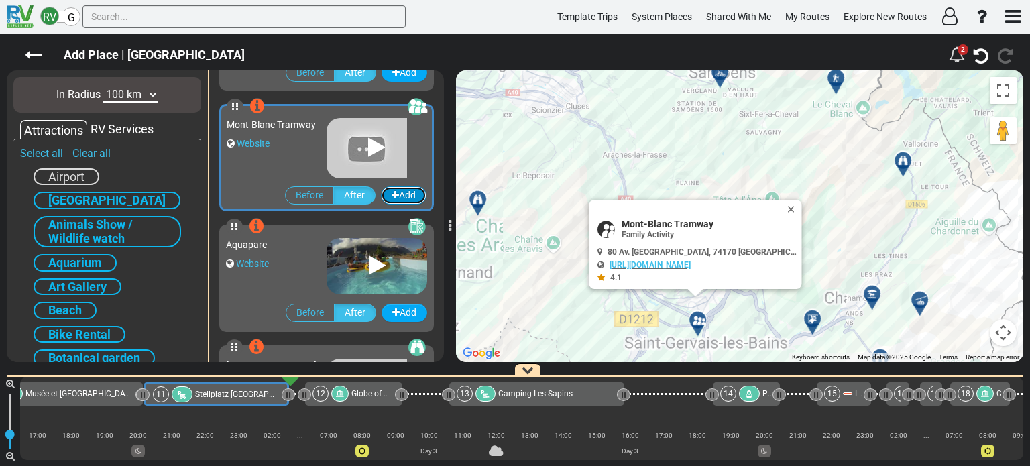
click at [398, 196] on button "Add" at bounding box center [404, 195] width 46 height 18
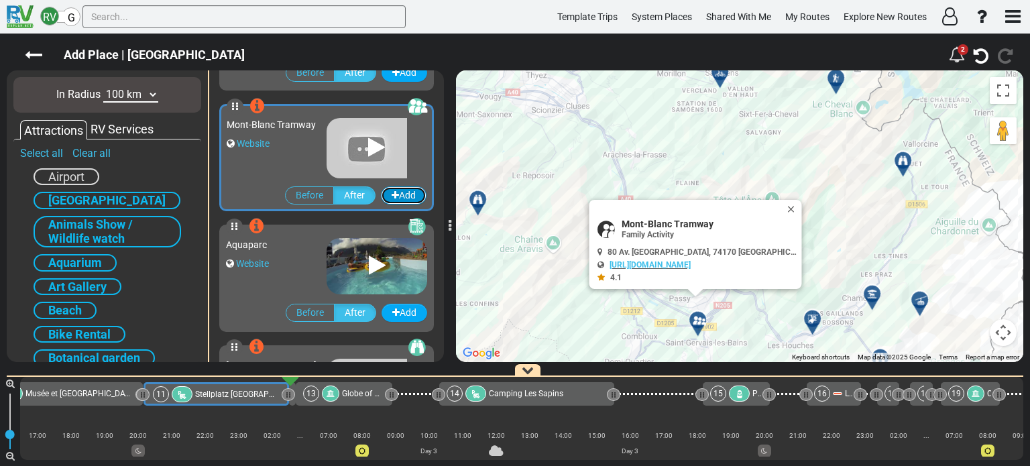
click at [398, 196] on button "Add" at bounding box center [404, 195] width 46 height 18
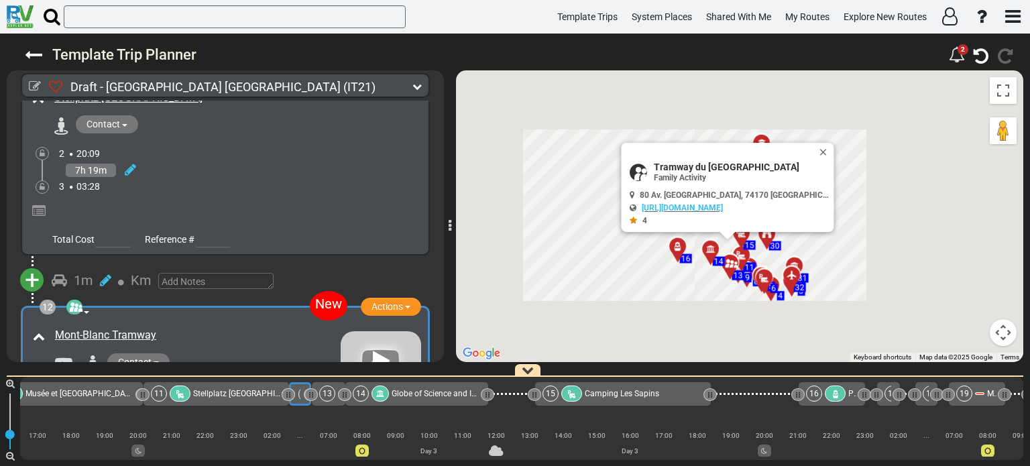
scroll to position [2937, 0]
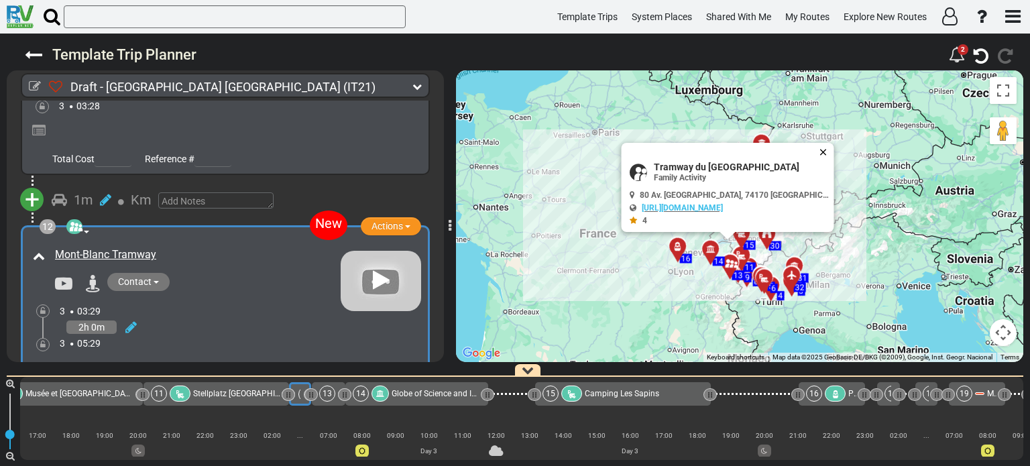
click at [825, 151] on button "Close" at bounding box center [826, 152] width 16 height 19
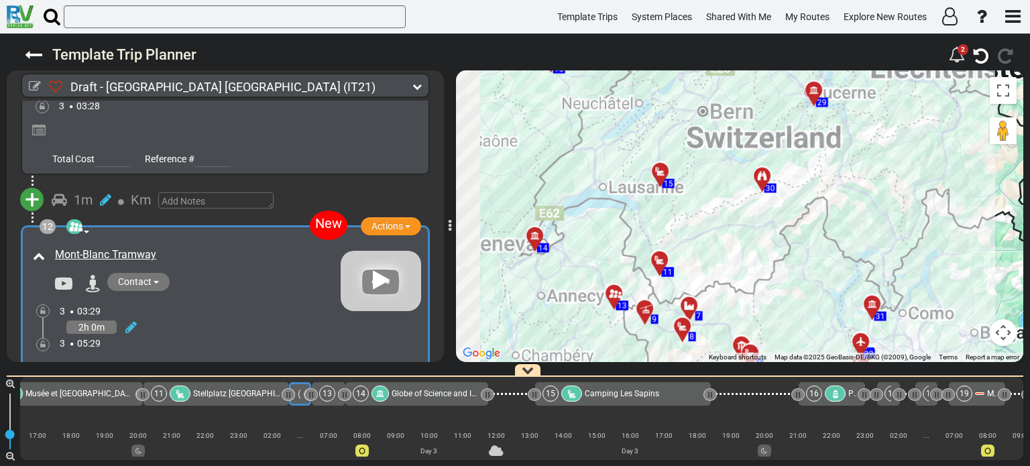
drag, startPoint x: 684, startPoint y: 261, endPoint x: 725, endPoint y: 133, distance: 134.4
click at [725, 133] on div "To activate drag with keyboard, press Alt + Enter. Once in keyboard drag state,…" at bounding box center [739, 216] width 567 height 292
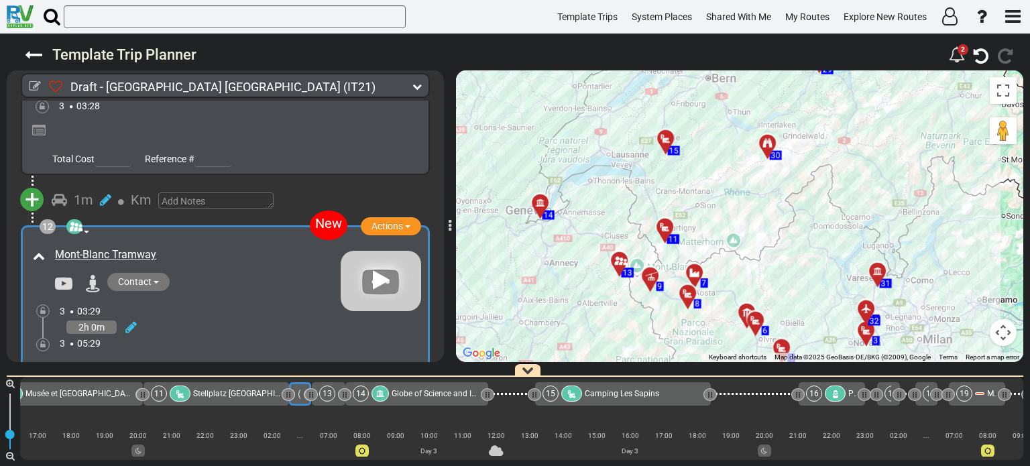
drag, startPoint x: 716, startPoint y: 193, endPoint x: 721, endPoint y: 160, distance: 33.3
click at [721, 160] on div "To activate drag with keyboard, press Alt + Enter. Once in keyboard drag state,…" at bounding box center [739, 216] width 567 height 292
click at [257, 273] on div "Contact https://www.montblancnaturalresort.com/fr/tramway-montblanc" at bounding box center [194, 283] width 292 height 21
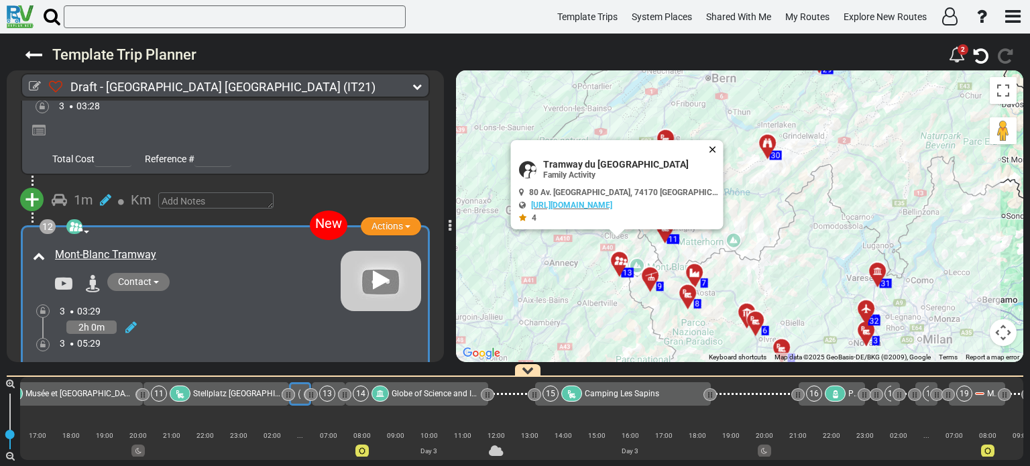
click at [714, 147] on button "Close" at bounding box center [715, 149] width 16 height 19
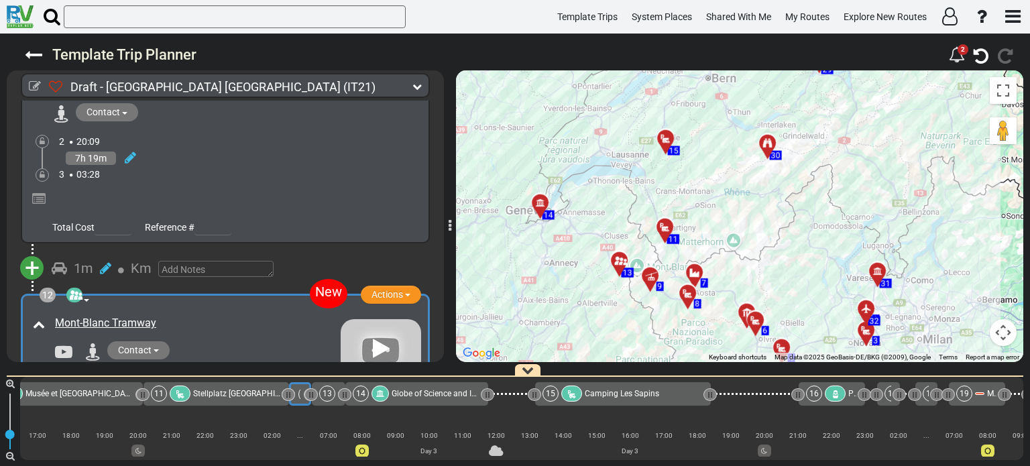
scroll to position [2856, 0]
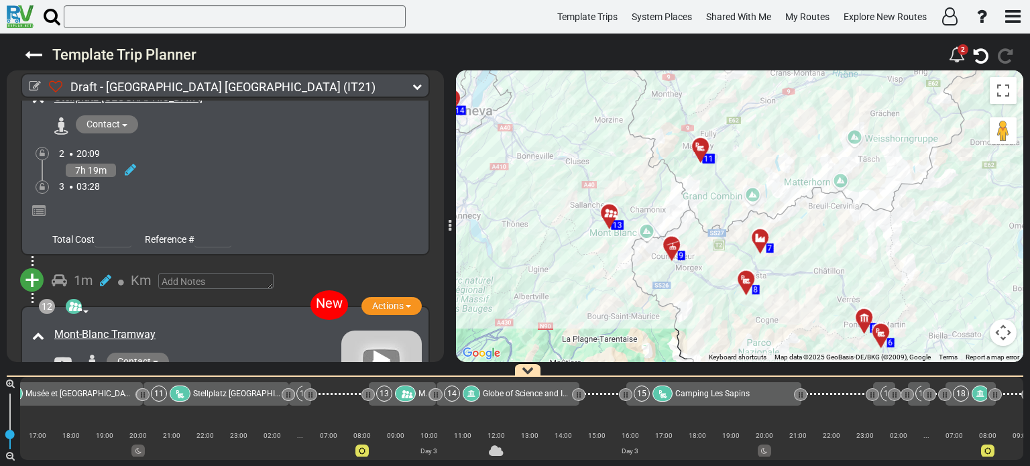
drag, startPoint x: 310, startPoint y: 393, endPoint x: 370, endPoint y: 399, distance: 59.9
click at [370, 399] on div at bounding box center [368, 395] width 4 height 13
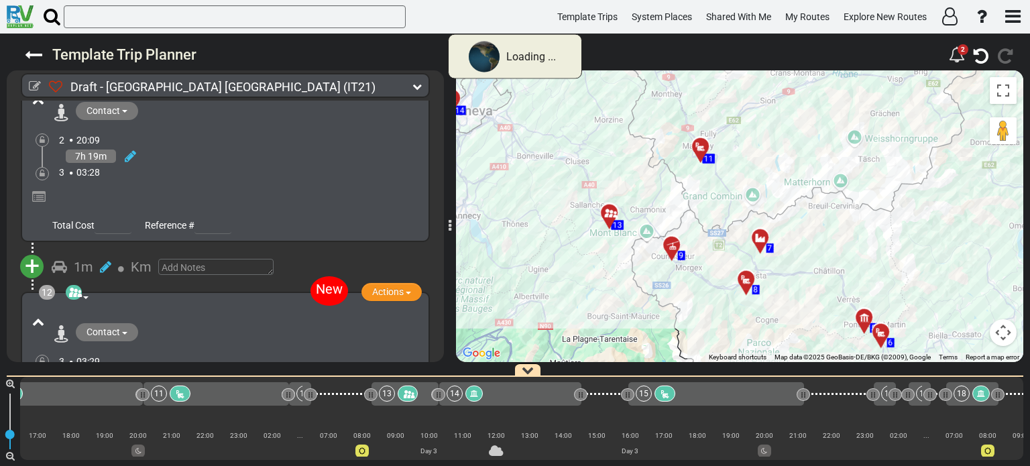
scroll to position [2524, 0]
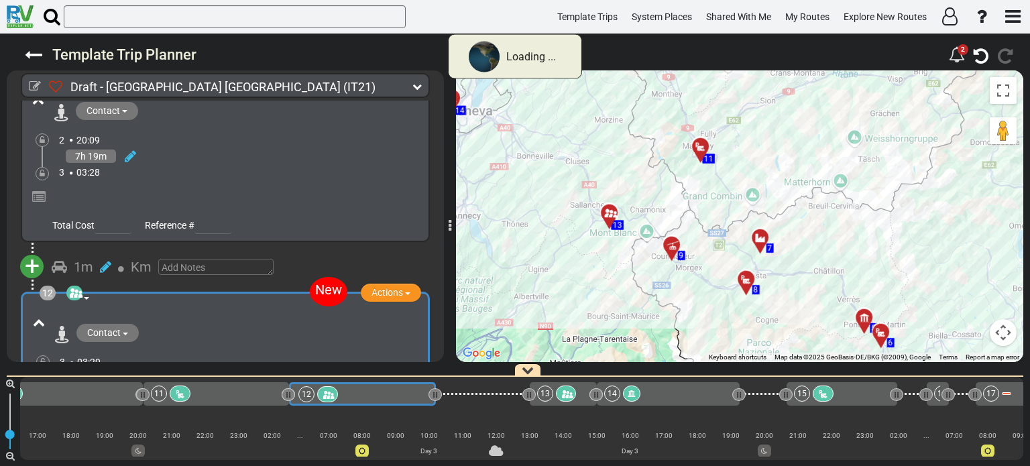
drag, startPoint x: 311, startPoint y: 395, endPoint x: 436, endPoint y: 404, distance: 125.0
click at [397, 396] on div "12" at bounding box center [361, 394] width 127 height 16
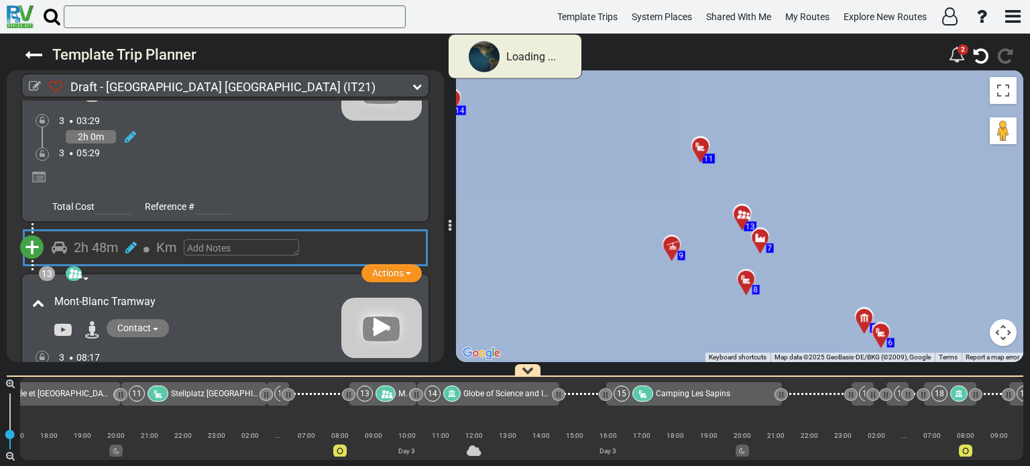
scroll to position [0, 983]
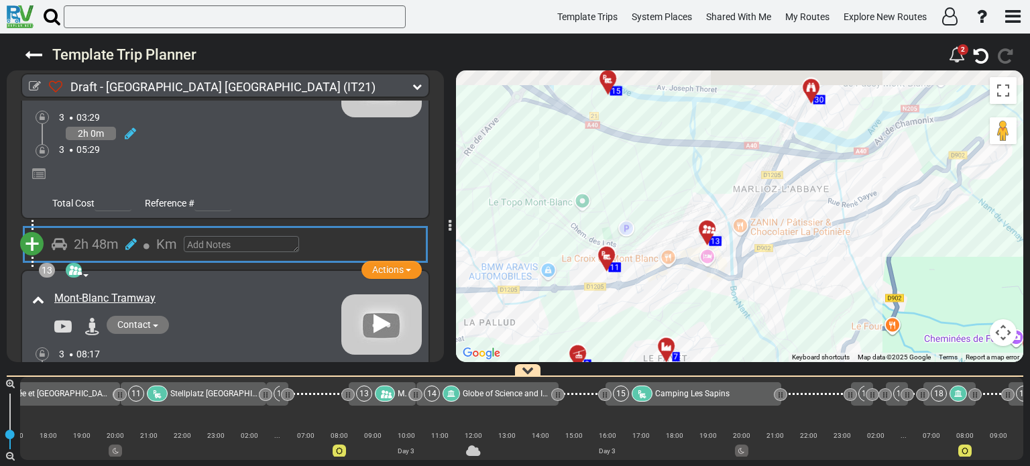
drag, startPoint x: 778, startPoint y: 183, endPoint x: 678, endPoint y: 300, distance: 153.6
click at [678, 300] on div "To activate drag with keyboard, press Alt + Enter. Once in keyboard drag state,…" at bounding box center [739, 216] width 567 height 292
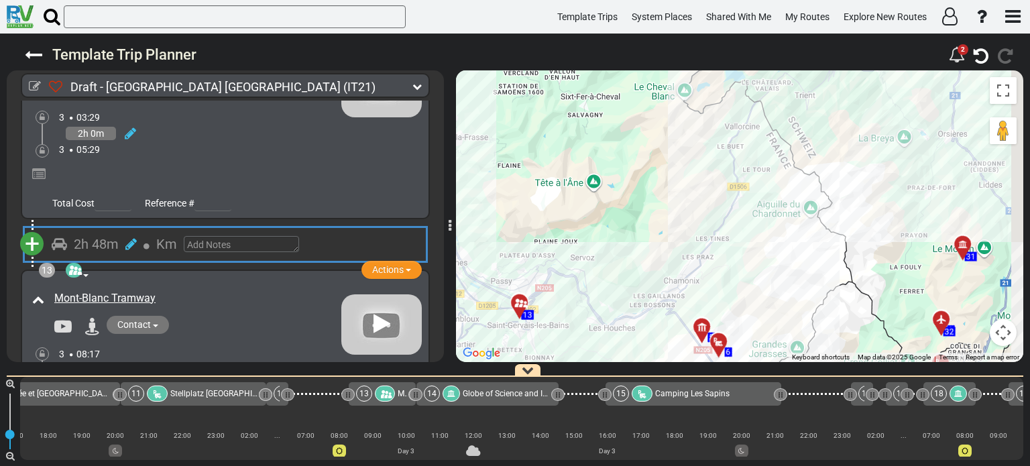
drag, startPoint x: 788, startPoint y: 238, endPoint x: 654, endPoint y: 249, distance: 134.5
click at [654, 249] on div "To activate drag with keyboard, press Alt + Enter. Once in keyboard drag state,…" at bounding box center [739, 216] width 567 height 292
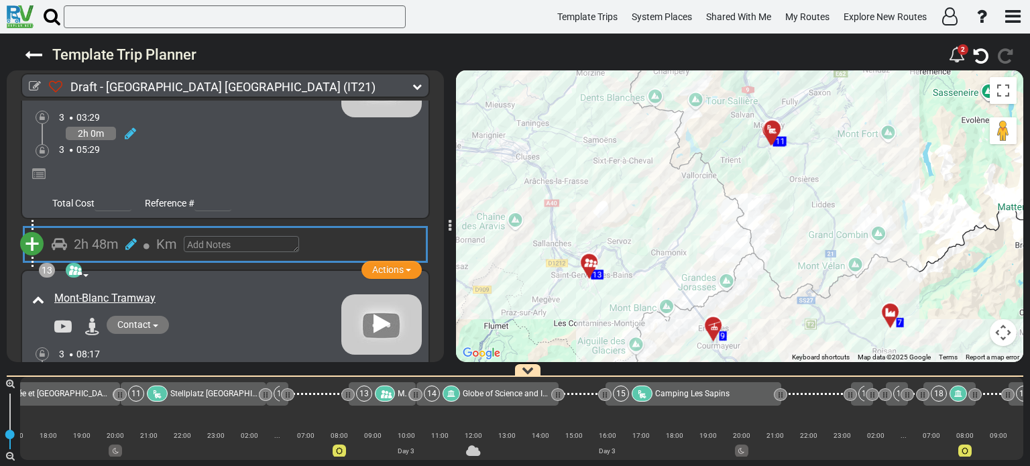
click at [689, 151] on div "To activate drag with keyboard, press Alt + Enter. Once in keyboard drag state,…" at bounding box center [739, 216] width 567 height 292
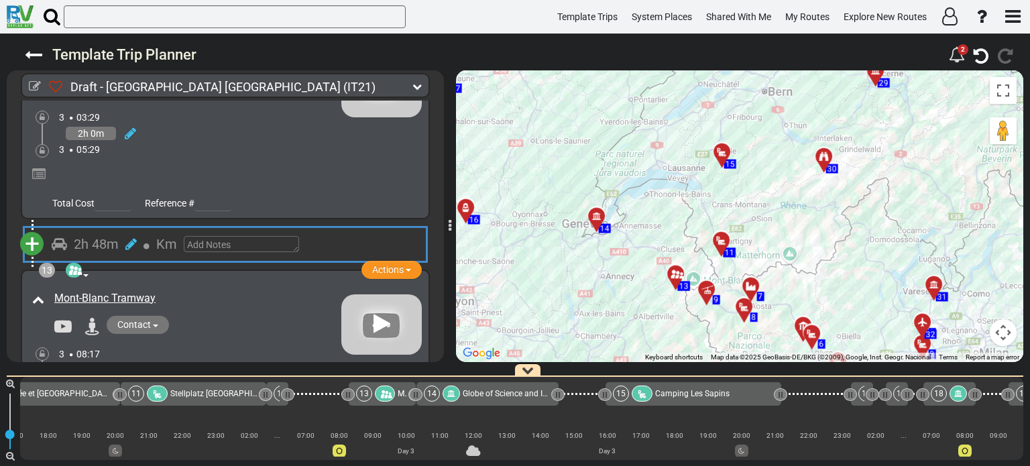
drag, startPoint x: 683, startPoint y: 133, endPoint x: 694, endPoint y: 227, distance: 94.5
click at [694, 227] on div "To activate drag with keyboard, press Alt + Enter. Once in keyboard drag state,…" at bounding box center [739, 216] width 567 height 292
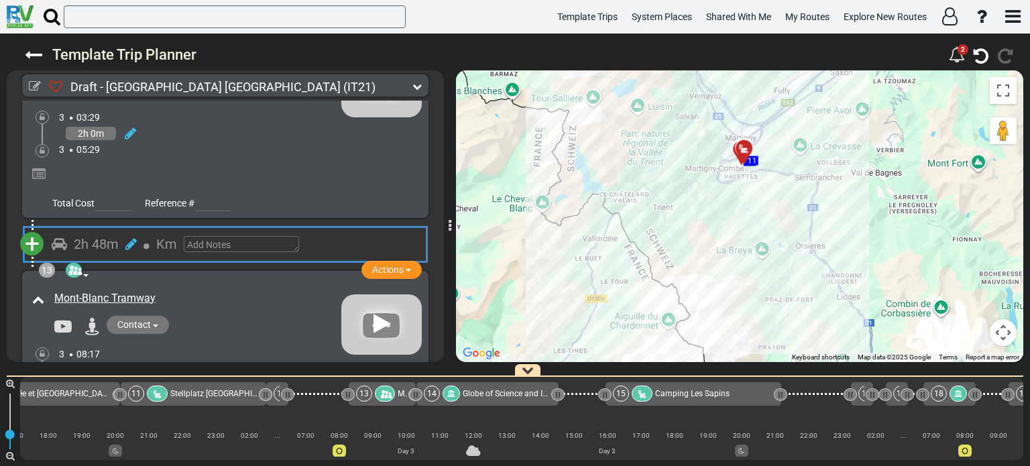
drag, startPoint x: 747, startPoint y: 192, endPoint x: 689, endPoint y: 270, distance: 96.8
click at [689, 270] on div "To activate drag with keyboard, press Alt + Enter. Once in keyboard drag state,…" at bounding box center [739, 216] width 567 height 292
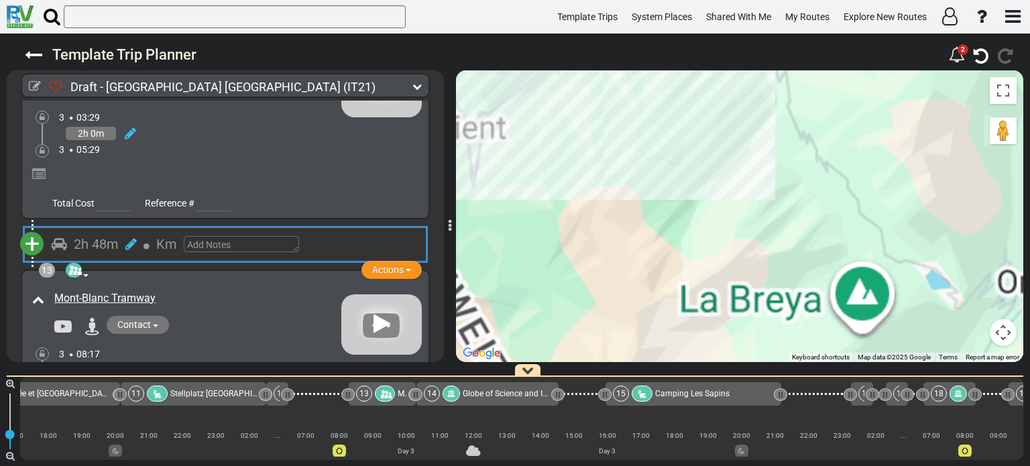
drag, startPoint x: 674, startPoint y: 267, endPoint x: 668, endPoint y: 286, distance: 19.7
click at [660, 326] on div "To activate drag with keyboard, press Alt + Enter. Once in keyboard drag state,…" at bounding box center [739, 216] width 567 height 292
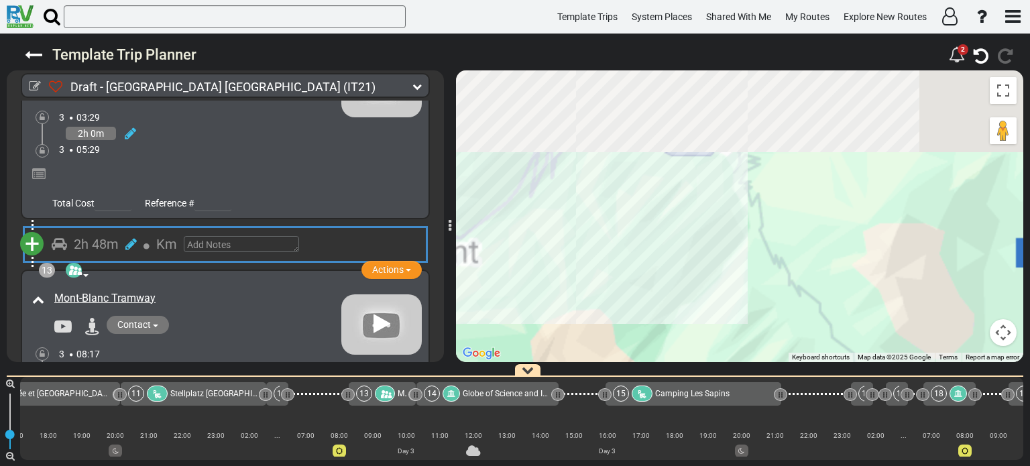
drag, startPoint x: 686, startPoint y: 194, endPoint x: 684, endPoint y: 298, distance: 103.9
click at [684, 298] on div "To activate drag with keyboard, press Alt + Enter. Once in keyboard drag state,…" at bounding box center [739, 216] width 567 height 292
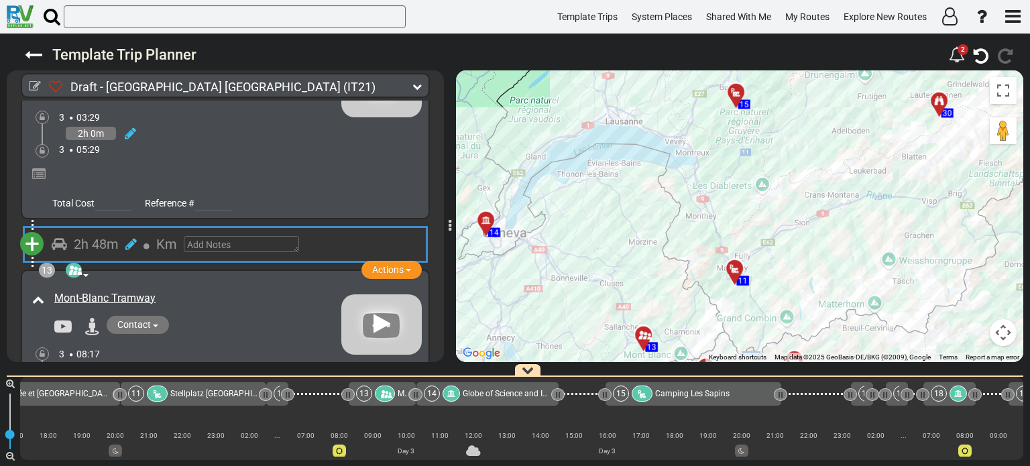
click at [29, 229] on span "+" at bounding box center [32, 244] width 15 height 31
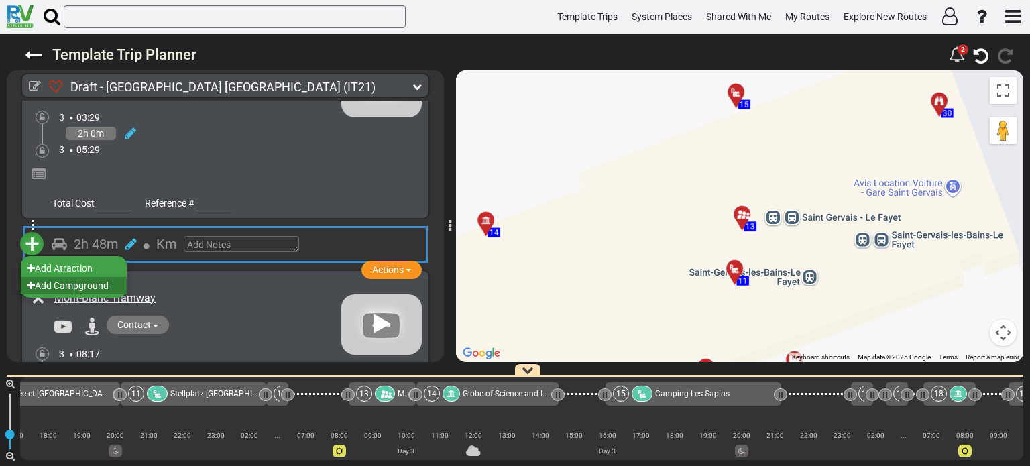
click at [68, 277] on li "Add Campground" at bounding box center [74, 285] width 106 height 17
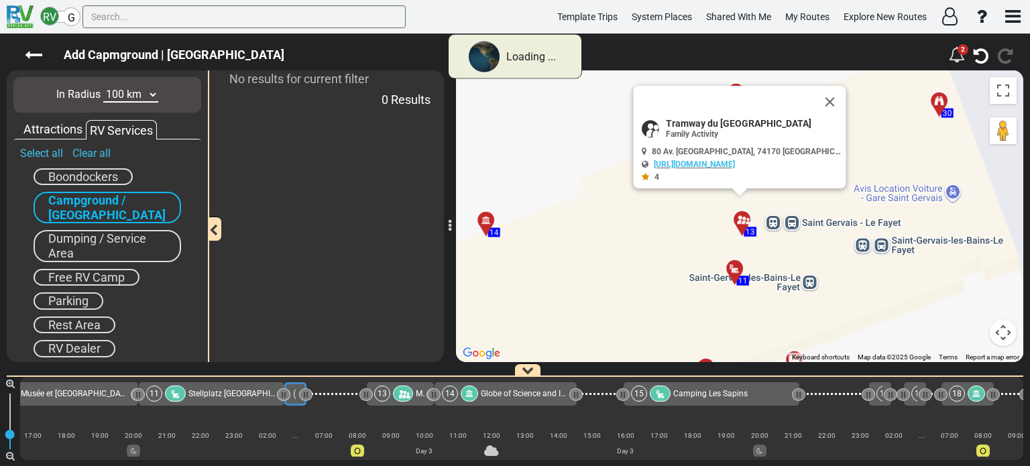
scroll to position [0, 960]
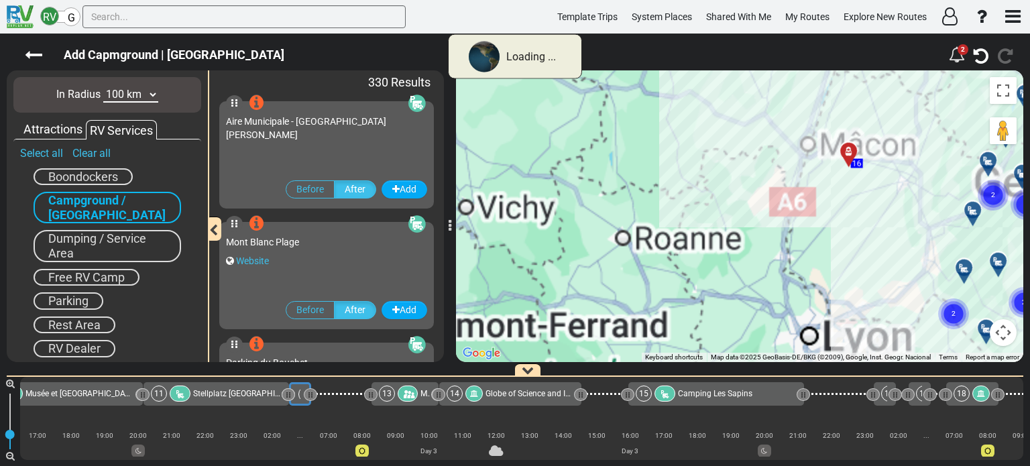
drag, startPoint x: 687, startPoint y: 195, endPoint x: 540, endPoint y: 192, distance: 147.5
click at [540, 192] on div "To activate drag with keyboard, press Alt + Enter. Once in keyboard drag state,…" at bounding box center [739, 216] width 567 height 292
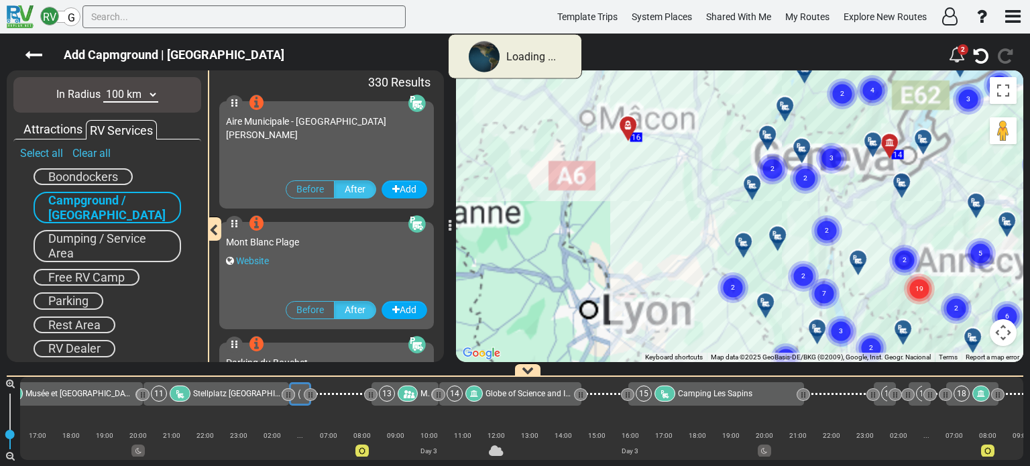
drag, startPoint x: 666, startPoint y: 193, endPoint x: 526, endPoint y: 145, distance: 148.6
click at [526, 145] on div "To activate drag with keyboard, press Alt + Enter. Once in keyboard drag state,…" at bounding box center [739, 216] width 567 height 292
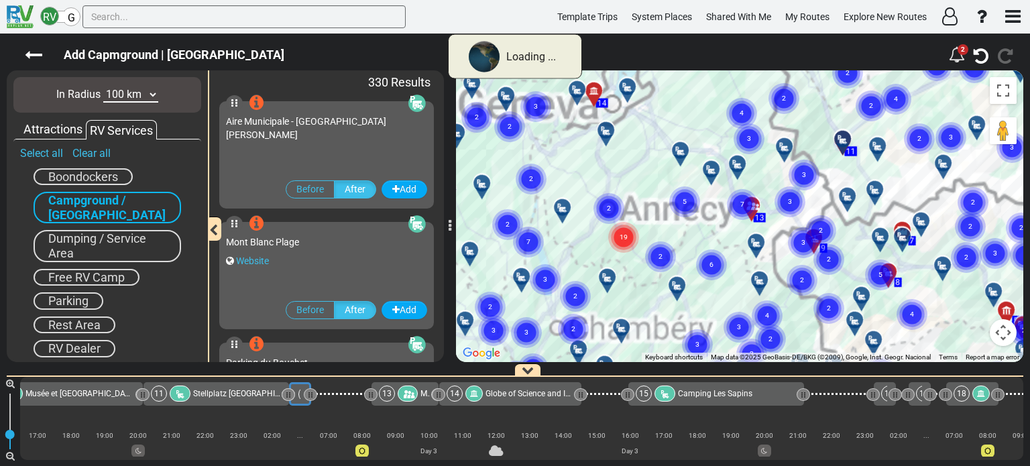
drag, startPoint x: 723, startPoint y: 194, endPoint x: 558, endPoint y: 198, distance: 165.0
click at [558, 198] on div "To activate drag with keyboard, press Alt + Enter. Once in keyboard drag state,…" at bounding box center [739, 216] width 567 height 292
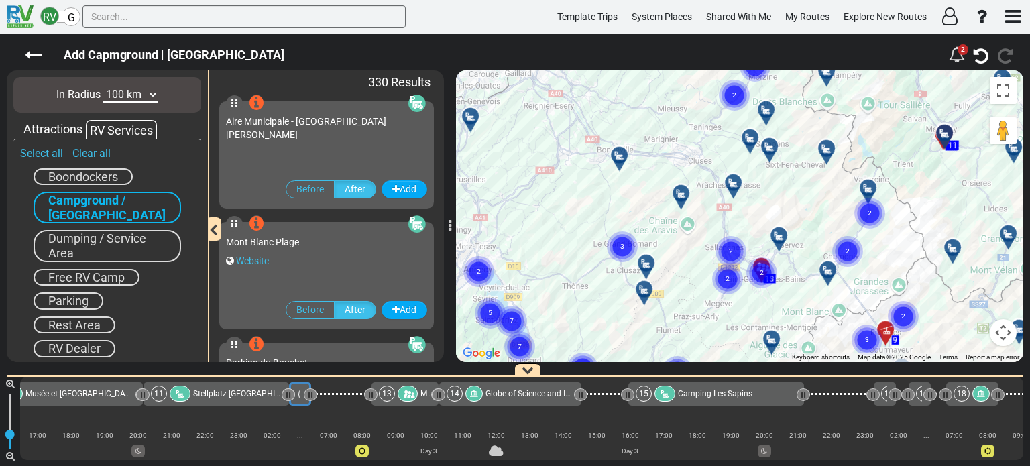
drag, startPoint x: 617, startPoint y: 182, endPoint x: 703, endPoint y: 294, distance: 140.6
click at [703, 294] on div "To activate drag with keyboard, press Alt + Enter. Once in keyboard drag state,…" at bounding box center [739, 216] width 567 height 292
click at [619, 151] on icon at bounding box center [619, 155] width 13 height 11
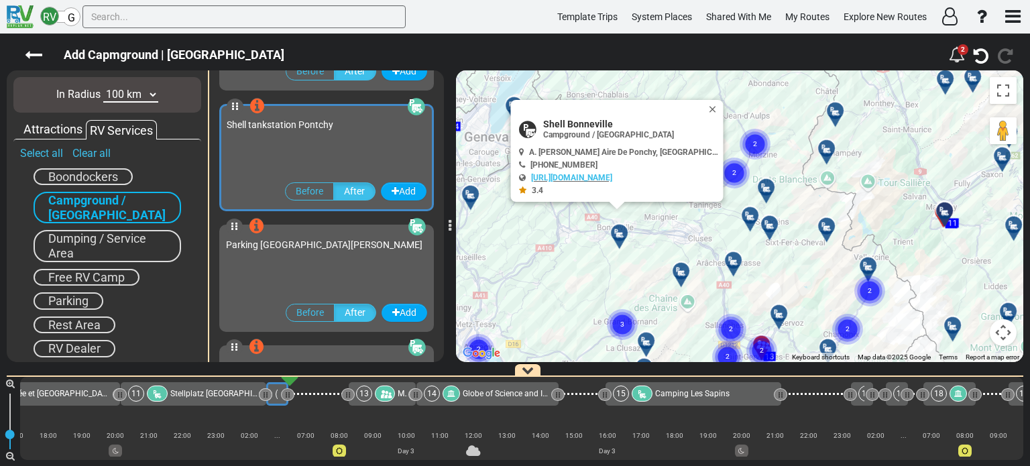
scroll to position [4703, 0]
click at [713, 109] on button "Close" at bounding box center [715, 109] width 16 height 19
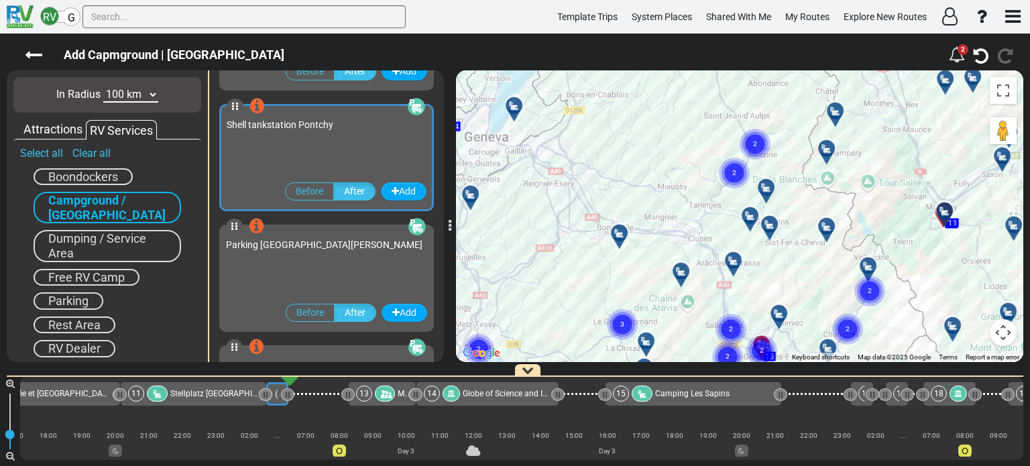
click at [617, 233] on div at bounding box center [624, 238] width 22 height 21
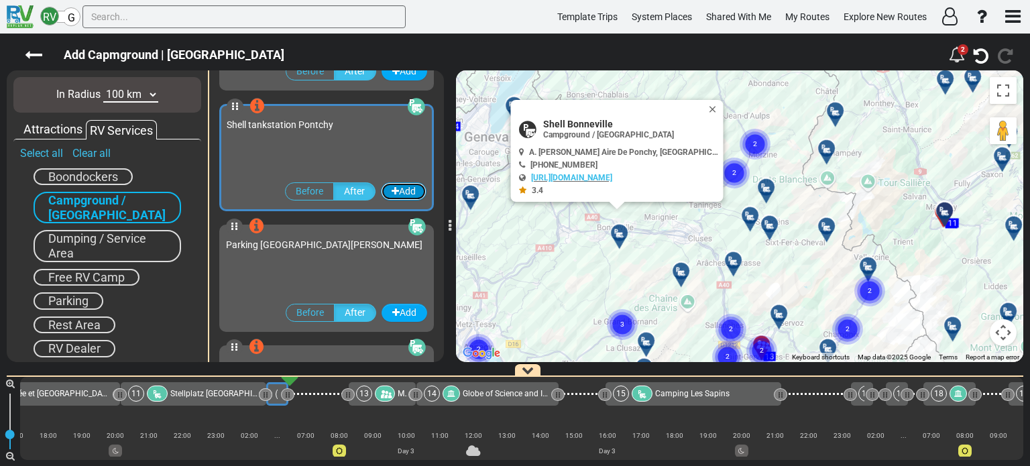
click at [398, 191] on button "Add" at bounding box center [404, 191] width 46 height 18
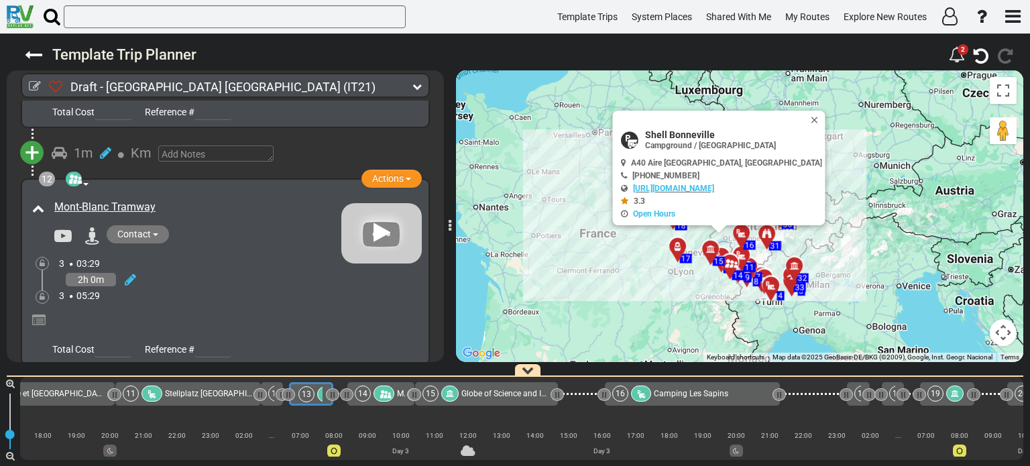
scroll to position [2958, 0]
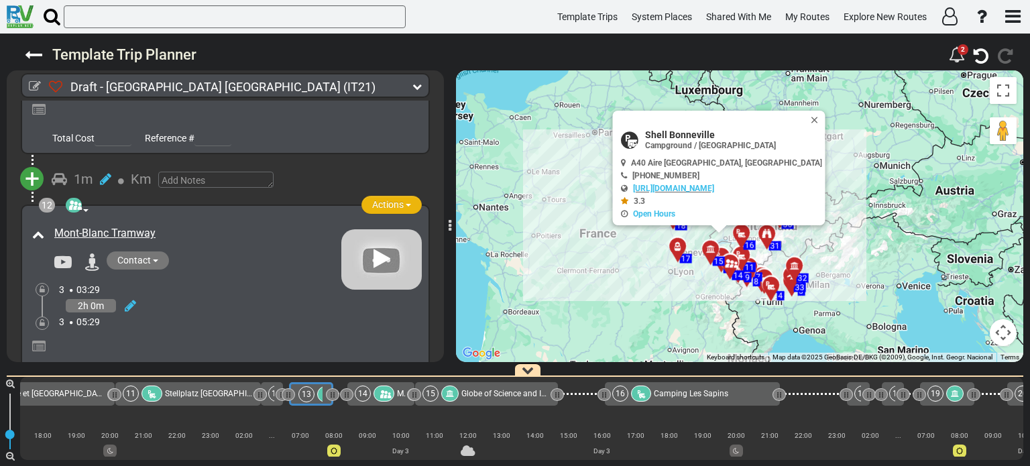
click at [406, 204] on span "button" at bounding box center [408, 205] width 5 height 3
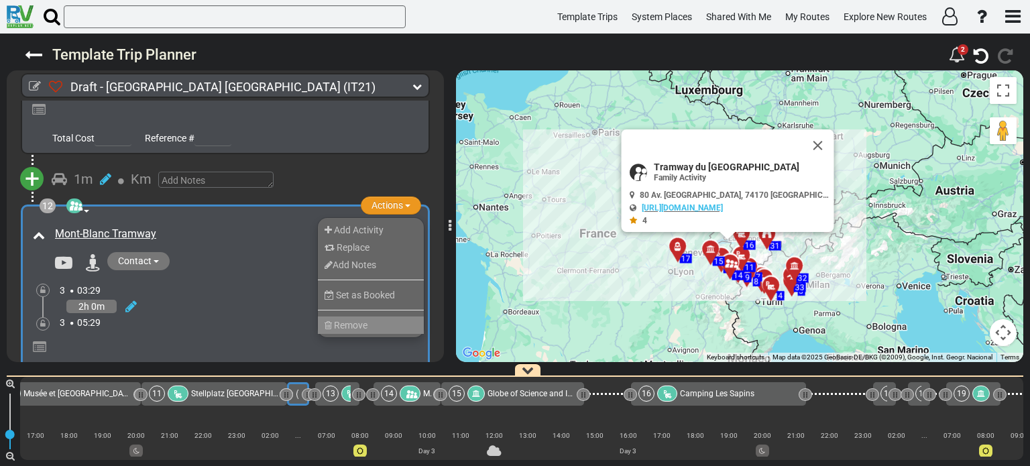
scroll to position [0, 960]
click at [361, 320] on span "Remove" at bounding box center [351, 325] width 34 height 11
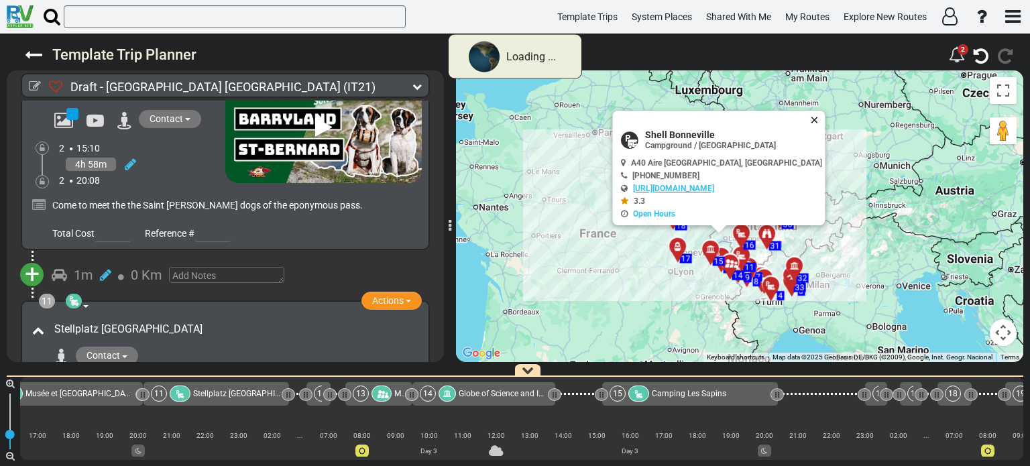
scroll to position [2958, 0]
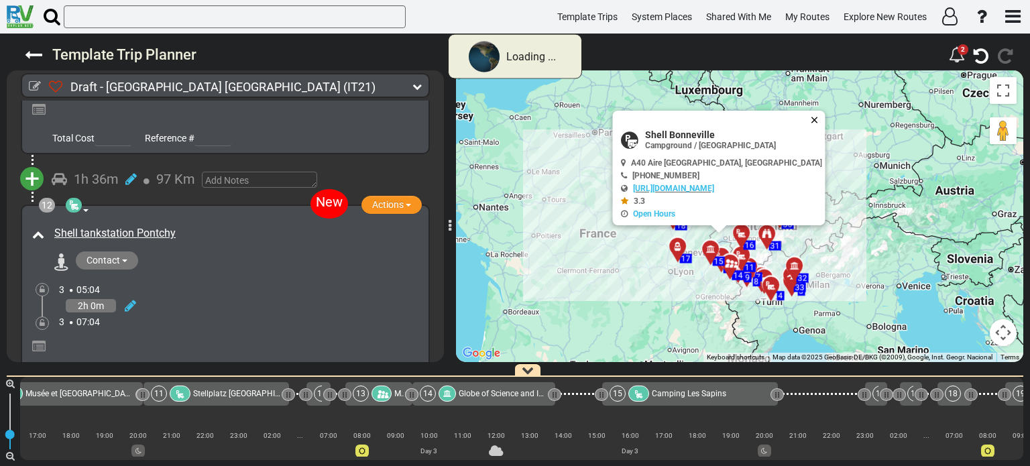
click at [812, 117] on button "Close" at bounding box center [817, 120] width 16 height 19
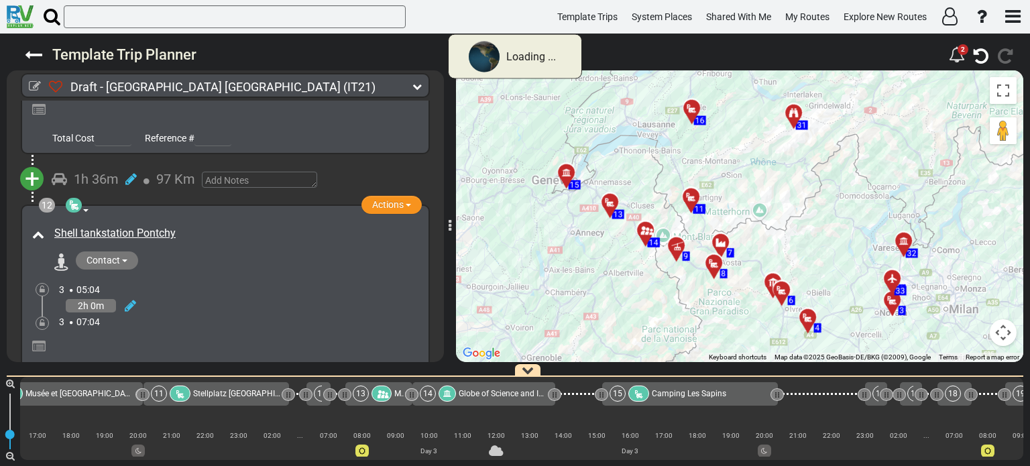
drag, startPoint x: 737, startPoint y: 285, endPoint x: 740, endPoint y: 190, distance: 95.2
click at [740, 190] on div "To activate drag with keyboard, press Alt + Enter. Once in keyboard drag state,…" at bounding box center [739, 216] width 567 height 292
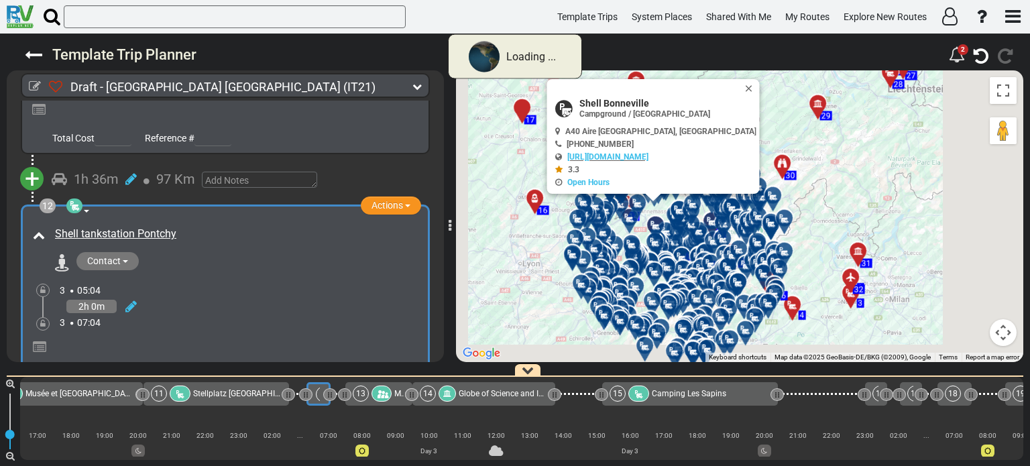
scroll to position [0, 978]
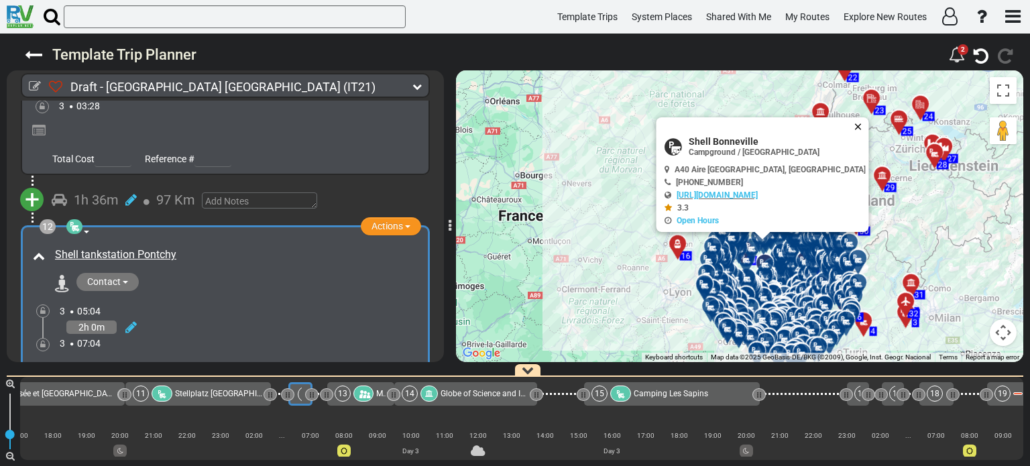
click at [861, 123] on button "Close" at bounding box center [861, 126] width 16 height 19
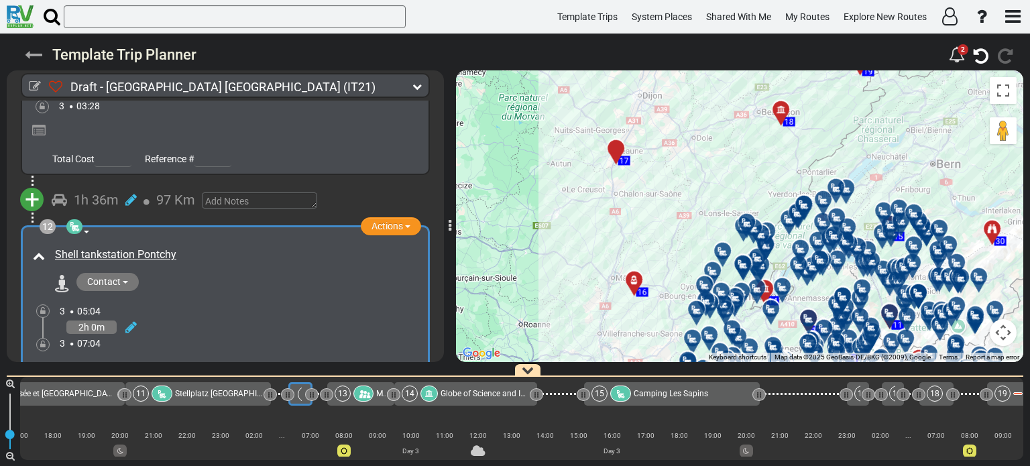
click at [38, 52] on icon at bounding box center [33, 54] width 17 height 17
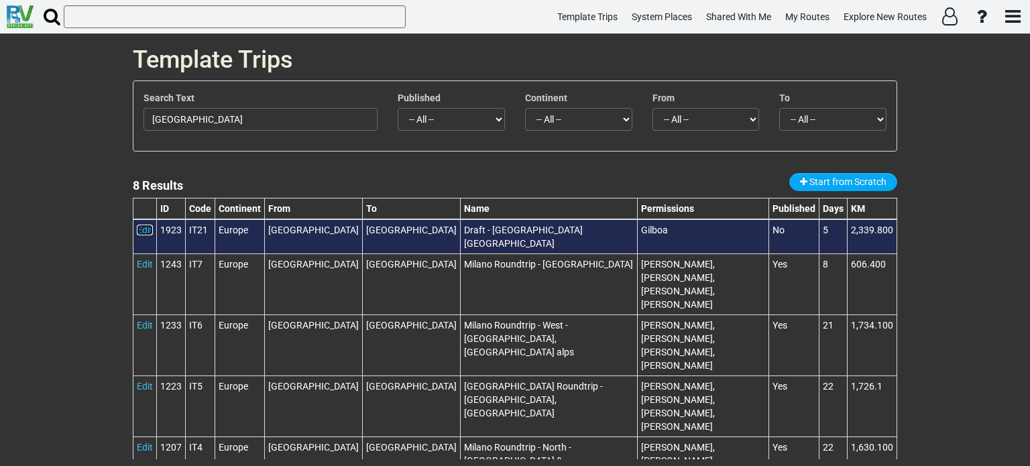
click at [143, 227] on link "Edit" at bounding box center [145, 230] width 16 height 11
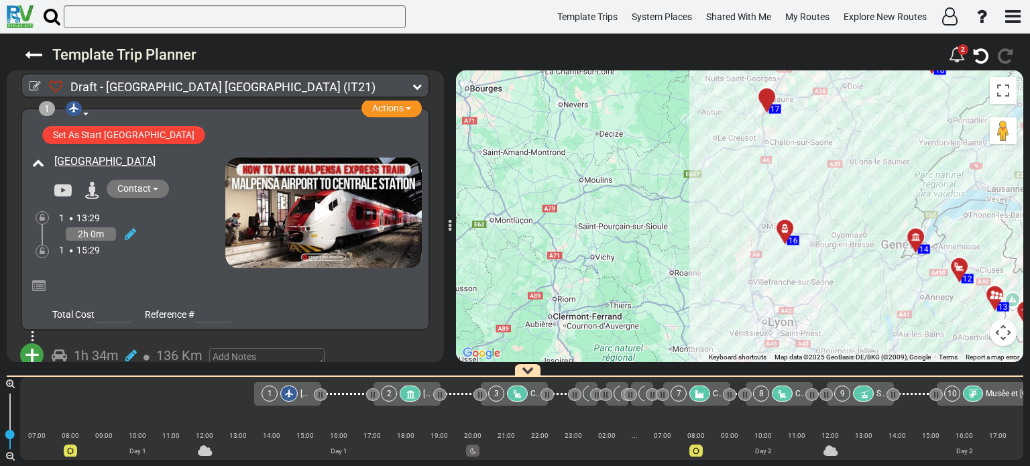
drag, startPoint x: 644, startPoint y: 230, endPoint x: 485, endPoint y: 177, distance: 166.8
click at [485, 177] on div "To activate drag with keyboard, press Alt + Enter. Once in keyboard drag state,…" at bounding box center [739, 216] width 567 height 292
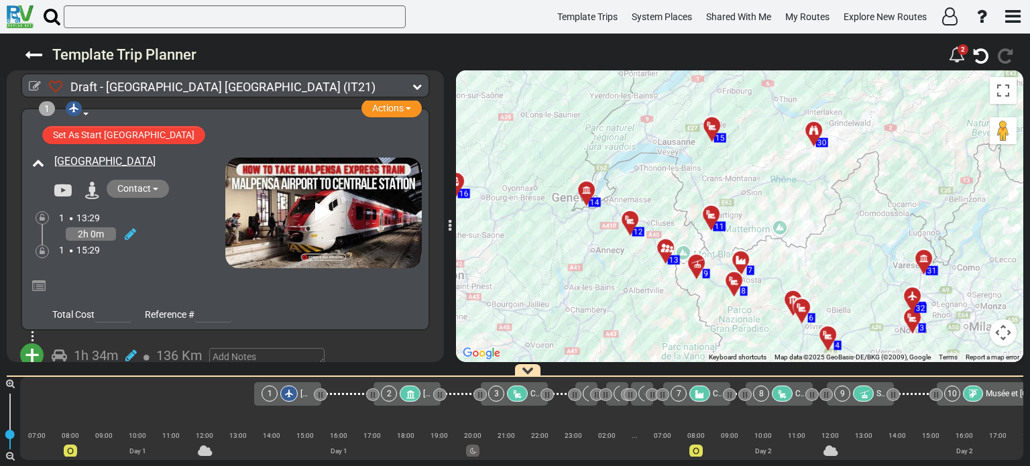
drag, startPoint x: 593, startPoint y: 217, endPoint x: 625, endPoint y: 282, distance: 72.9
click at [625, 282] on div "To activate drag with keyboard, press Alt + Enter. Once in keyboard drag state,…" at bounding box center [739, 216] width 567 height 292
click at [665, 253] on div at bounding box center [670, 253] width 22 height 21
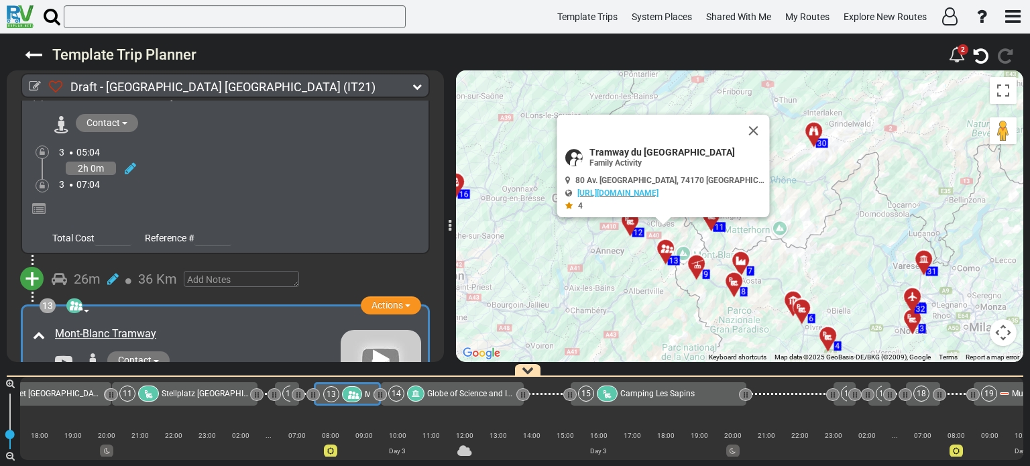
scroll to position [0, 1016]
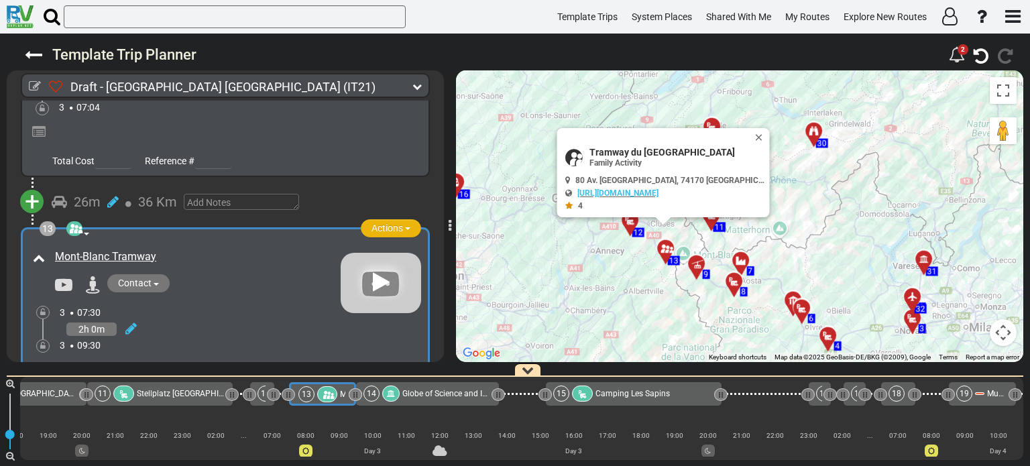
click at [405, 227] on span "button" at bounding box center [407, 228] width 5 height 3
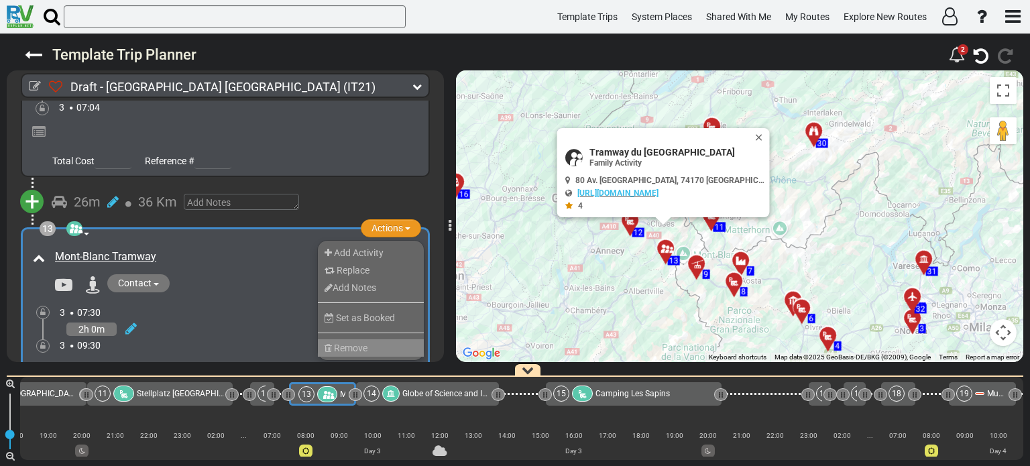
click at [389, 339] on li "Remove" at bounding box center [371, 347] width 106 height 17
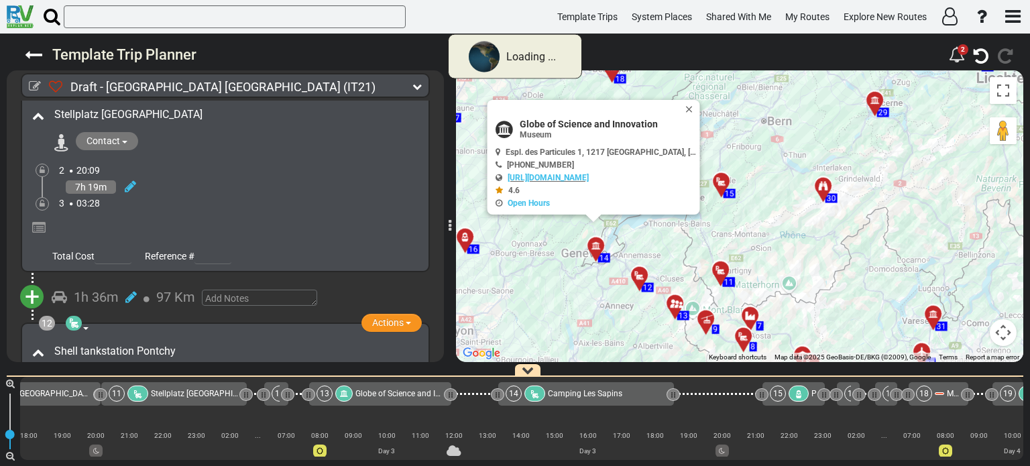
scroll to position [3172, 0]
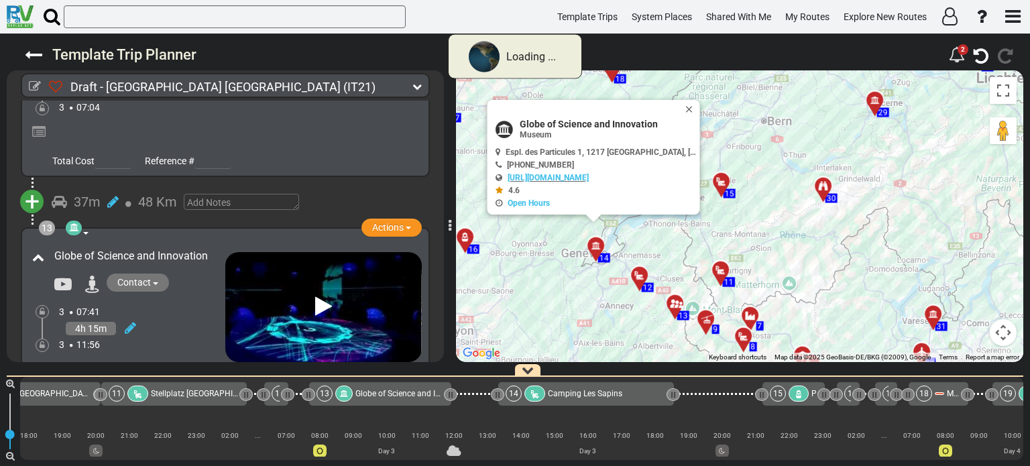
click at [459, 239] on icon at bounding box center [465, 237] width 13 height 11
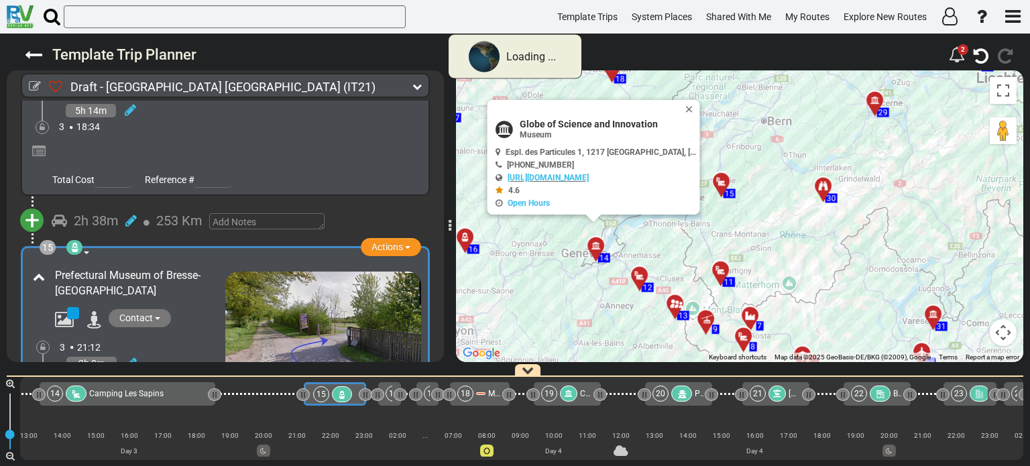
scroll to position [0, 1475]
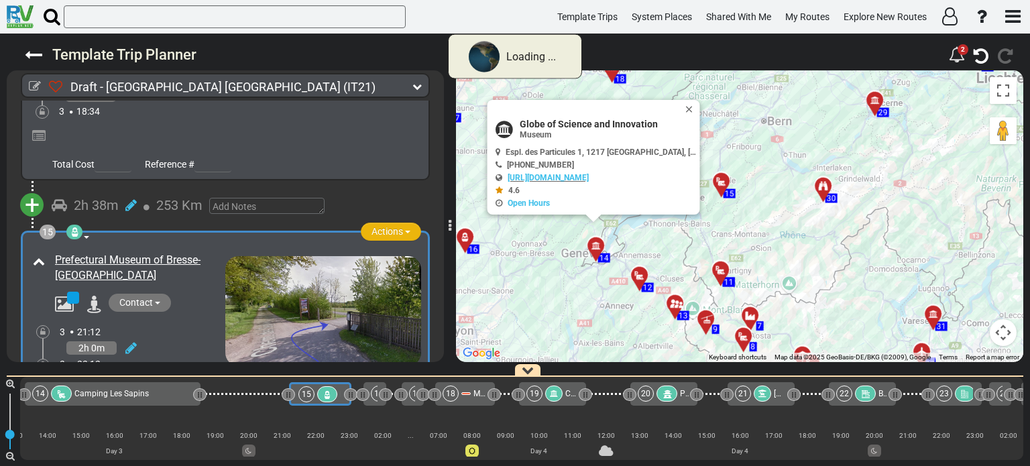
click at [403, 223] on button "Actions" at bounding box center [391, 232] width 60 height 18
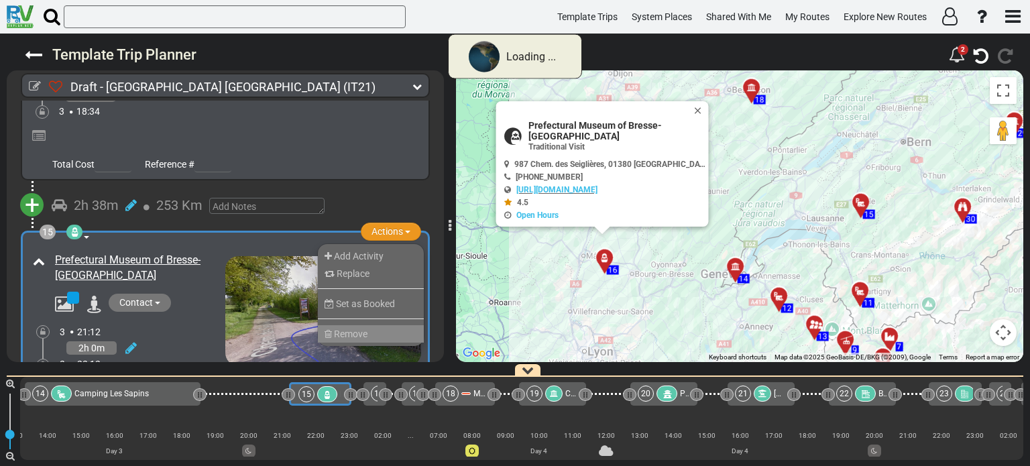
click at [384, 325] on li "Remove" at bounding box center [371, 333] width 106 height 17
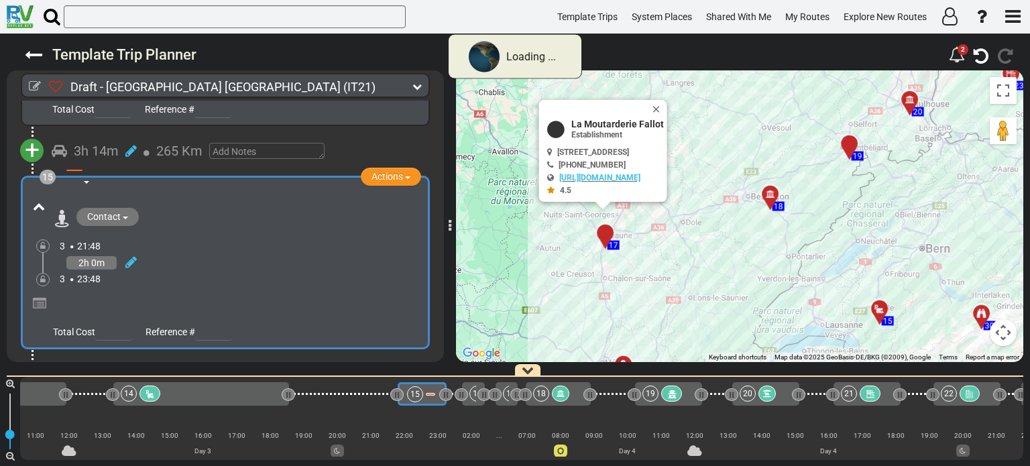
scroll to position [3281, 0]
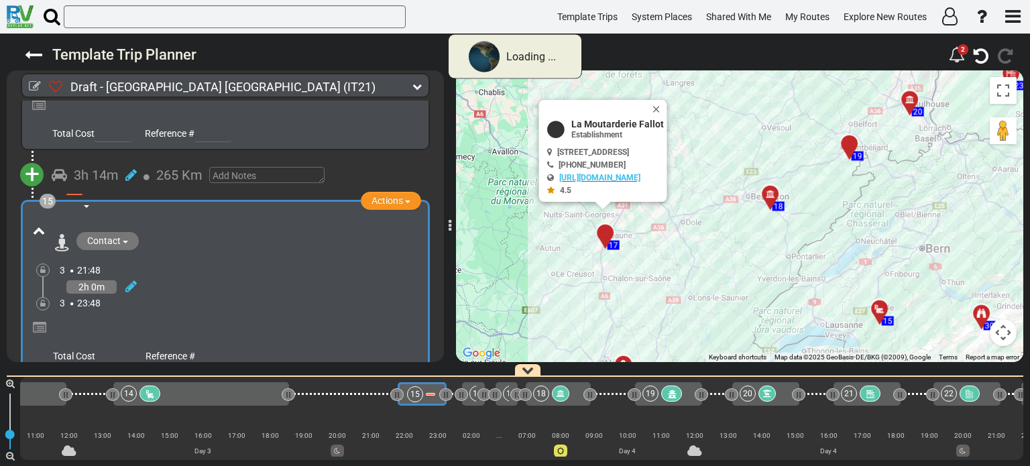
click at [606, 233] on div at bounding box center [610, 238] width 22 height 21
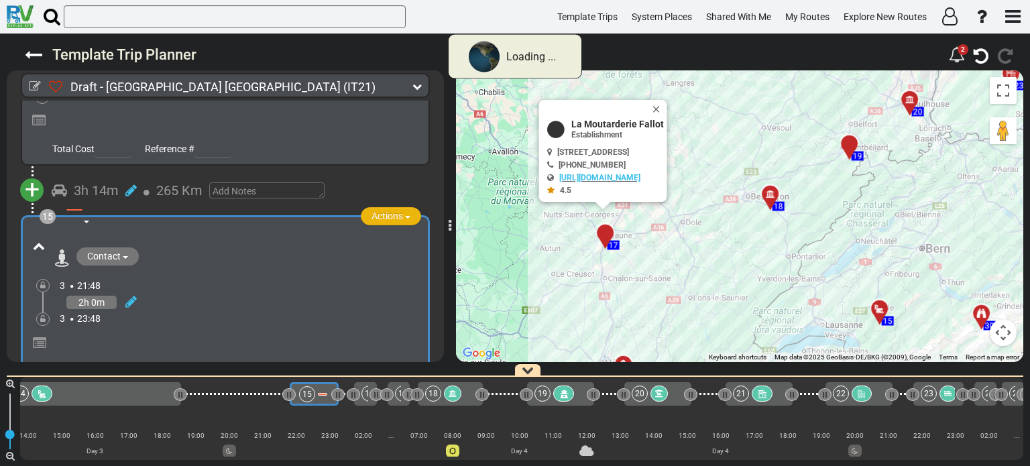
scroll to position [3265, 0]
click at [403, 173] on div "+ Add Atraction Add Campground 3h 14m 265 Km" at bounding box center [225, 191] width 405 height 37
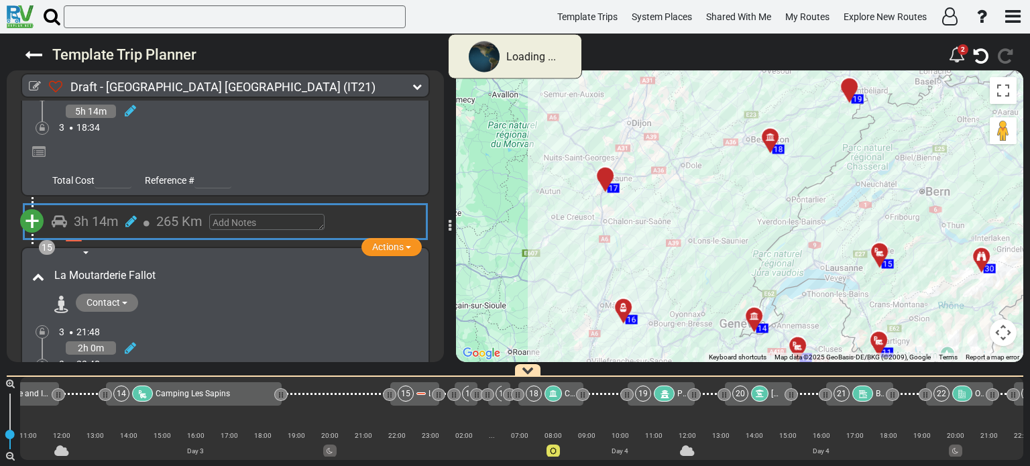
scroll to position [0, 1387]
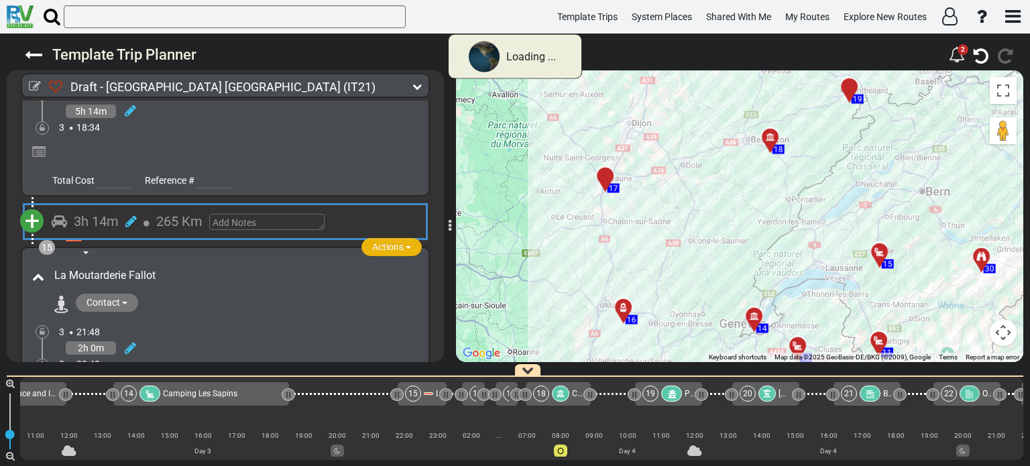
click at [405, 238] on button "Actions" at bounding box center [391, 247] width 60 height 18
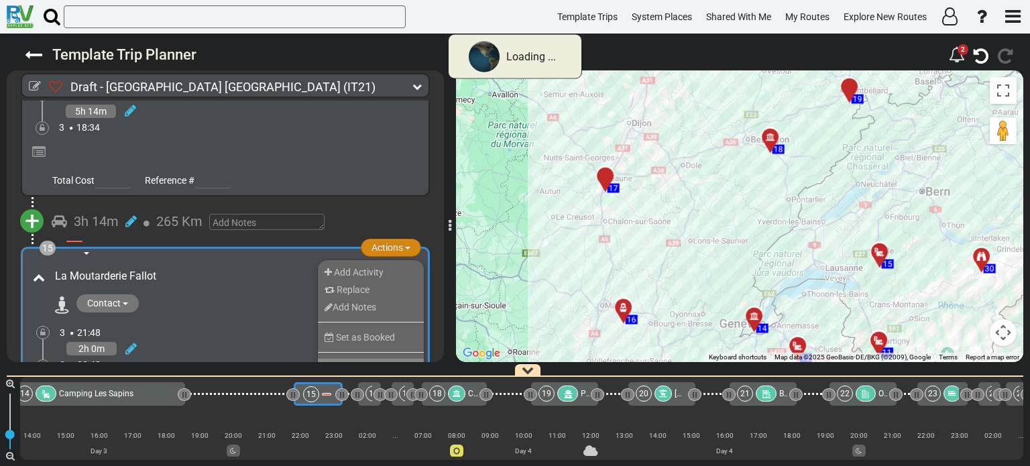
scroll to position [0, 1496]
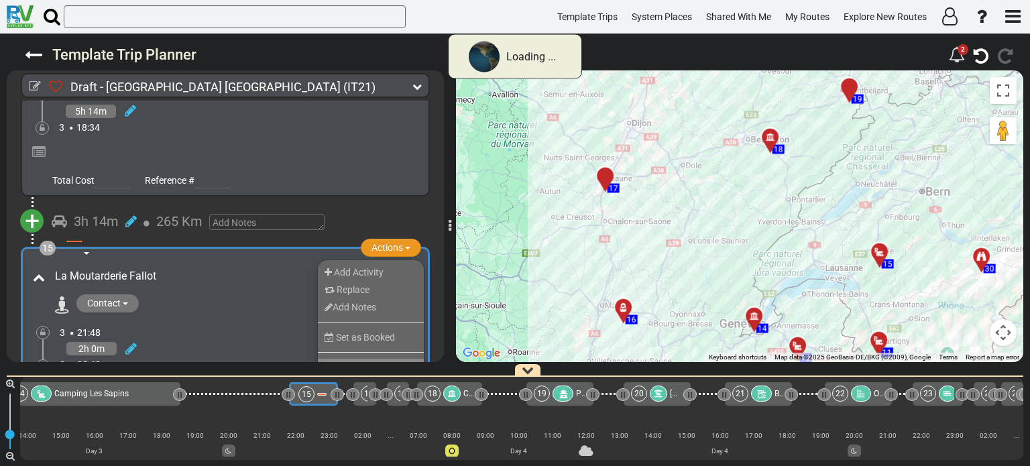
click at [376, 359] on li "Remove" at bounding box center [371, 367] width 106 height 17
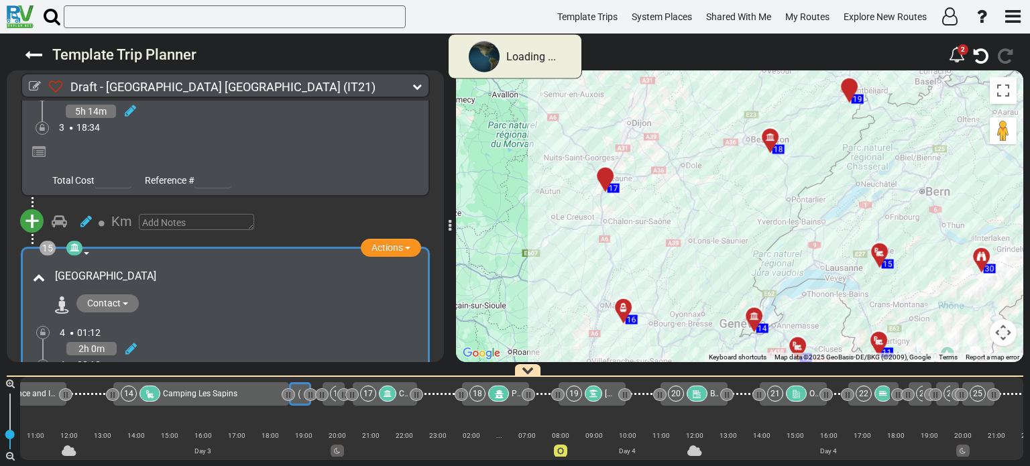
click at [623, 308] on div at bounding box center [628, 312] width 22 height 21
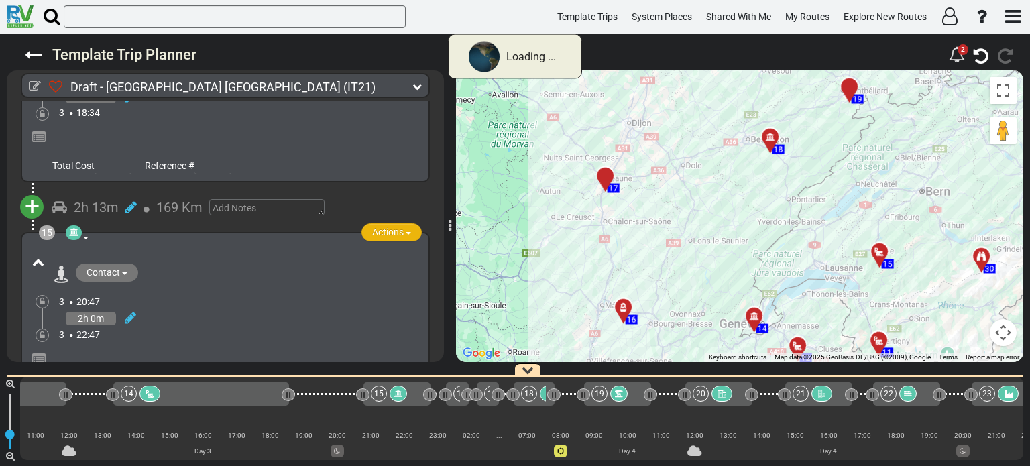
scroll to position [3249, 0]
click at [404, 223] on button "Actions" at bounding box center [391, 232] width 60 height 18
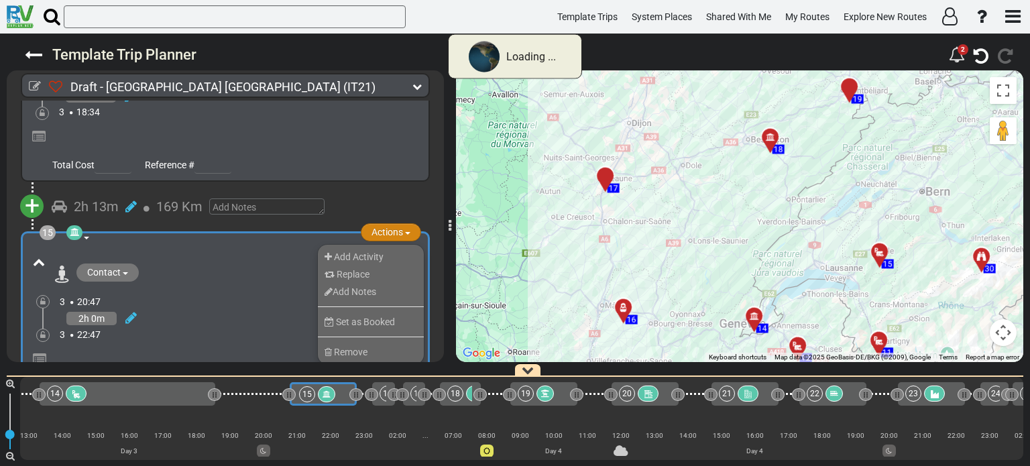
scroll to position [0, 1461]
click at [376, 343] on li "Remove" at bounding box center [371, 351] width 106 height 17
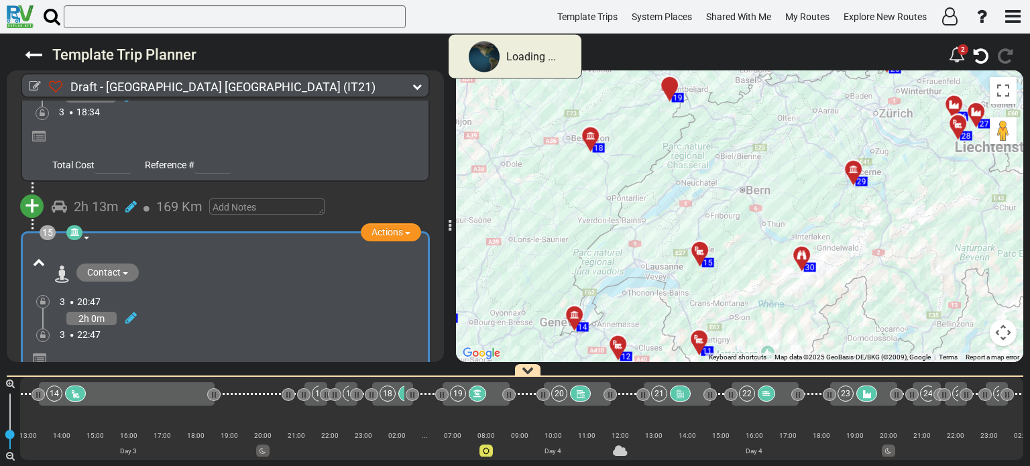
drag, startPoint x: 841, startPoint y: 208, endPoint x: 660, endPoint y: 206, distance: 181.7
click at [660, 206] on div "To activate drag with keyboard, press Alt + Enter. Once in keyboard drag state,…" at bounding box center [739, 216] width 567 height 292
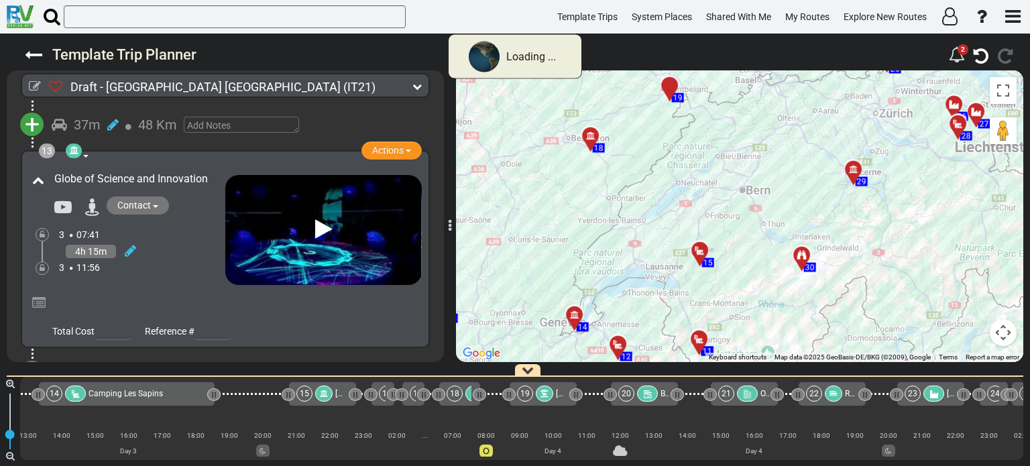
scroll to position [3637, 0]
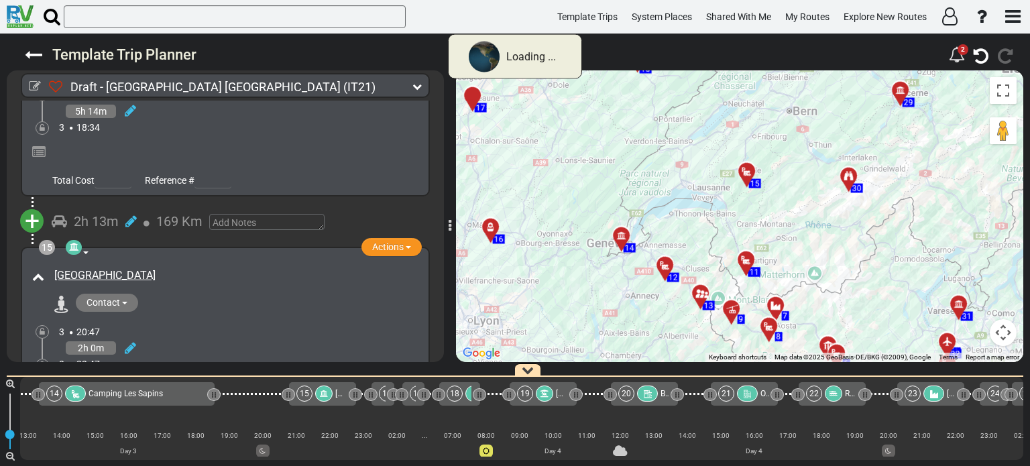
drag, startPoint x: 775, startPoint y: 281, endPoint x: 823, endPoint y: 198, distance: 95.8
click at [823, 198] on div "To activate drag with keyboard, press Alt + Enter. Once in keyboard drag state,…" at bounding box center [739, 216] width 567 height 292
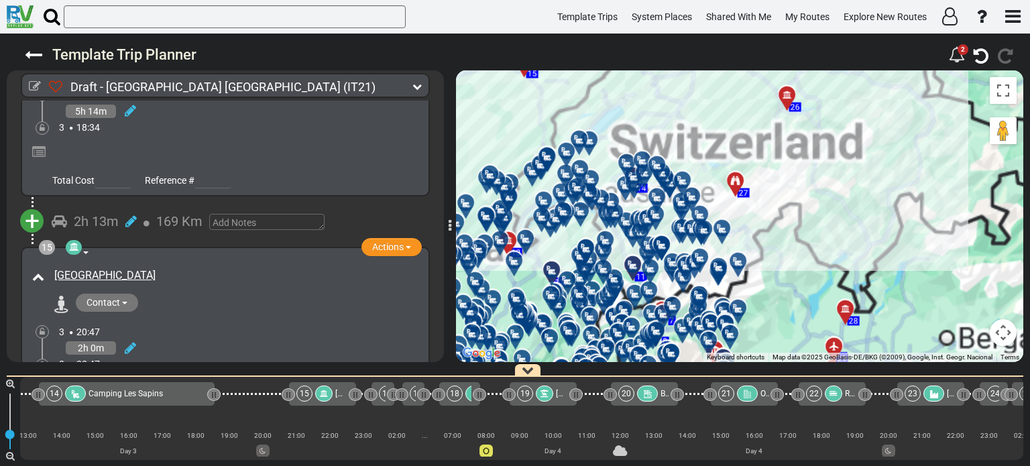
drag, startPoint x: 768, startPoint y: 235, endPoint x: 993, endPoint y: 70, distance: 279.1
click at [993, 70] on div "To activate drag with keyboard, press Alt + Enter. Once in keyboard drag state,…" at bounding box center [739, 216] width 567 height 292
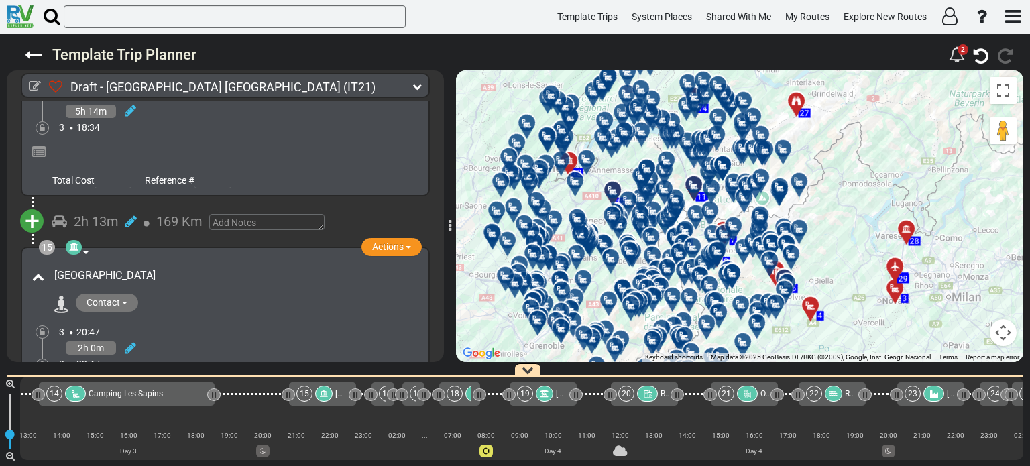
drag, startPoint x: 1029, startPoint y: -16, endPoint x: 987, endPoint y: 42, distance: 71.1
click at [987, 42] on div "Template Trip Planner 2 409" at bounding box center [515, 250] width 1030 height 432
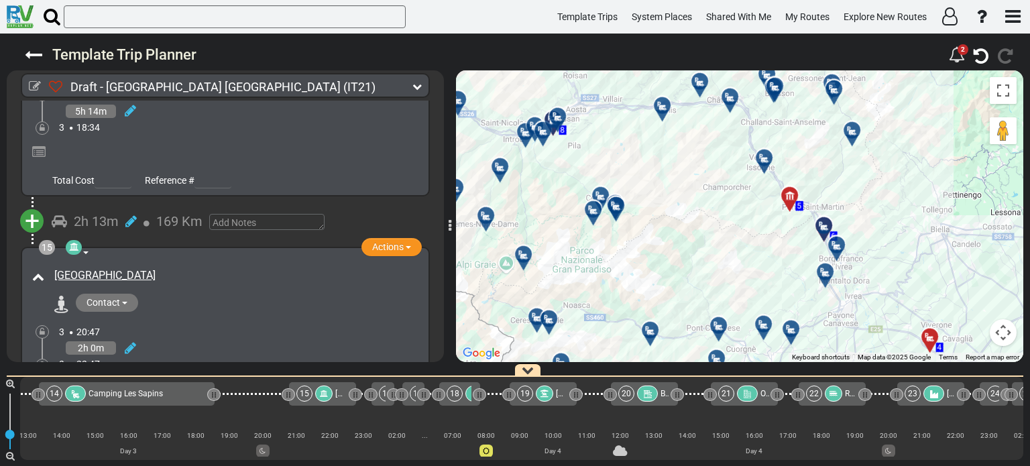
drag, startPoint x: 664, startPoint y: 280, endPoint x: 771, endPoint y: 237, distance: 115.5
click at [771, 237] on div "To activate drag with keyboard, press Alt + Enter. Once in keyboard drag state,…" at bounding box center [739, 216] width 567 height 292
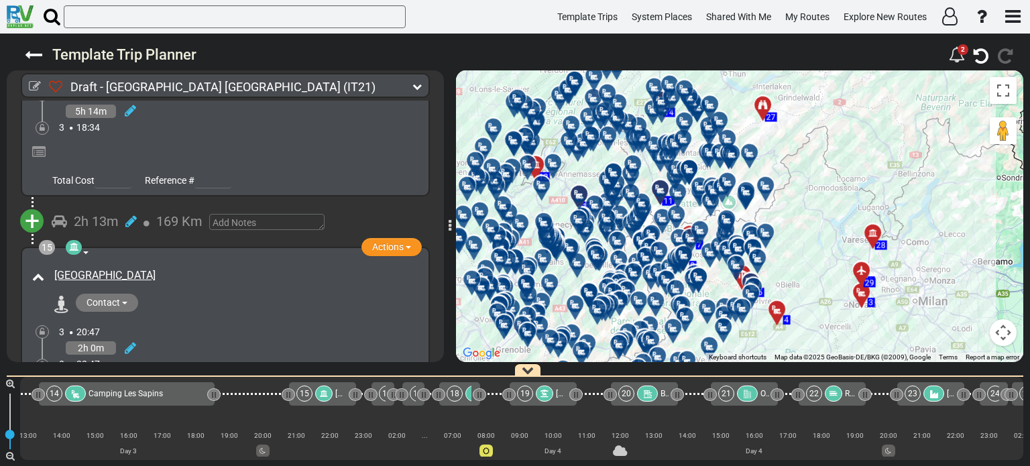
drag, startPoint x: 589, startPoint y: 151, endPoint x: 552, endPoint y: 200, distance: 61.8
click at [552, 200] on div "To activate drag with keyboard, press Alt + Enter. Once in keyboard drag state,…" at bounding box center [739, 216] width 567 height 292
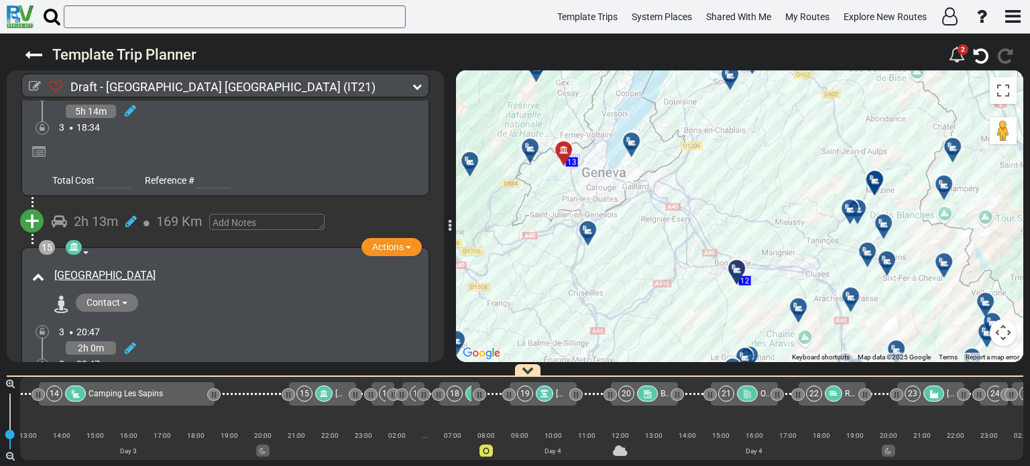
drag, startPoint x: 532, startPoint y: 222, endPoint x: 699, endPoint y: 298, distance: 184.2
click at [699, 298] on div "To activate drag with keyboard, press Alt + Enter. Once in keyboard drag state,…" at bounding box center [739, 216] width 567 height 292
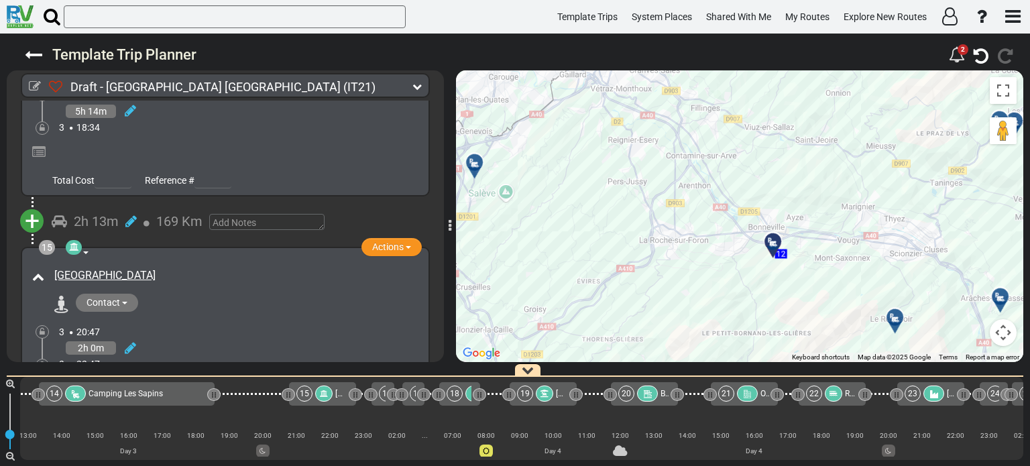
click at [593, 260] on div "To activate drag with keyboard, press Alt + Enter. Once in keyboard drag state,…" at bounding box center [739, 216] width 567 height 292
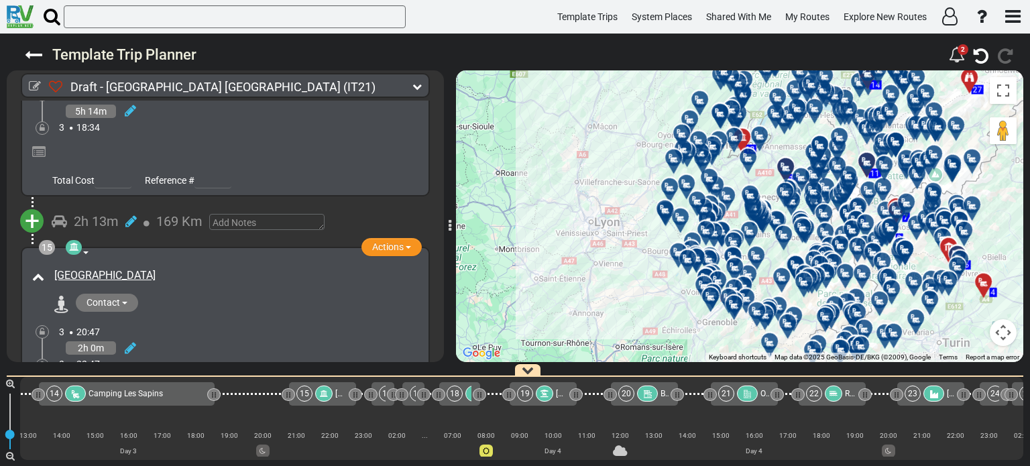
click at [257, 294] on div "Contact musee@maisons-comtoises.org +33381552977 +33 3 81 55 29 77 http://www.m…" at bounding box center [235, 304] width 374 height 21
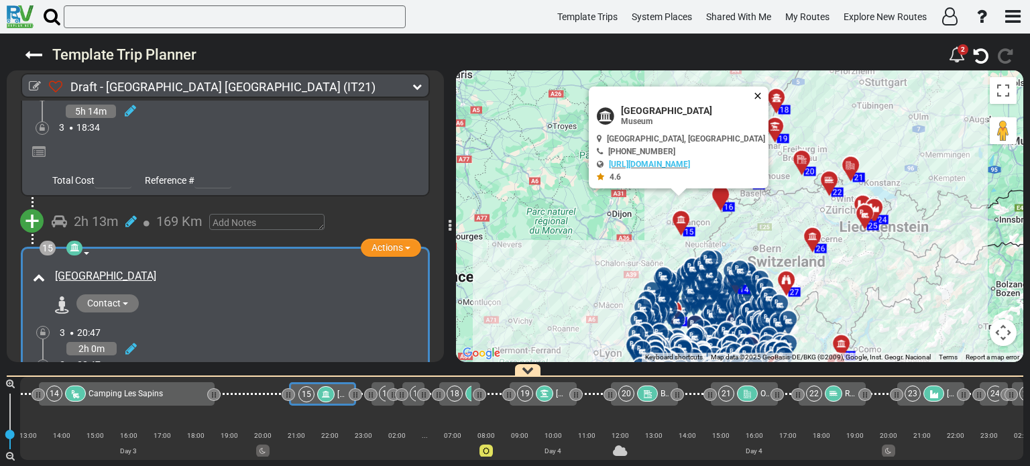
click at [752, 89] on button "Close" at bounding box center [760, 95] width 16 height 19
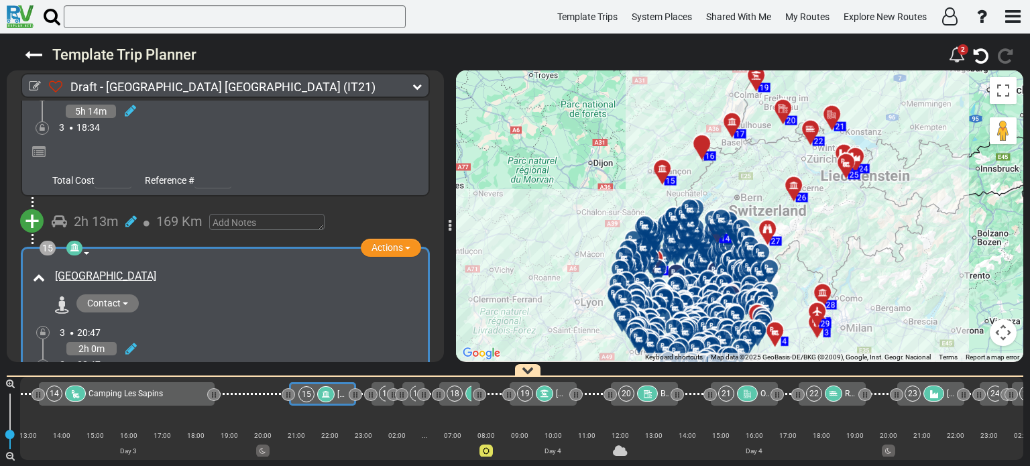
click at [697, 136] on div "16" at bounding box center [701, 142] width 23 height 23
click at [39, 53] on icon at bounding box center [33, 54] width 17 height 17
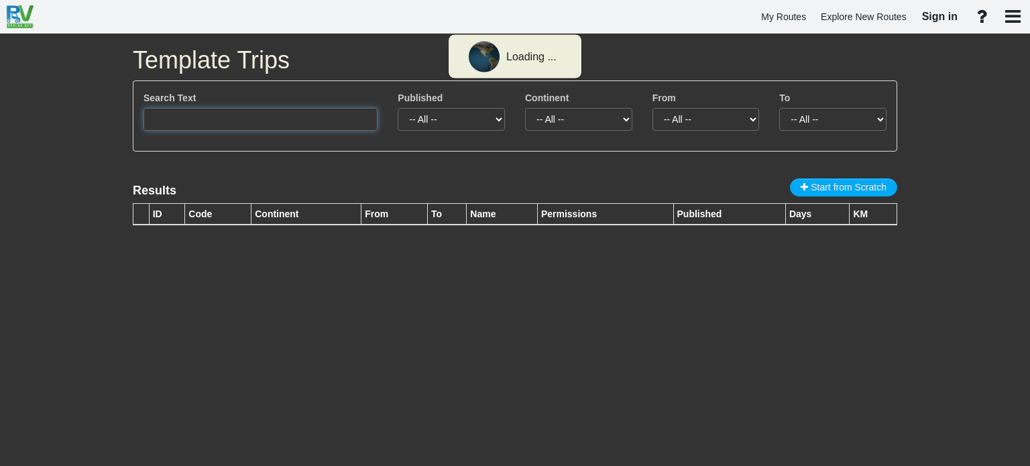
click at [215, 123] on input "text" at bounding box center [260, 119] width 234 height 23
type input "צ"
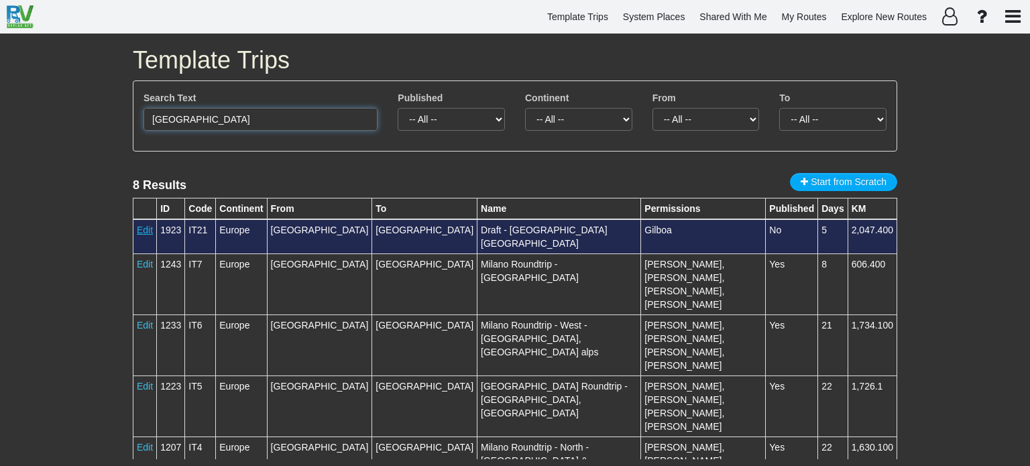
type input "[GEOGRAPHIC_DATA]"
click at [139, 227] on link "Edit" at bounding box center [145, 230] width 16 height 11
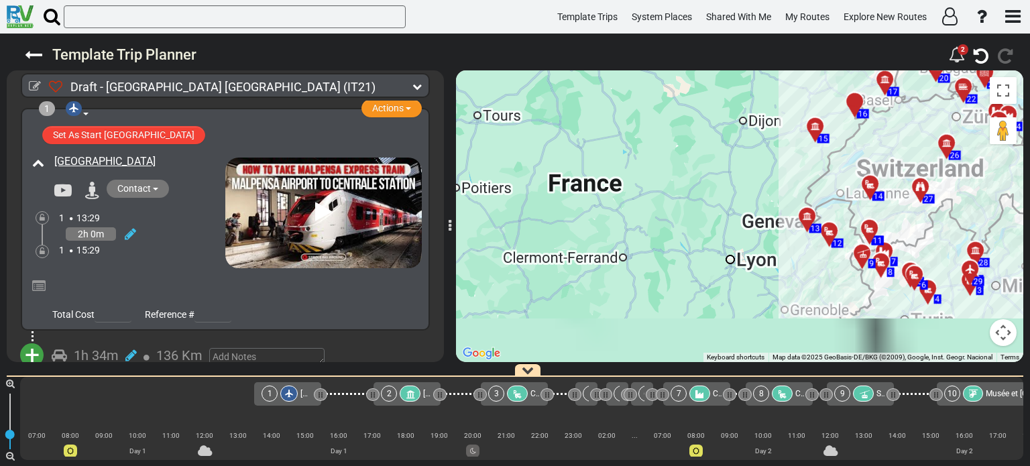
drag, startPoint x: 593, startPoint y: 273, endPoint x: 459, endPoint y: 264, distance: 135.1
click at [459, 264] on div "To activate drag with keyboard, press Alt + Enter. Once in keyboard drag state,…" at bounding box center [739, 216] width 567 height 292
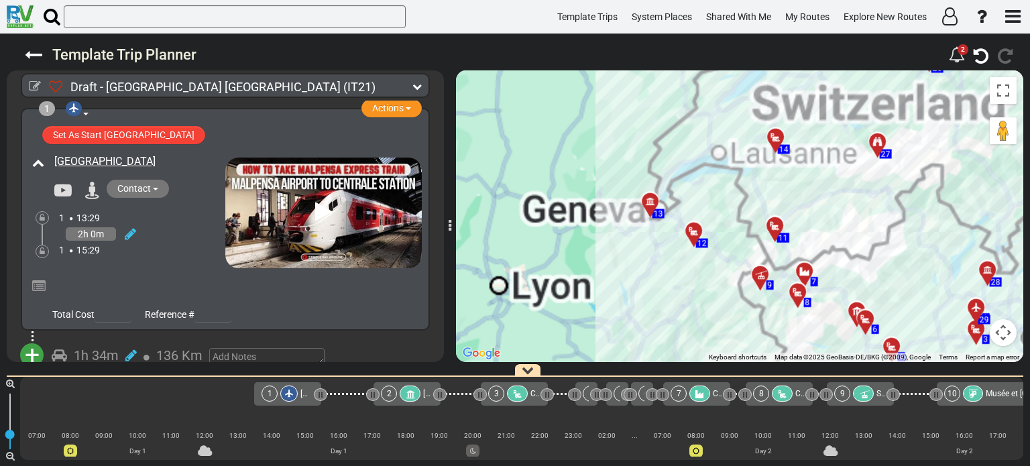
drag, startPoint x: 512, startPoint y: 253, endPoint x: 405, endPoint y: 290, distance: 113.4
click at [405, 290] on div "Draft - [GEOGRAPHIC_DATA] (IT21) 5 Days 2,047 Km 409 km 504" at bounding box center [515, 250] width 1030 height 432
drag, startPoint x: 558, startPoint y: 254, endPoint x: 478, endPoint y: 277, distance: 83.0
click at [478, 277] on div "To activate drag with keyboard, press Alt + Enter. Once in keyboard drag state,…" at bounding box center [739, 216] width 567 height 292
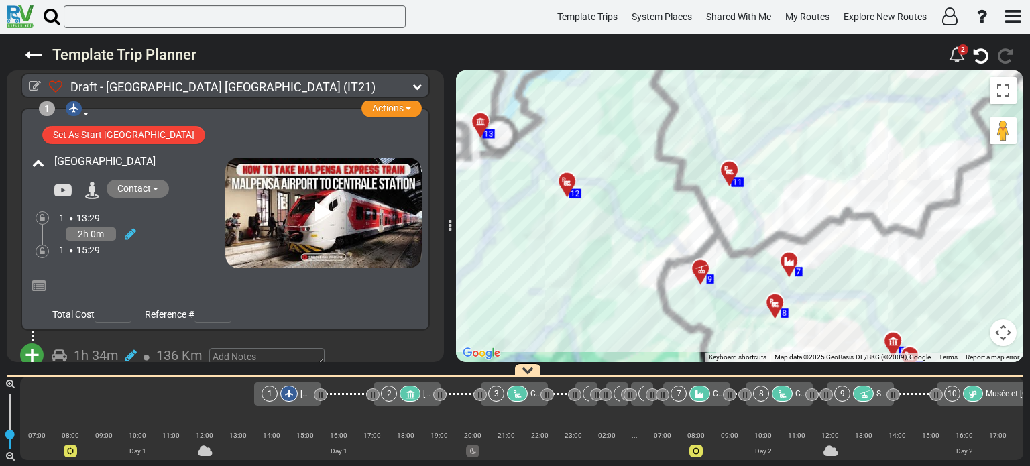
drag, startPoint x: 752, startPoint y: 246, endPoint x: 896, endPoint y: 141, distance: 177.5
click at [896, 141] on div "To activate drag with keyboard, press Alt + Enter. Once in keyboard drag state,…" at bounding box center [739, 216] width 567 height 292
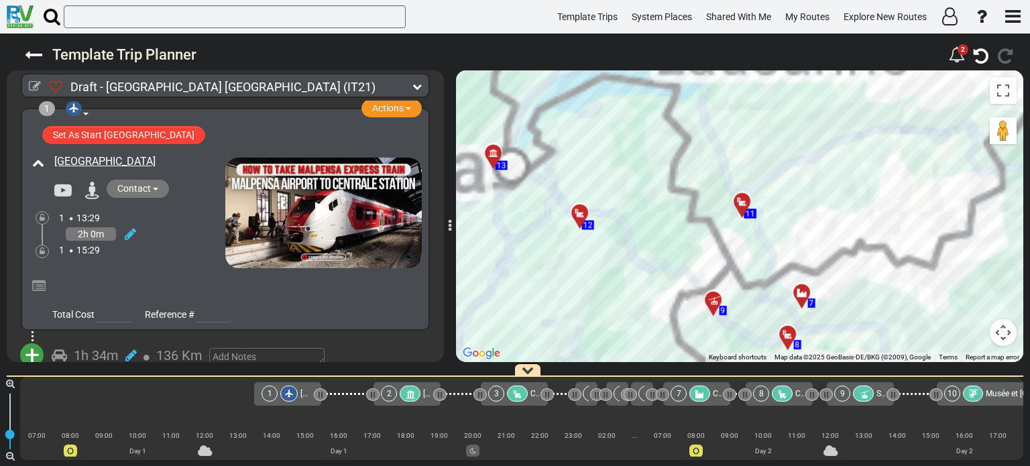
drag, startPoint x: 622, startPoint y: 261, endPoint x: 620, endPoint y: 294, distance: 33.6
click at [620, 294] on div "To activate drag with keyboard, press Alt + Enter. Once in keyboard drag state,…" at bounding box center [739, 216] width 567 height 292
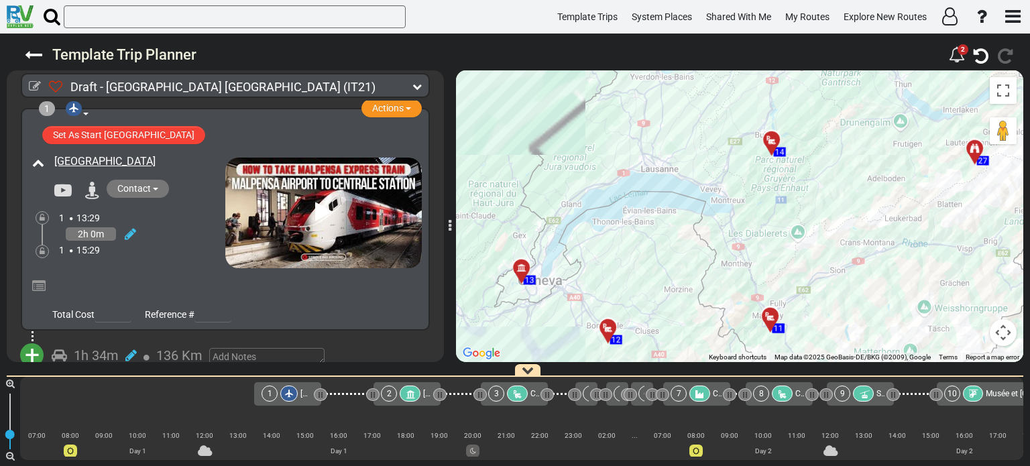
drag, startPoint x: 515, startPoint y: 211, endPoint x: 544, endPoint y: 328, distance: 120.8
click at [544, 328] on div "To activate drag with keyboard, press Alt + Enter. Once in keyboard drag state,…" at bounding box center [739, 216] width 567 height 292
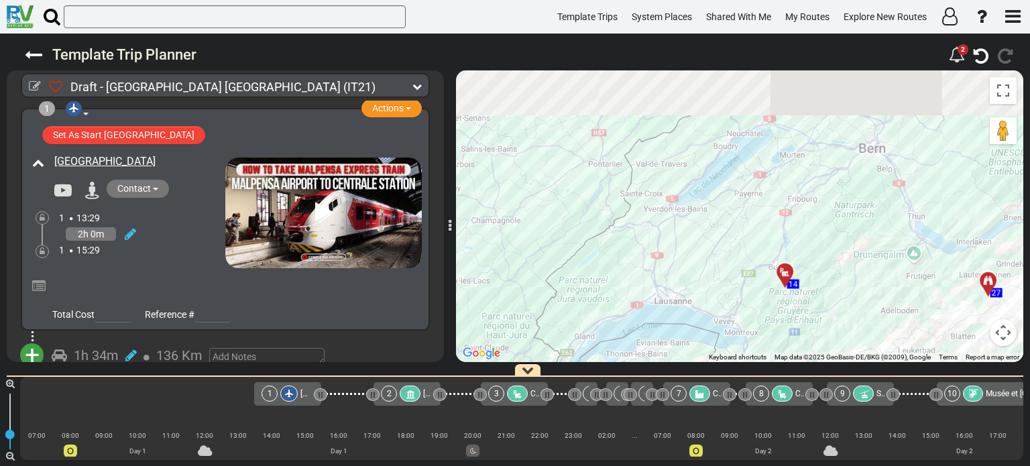
drag, startPoint x: 766, startPoint y: 164, endPoint x: 780, endPoint y: 298, distance: 134.7
click at [780, 298] on div "To activate drag with keyboard, press Alt + Enter. Once in keyboard drag state,…" at bounding box center [739, 216] width 567 height 292
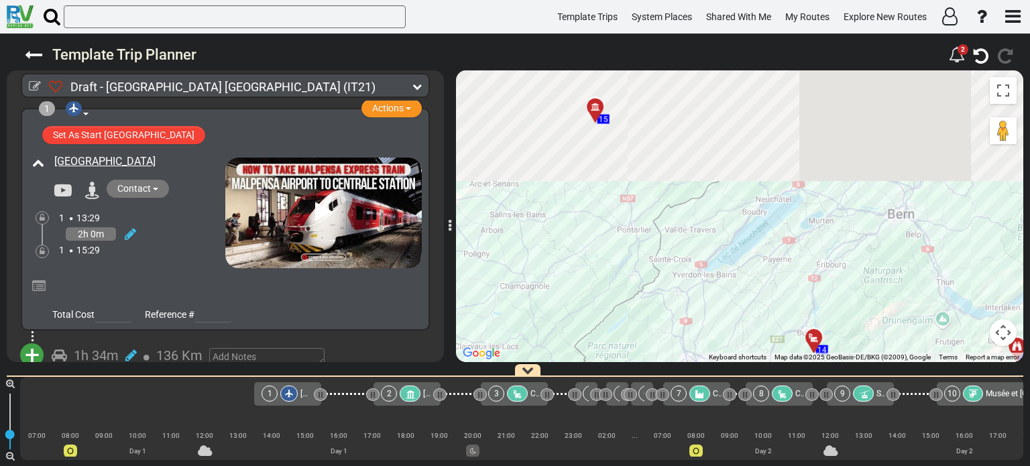
drag, startPoint x: 674, startPoint y: 179, endPoint x: 708, endPoint y: 259, distance: 87.4
click at [708, 259] on div "To activate drag with keyboard, press Alt + Enter. Once in keyboard drag state,…" at bounding box center [739, 216] width 567 height 292
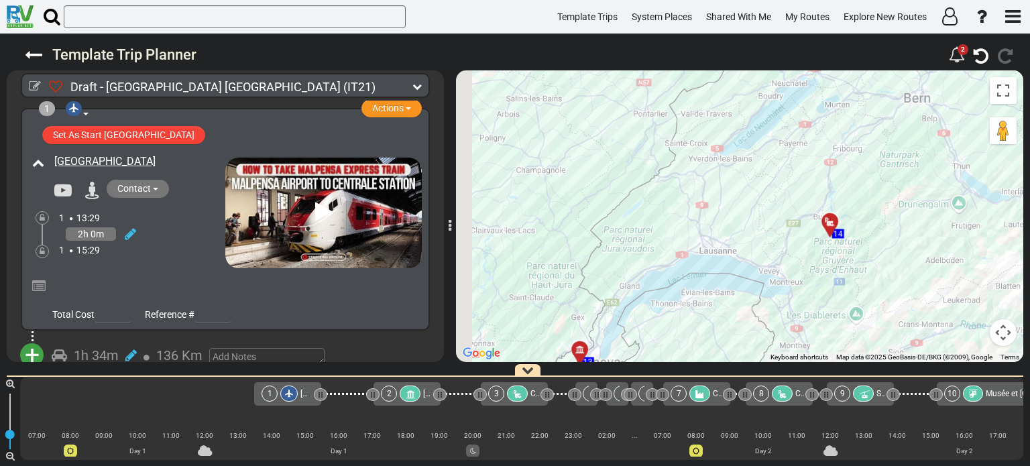
drag, startPoint x: 759, startPoint y: 265, endPoint x: 776, endPoint y: 135, distance: 131.1
click at [776, 135] on div "To activate drag with keyboard, press Alt + Enter. Once in keyboard drag state,…" at bounding box center [739, 216] width 567 height 292
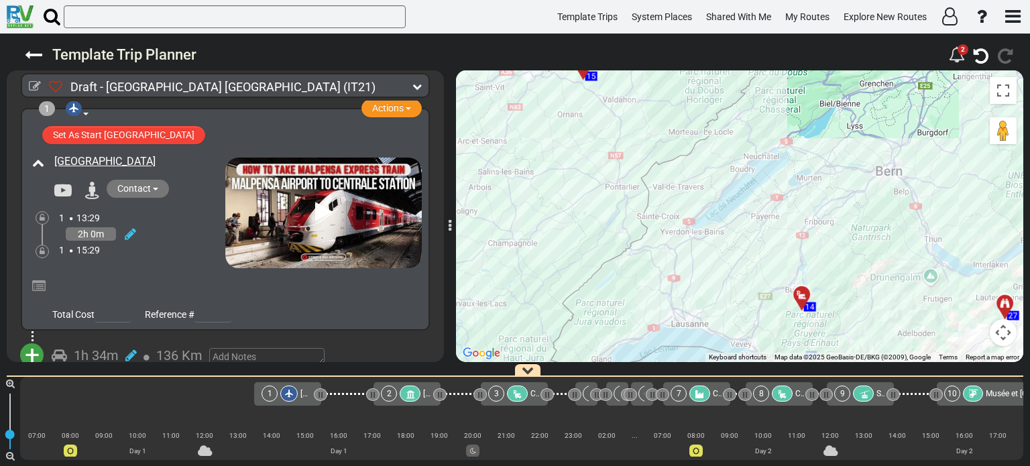
drag, startPoint x: 797, startPoint y: 156, endPoint x: 764, endPoint y: 256, distance: 105.8
click at [764, 256] on div "To activate drag with keyboard, press Alt + Enter. Once in keyboard drag state,…" at bounding box center [739, 216] width 567 height 292
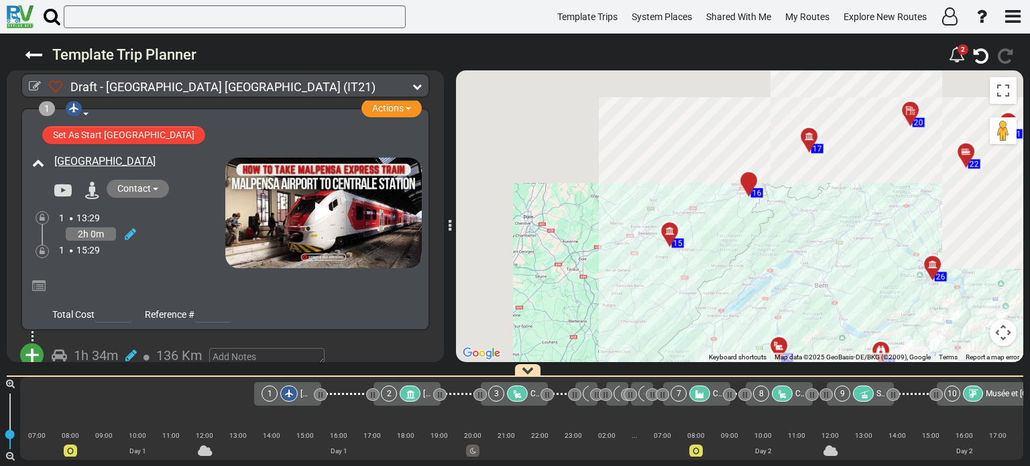
drag, startPoint x: 747, startPoint y: 224, endPoint x: 739, endPoint y: 314, distance: 90.2
click at [739, 314] on div "To activate drag with keyboard, press Alt + Enter. Once in keyboard drag state,…" at bounding box center [739, 216] width 567 height 292
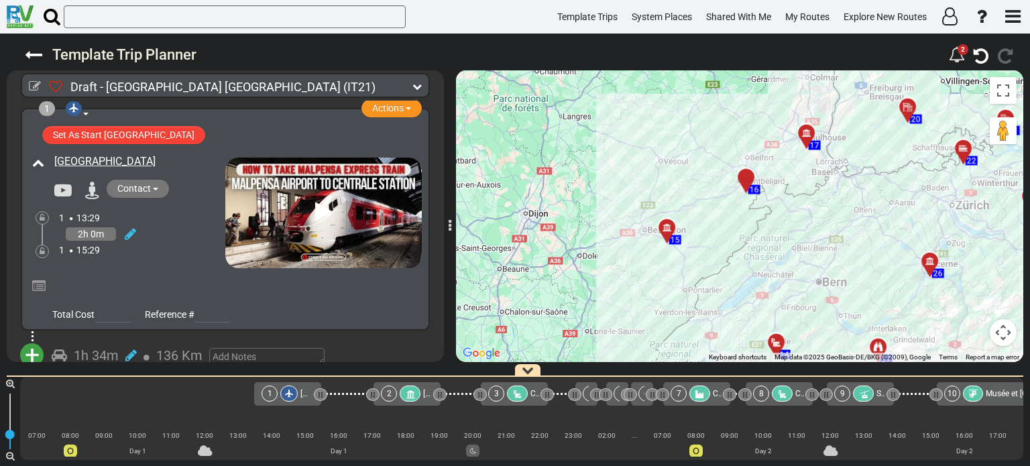
click at [668, 229] on div at bounding box center [671, 233] width 22 height 21
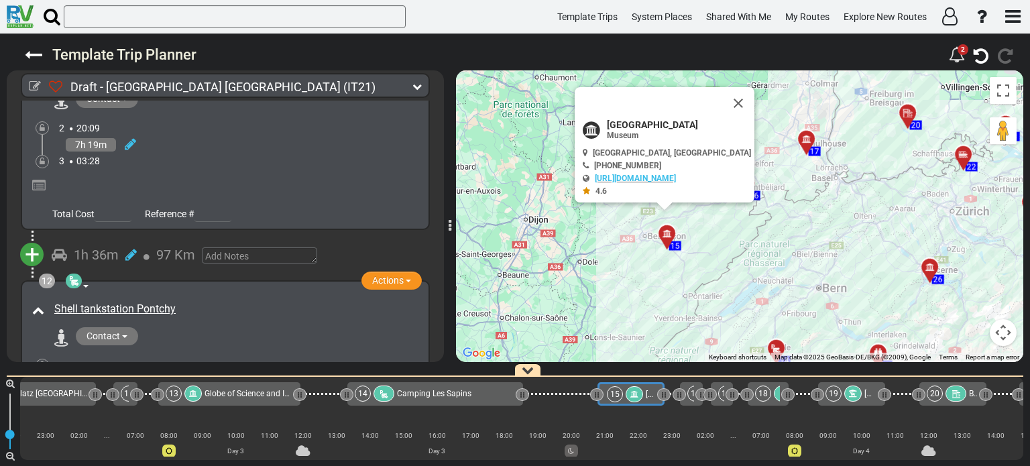
scroll to position [0, 1461]
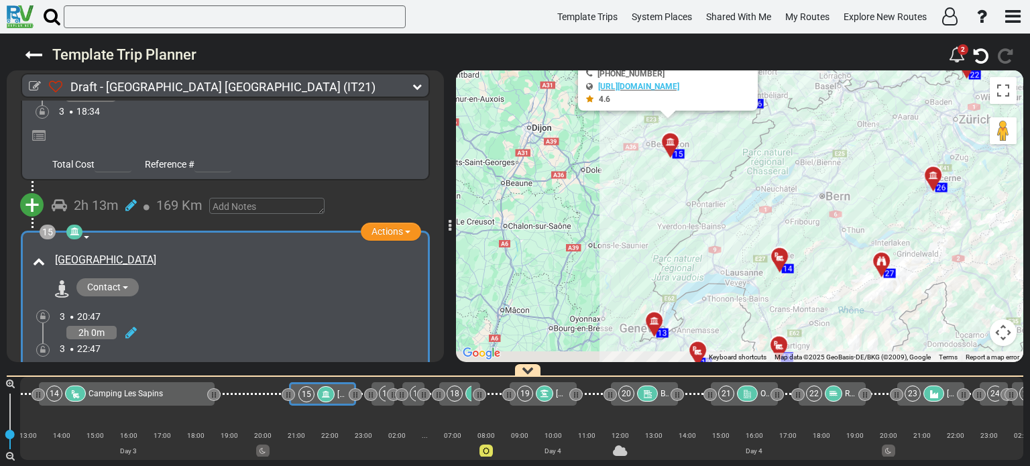
drag, startPoint x: 823, startPoint y: 307, endPoint x: 827, endPoint y: 208, distance: 99.3
click at [827, 208] on div "To activate drag with keyboard, press Alt + Enter. Once in keyboard drag state,…" at bounding box center [739, 216] width 567 height 292
drag, startPoint x: 438, startPoint y: 222, endPoint x: 440, endPoint y: 193, distance: 28.9
click at [440, 193] on div "1 Airport [GEOGRAPHIC_DATA] Actions Add Activity Replace" at bounding box center [225, 231] width 437 height 261
click at [371, 196] on div "2h 13m 169 Km" at bounding box center [235, 205] width 367 height 19
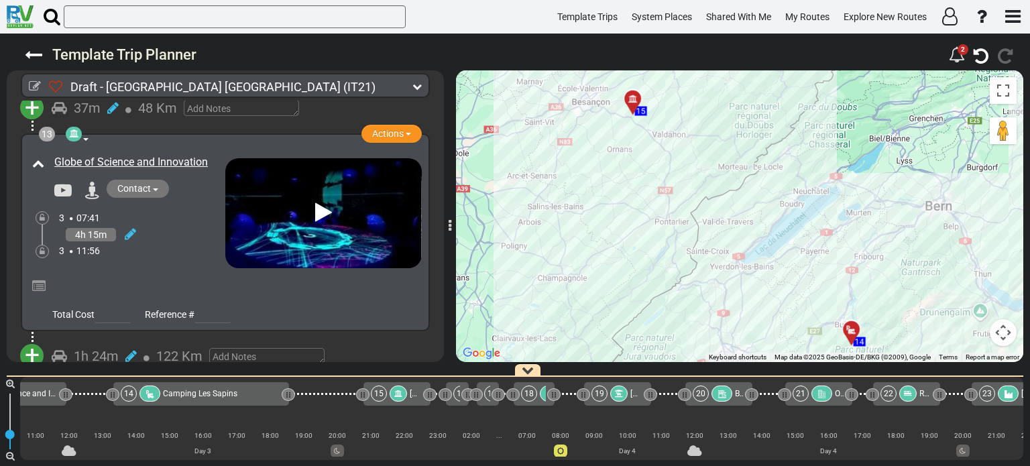
scroll to position [3283, 0]
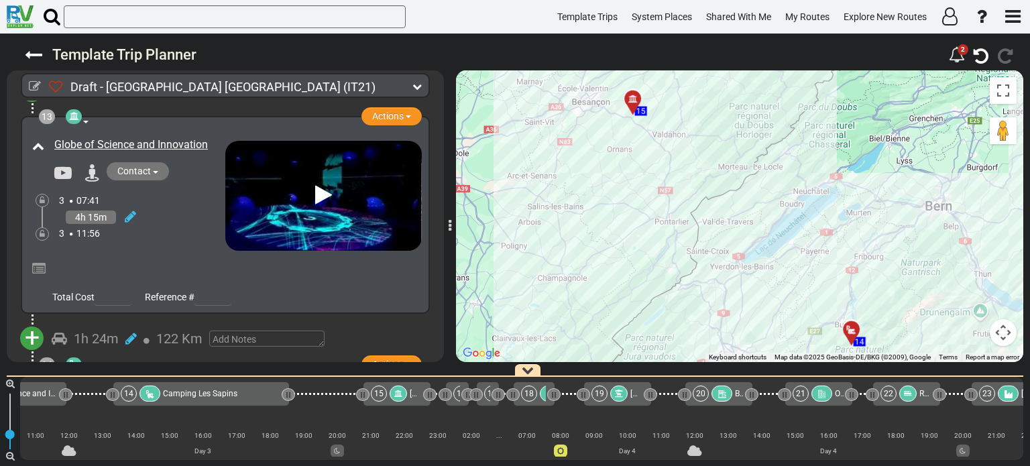
click at [812, 257] on div "To activate drag with keyboard, press Alt + Enter. Once in keyboard drag state,…" at bounding box center [739, 216] width 567 height 292
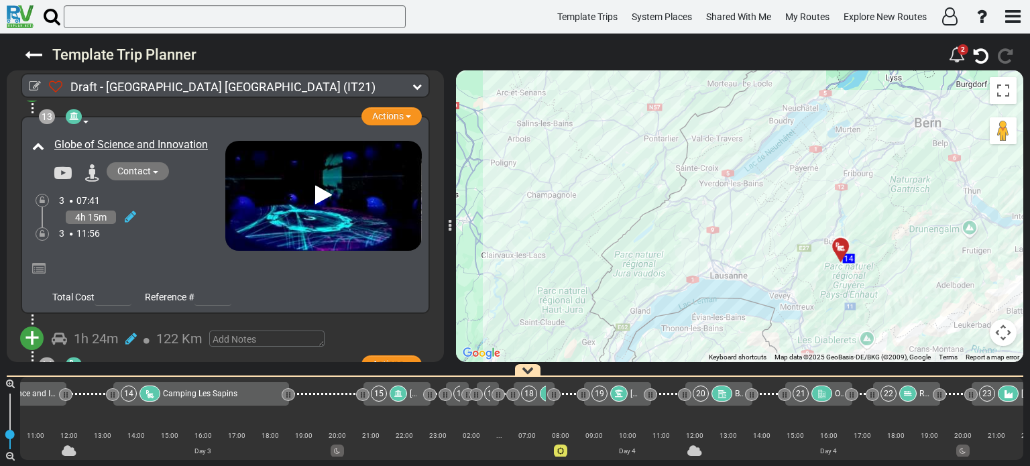
drag, startPoint x: 829, startPoint y: 272, endPoint x: 818, endPoint y: 187, distance: 85.8
click at [818, 187] on div "To activate drag with keyboard, press Alt + Enter. Once in keyboard drag state,…" at bounding box center [739, 216] width 567 height 292
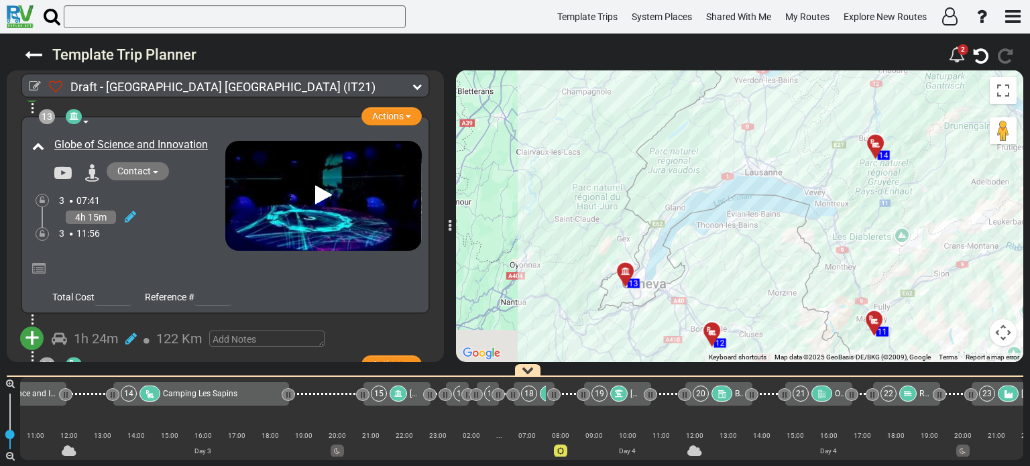
drag, startPoint x: 874, startPoint y: 288, endPoint x: 910, endPoint y: 177, distance: 116.4
click at [910, 177] on div "To activate drag with keyboard, press Alt + Enter. Once in keyboard drag state,…" at bounding box center [739, 216] width 567 height 292
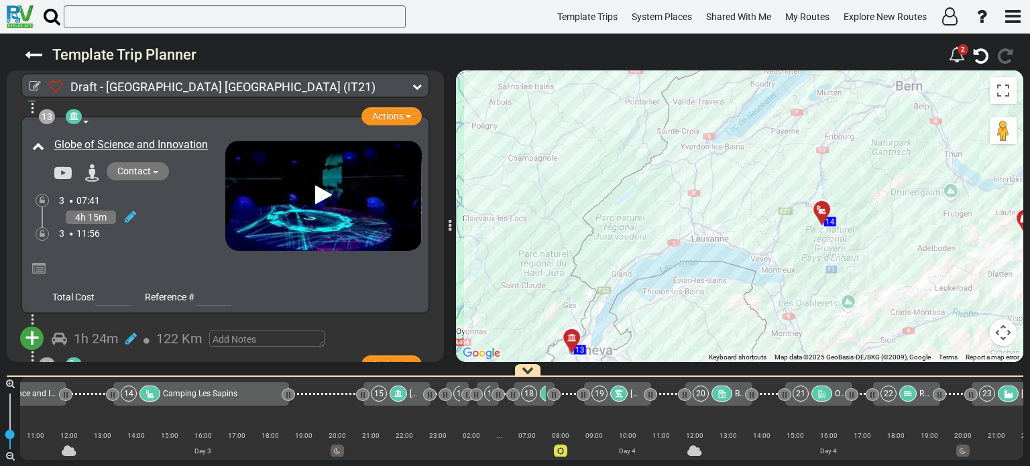
drag, startPoint x: 857, startPoint y: 256, endPoint x: 849, endPoint y: 269, distance: 16.0
click at [849, 269] on div "To activate drag with keyboard, press Alt + Enter. Once in keyboard drag state,…" at bounding box center [739, 216] width 567 height 292
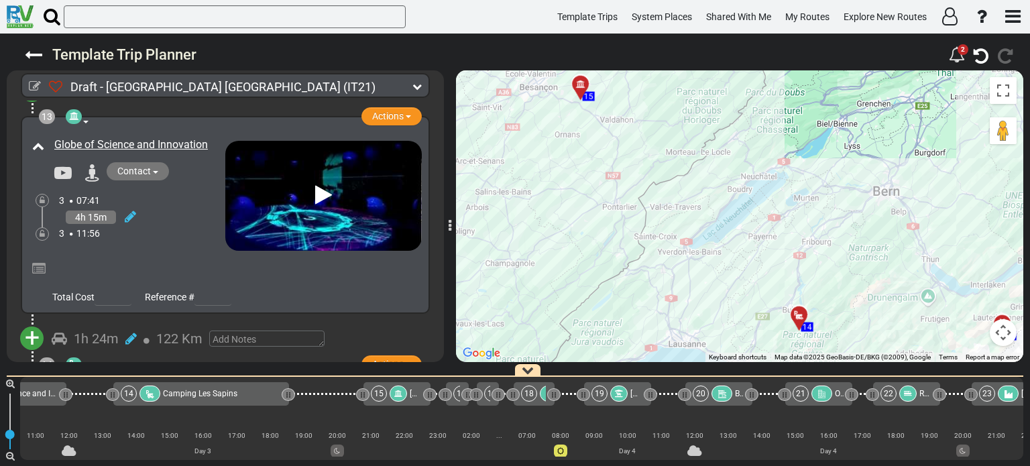
drag, startPoint x: 843, startPoint y: 320, endPoint x: 843, endPoint y: 337, distance: 16.8
click at [843, 337] on div "To activate drag with keyboard, press Alt + Enter. Once in keyboard drag state,…" at bounding box center [739, 216] width 567 height 292
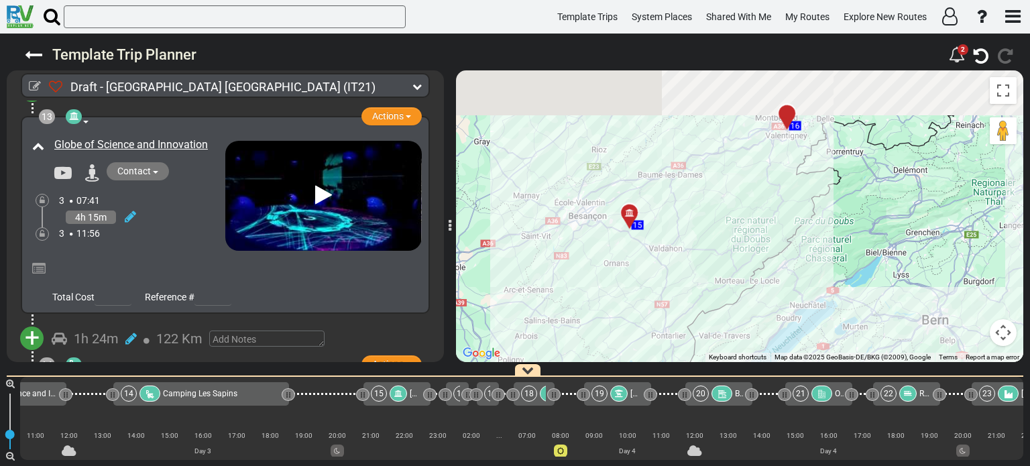
drag, startPoint x: 618, startPoint y: 230, endPoint x: 666, endPoint y: 354, distance: 133.1
click at [666, 354] on div "To activate drag with keyboard, press Alt + Enter. Once in keyboard drag state,…" at bounding box center [739, 216] width 567 height 292
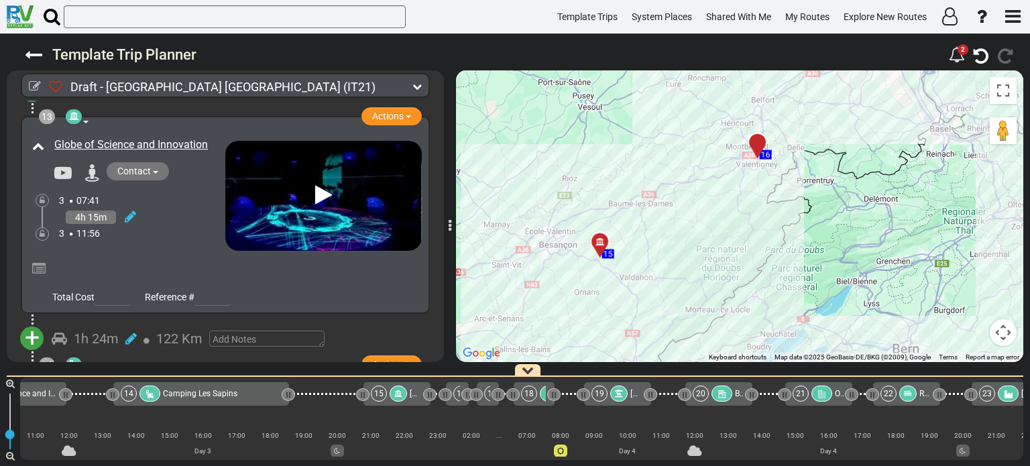
drag, startPoint x: 748, startPoint y: 202, endPoint x: 682, endPoint y: 261, distance: 88.8
click at [682, 261] on div "To activate drag with keyboard, press Alt + Enter. Once in keyboard drag state,…" at bounding box center [739, 216] width 567 height 292
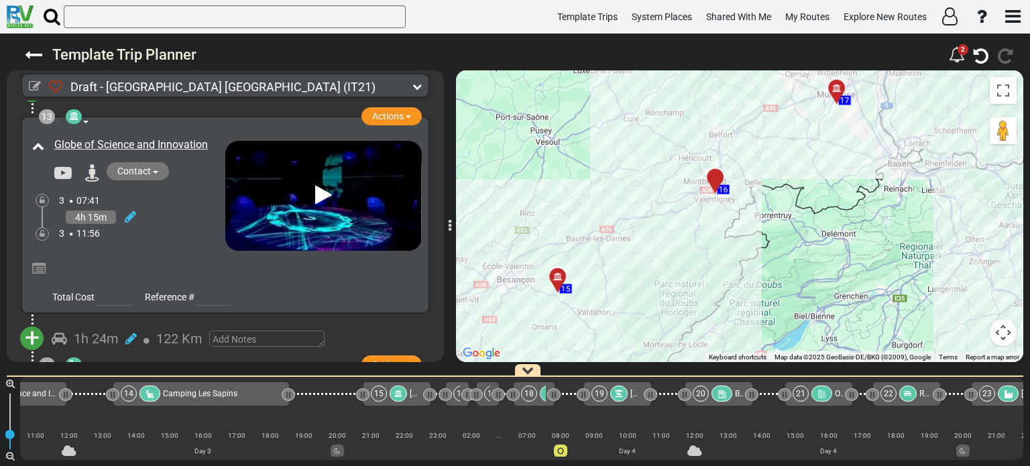
click at [719, 181] on div at bounding box center [720, 182] width 22 height 21
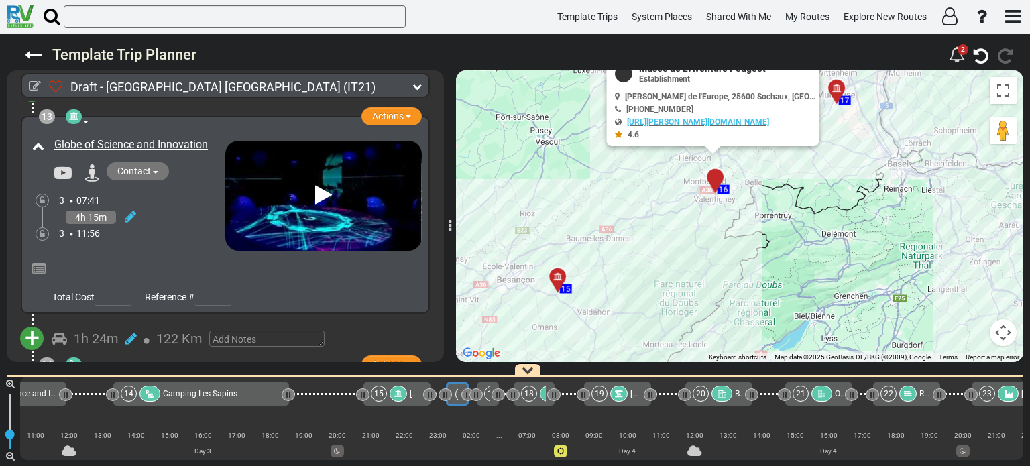
scroll to position [0, 1418]
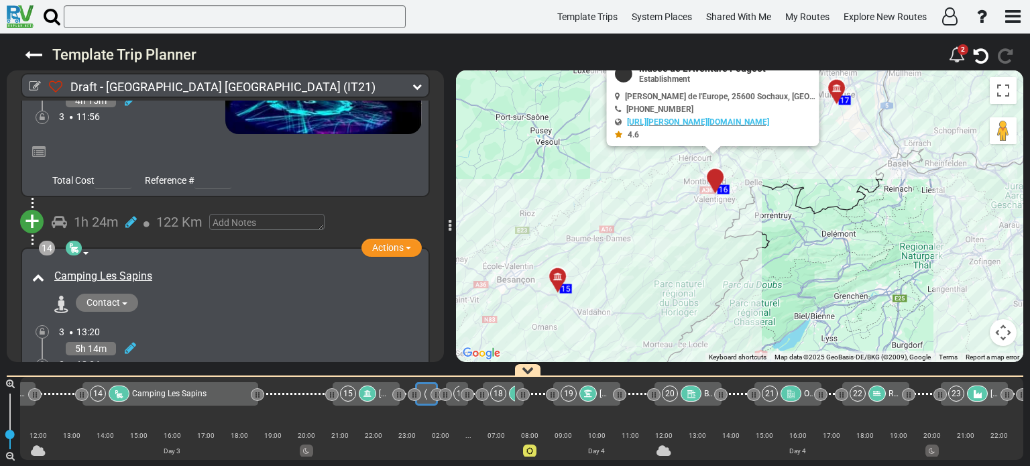
click at [719, 181] on div at bounding box center [720, 182] width 22 height 21
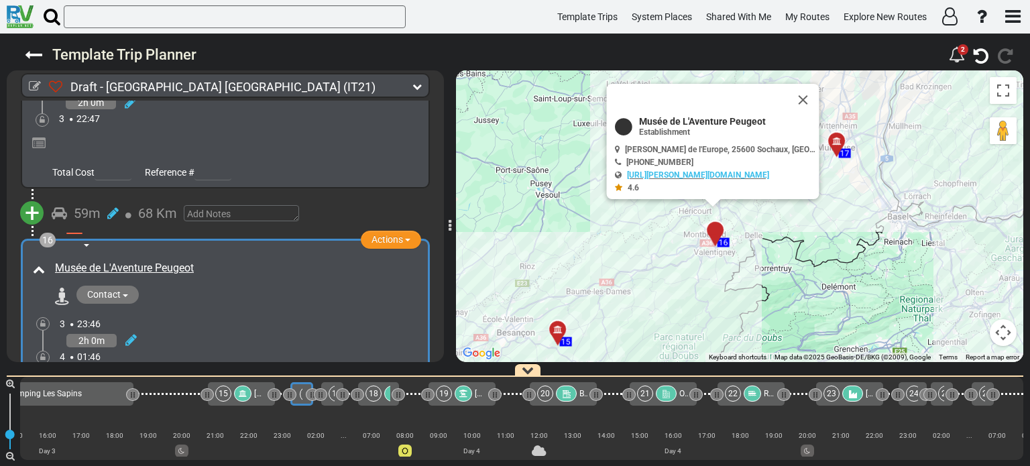
scroll to position [0, 1544]
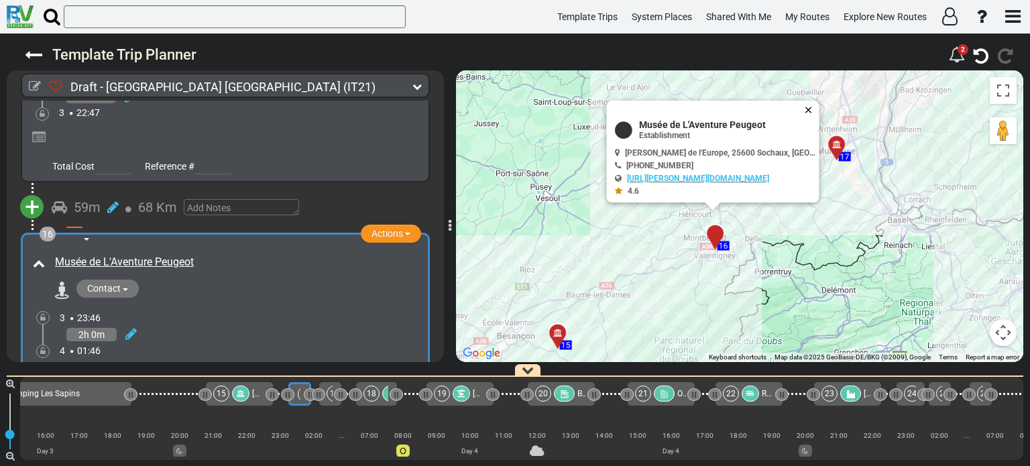
click at [803, 109] on button "Close" at bounding box center [811, 110] width 16 height 19
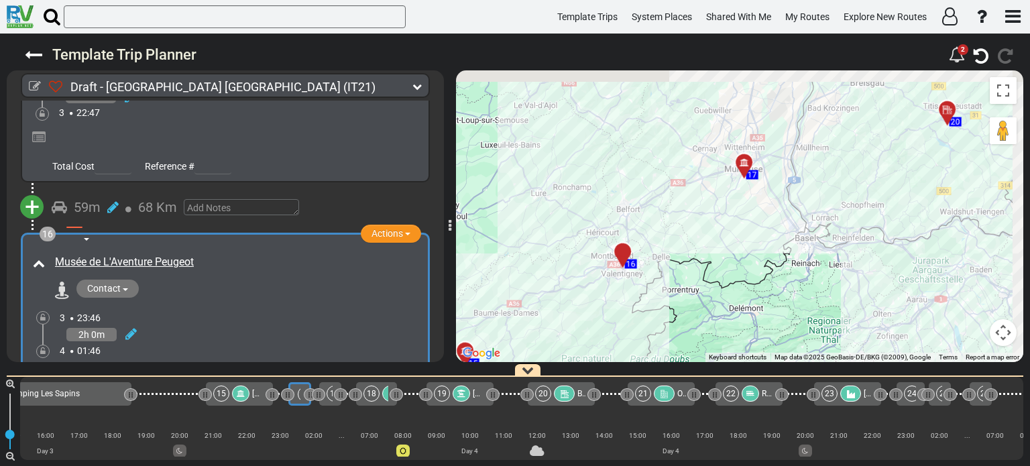
drag, startPoint x: 796, startPoint y: 216, endPoint x: 704, endPoint y: 234, distance: 94.3
click at [704, 234] on div "To activate drag with keyboard, press Alt + Enter. Once in keyboard drag state,…" at bounding box center [739, 216] width 567 height 292
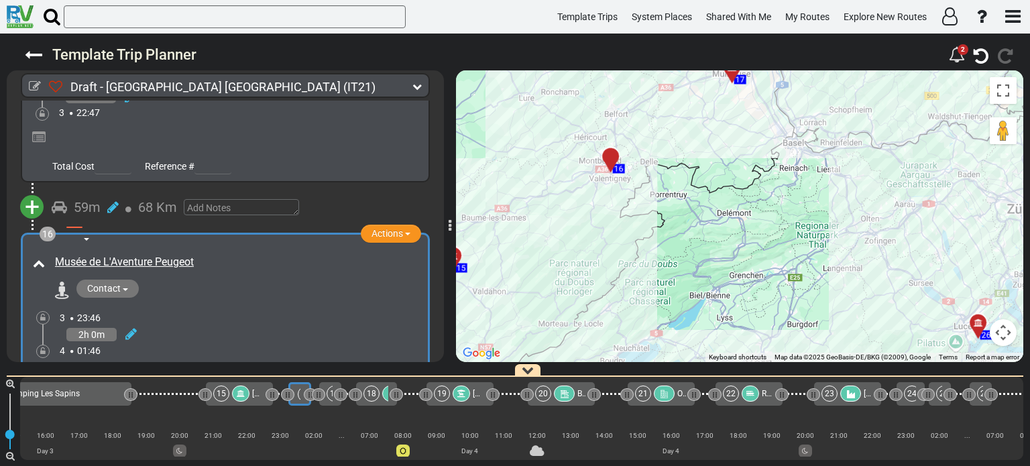
drag, startPoint x: 818, startPoint y: 263, endPoint x: 806, endPoint y: 166, distance: 97.3
click at [806, 166] on div "To activate drag with keyboard, press Alt + Enter. Once in keyboard drag state,…" at bounding box center [739, 216] width 567 height 292
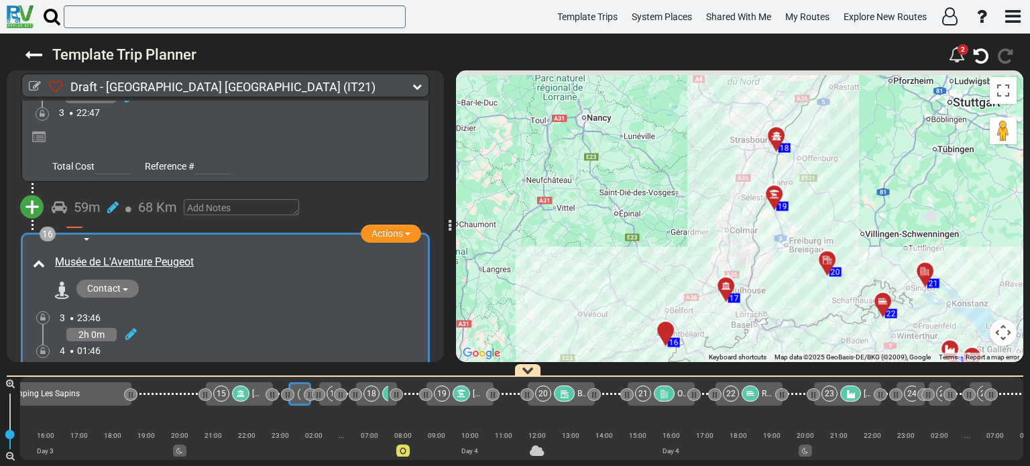
drag, startPoint x: 764, startPoint y: 127, endPoint x: 720, endPoint y: 297, distance: 175.3
click at [720, 297] on div "To activate drag with keyboard, press Alt + Enter. Once in keyboard drag state,…" at bounding box center [739, 216] width 567 height 292
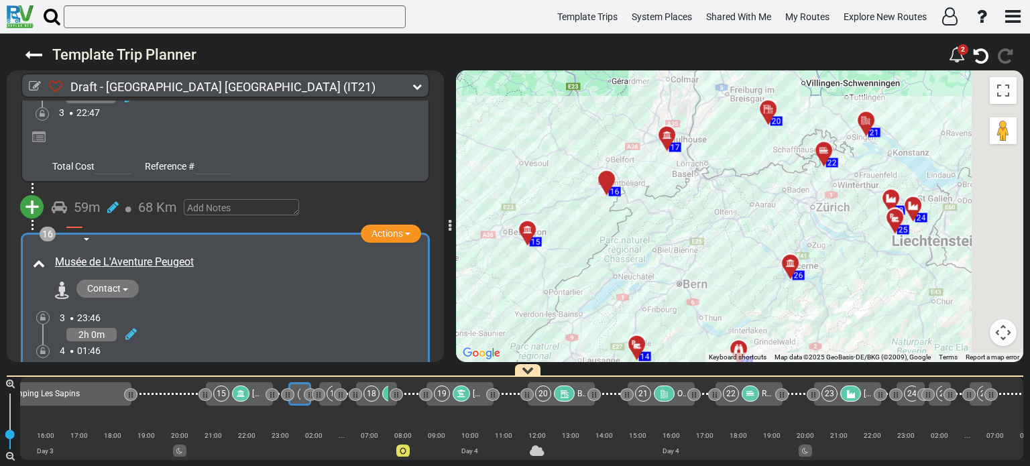
drag, startPoint x: 926, startPoint y: 321, endPoint x: 863, endPoint y: 162, distance: 170.9
click at [863, 162] on div "To activate drag with keyboard, press Alt + Enter. Once in keyboard drag state,…" at bounding box center [739, 216] width 567 height 292
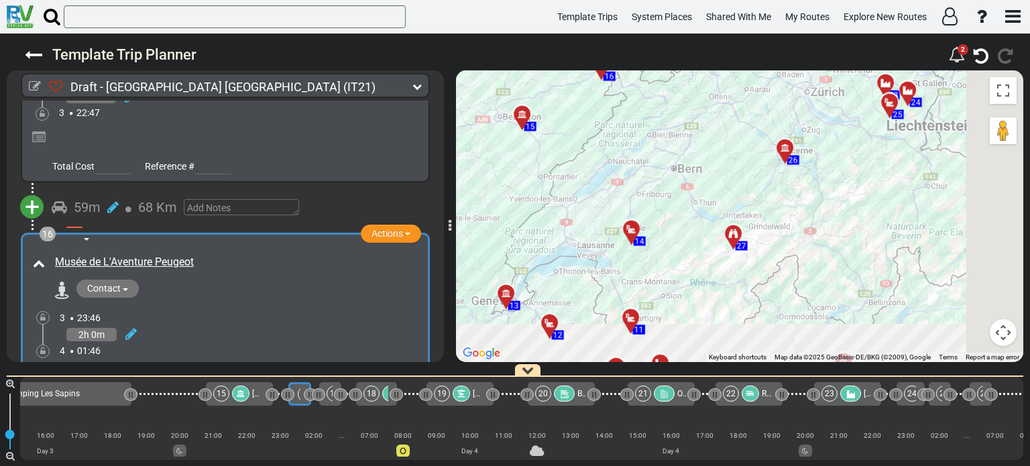
drag, startPoint x: 792, startPoint y: 313, endPoint x: 791, endPoint y: 187, distance: 126.0
click at [791, 187] on div "To activate drag with keyboard, press Alt + Enter. Once in keyboard drag state,…" at bounding box center [739, 216] width 567 height 292
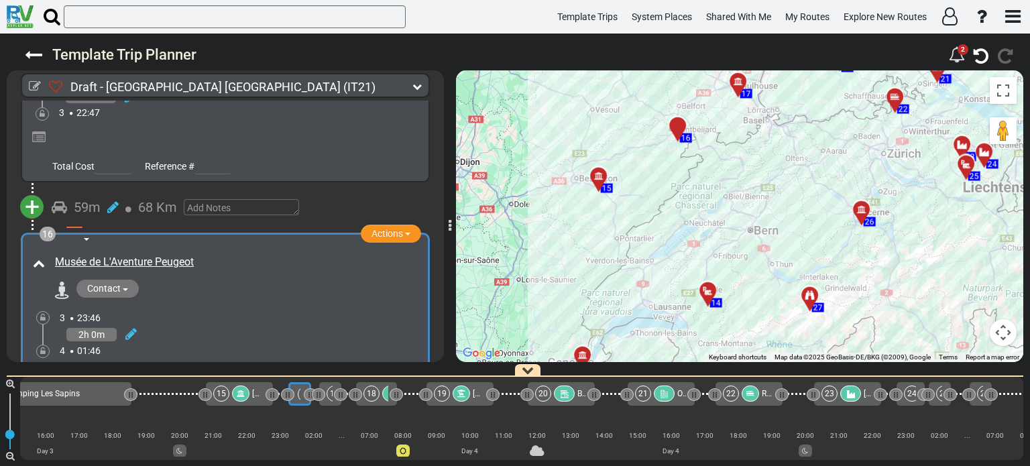
drag, startPoint x: 720, startPoint y: 187, endPoint x: 796, endPoint y: 249, distance: 98.2
click at [796, 249] on div "To activate drag with keyboard, press Alt + Enter. Once in keyboard drag state,…" at bounding box center [739, 216] width 567 height 292
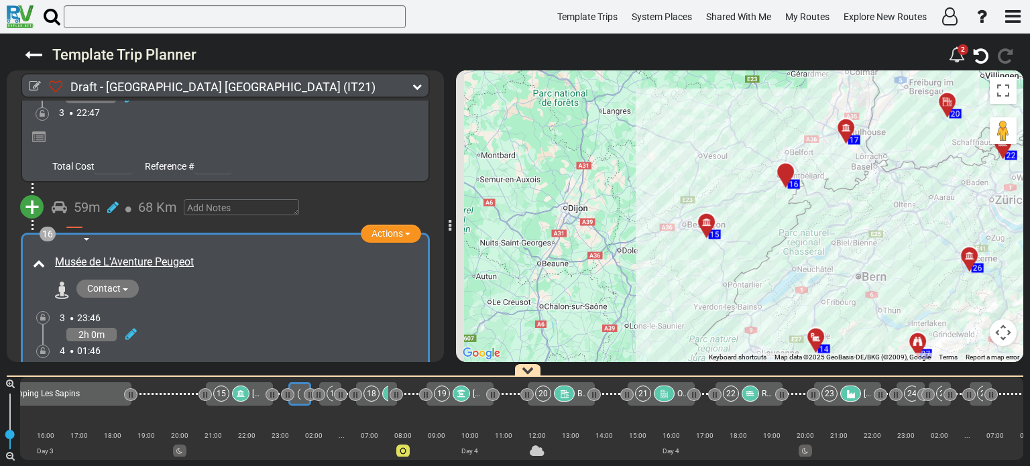
drag, startPoint x: 806, startPoint y: 210, endPoint x: 917, endPoint y: 257, distance: 120.4
click at [917, 257] on div "To activate drag with keyboard, press Alt + Enter. Once in keyboard drag state,…" at bounding box center [739, 216] width 567 height 292
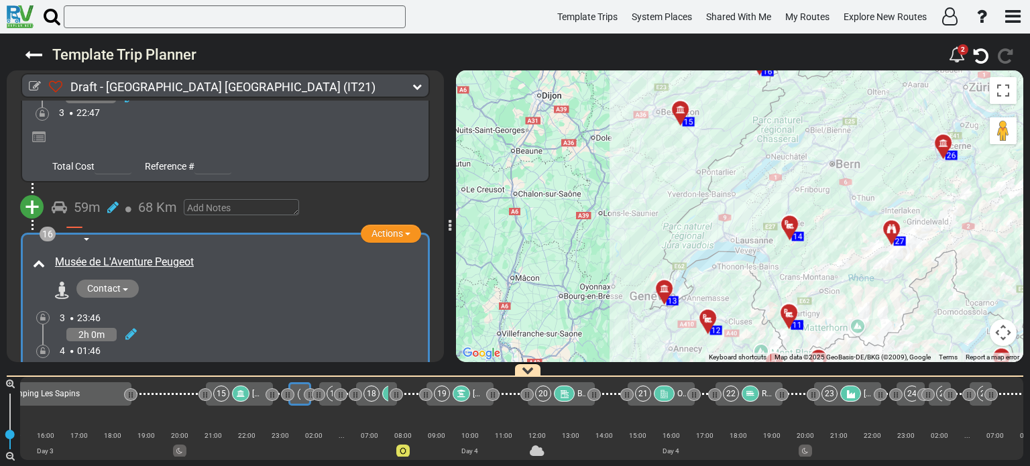
drag, startPoint x: 785, startPoint y: 282, endPoint x: 756, endPoint y: 160, distance: 125.4
click at [756, 160] on div "To activate drag with keyboard, press Alt + Enter. Once in keyboard drag state,…" at bounding box center [739, 216] width 567 height 292
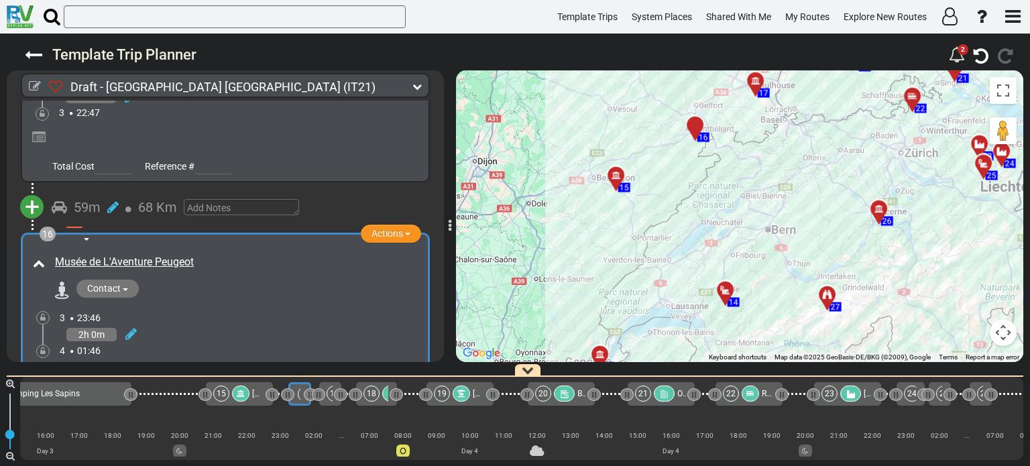
drag, startPoint x: 780, startPoint y: 123, endPoint x: 714, endPoint y: 192, distance: 95.8
click at [714, 192] on div "To activate drag with keyboard, press Alt + Enter. Once in keyboard drag state,…" at bounding box center [739, 216] width 567 height 292
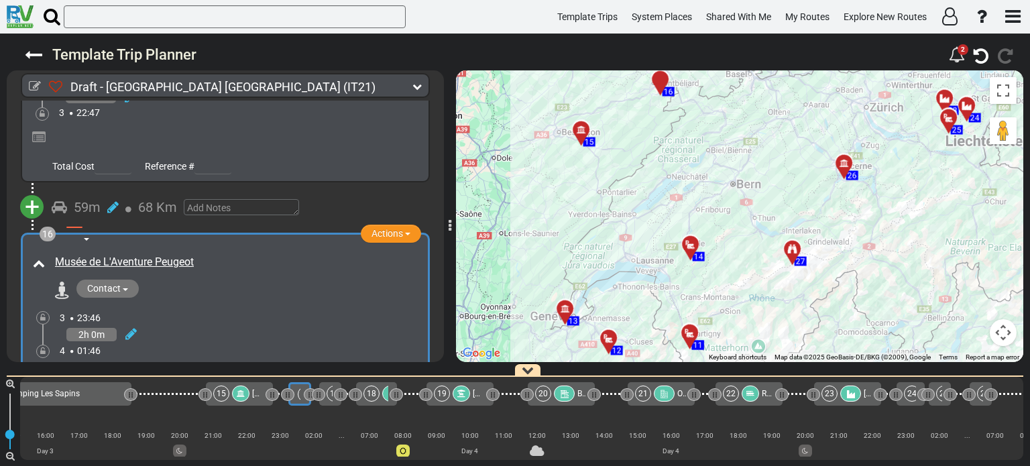
drag, startPoint x: 753, startPoint y: 174, endPoint x: 727, endPoint y: 141, distance: 41.6
click at [727, 141] on div "To activate drag with keyboard, press Alt + Enter. Once in keyboard drag state,…" at bounding box center [739, 216] width 567 height 292
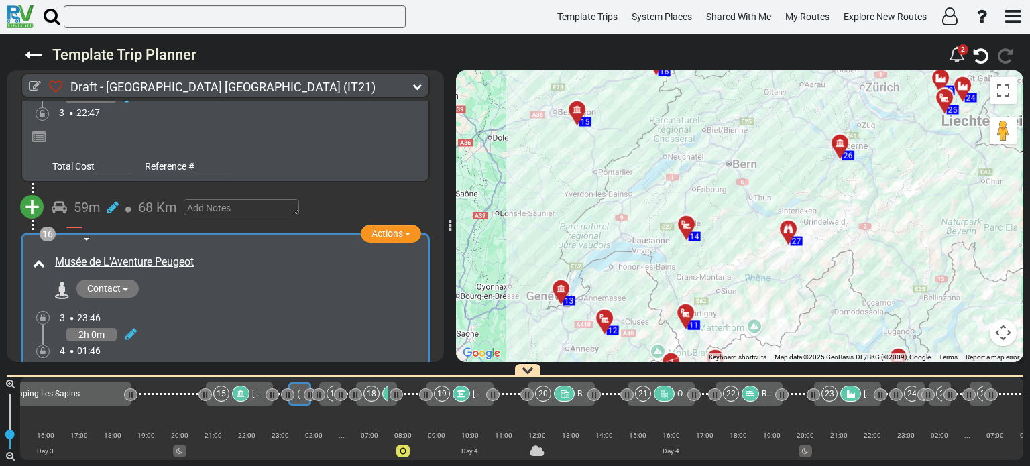
drag, startPoint x: 749, startPoint y: 196, endPoint x: 751, endPoint y: 145, distance: 51.0
click at [751, 145] on div "To activate drag with keyboard, press Alt + Enter. Once in keyboard drag state,…" at bounding box center [739, 216] width 567 height 292
